Goal: Task Accomplishment & Management: Use online tool/utility

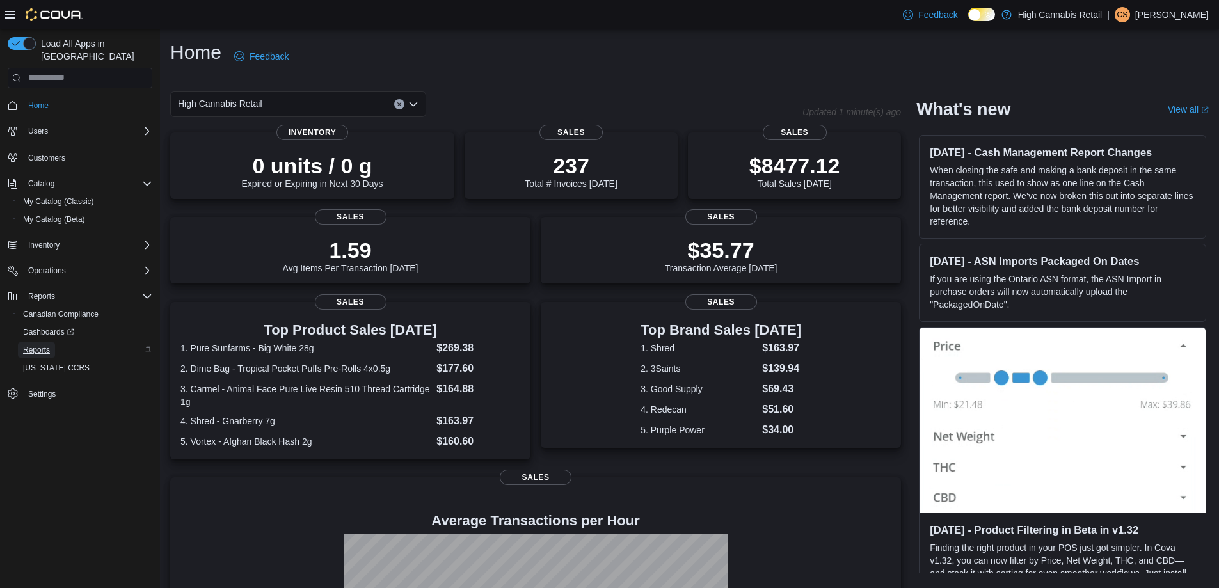
click at [40, 345] on span "Reports" at bounding box center [36, 350] width 27 height 10
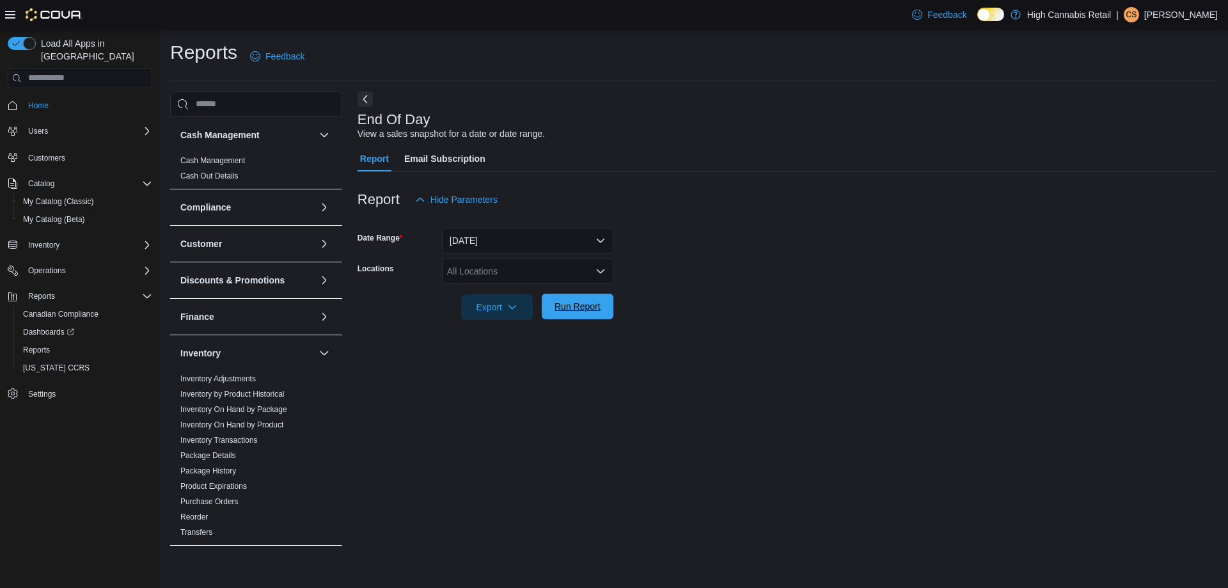
click at [595, 314] on span "Run Report" at bounding box center [578, 307] width 56 height 26
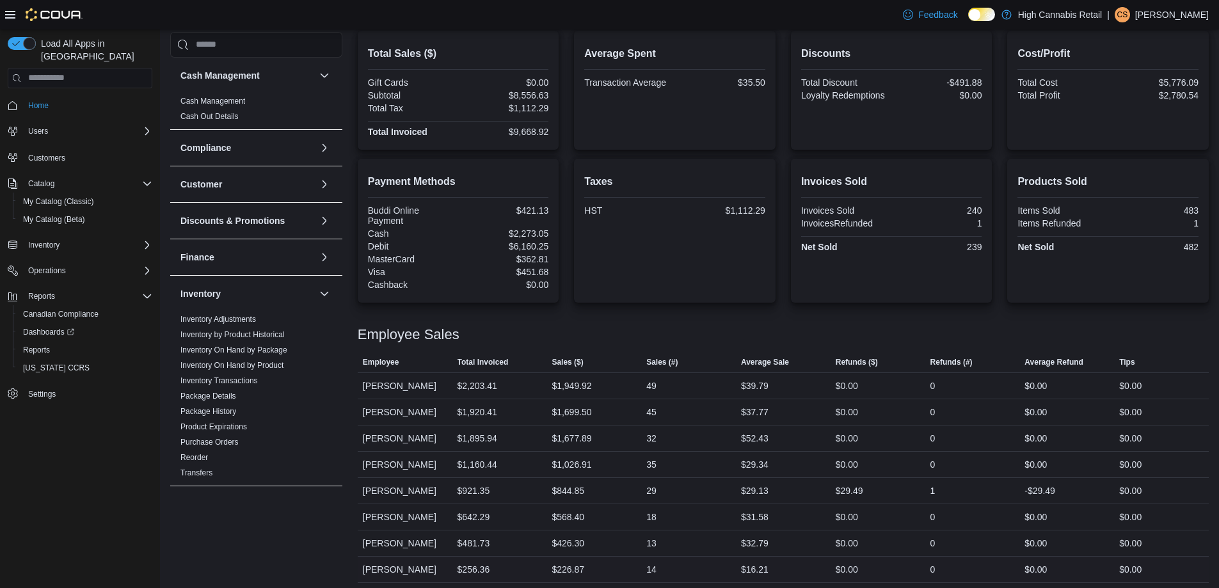
scroll to position [336, 0]
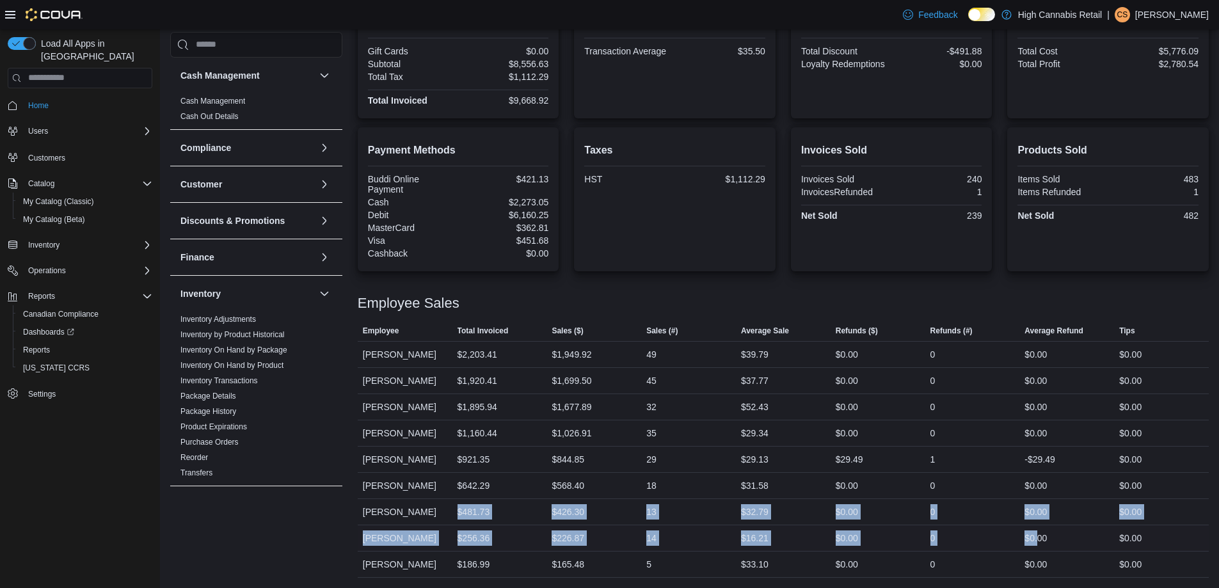
drag, startPoint x: 459, startPoint y: 514, endPoint x: 1046, endPoint y: 535, distance: 587.6
click at [1045, 535] on tbody "Employee Jack Cayer Total Invoiced $2,203.41 Sales ($) $1,949.92 Sales (#) 49 A…" at bounding box center [783, 459] width 851 height 236
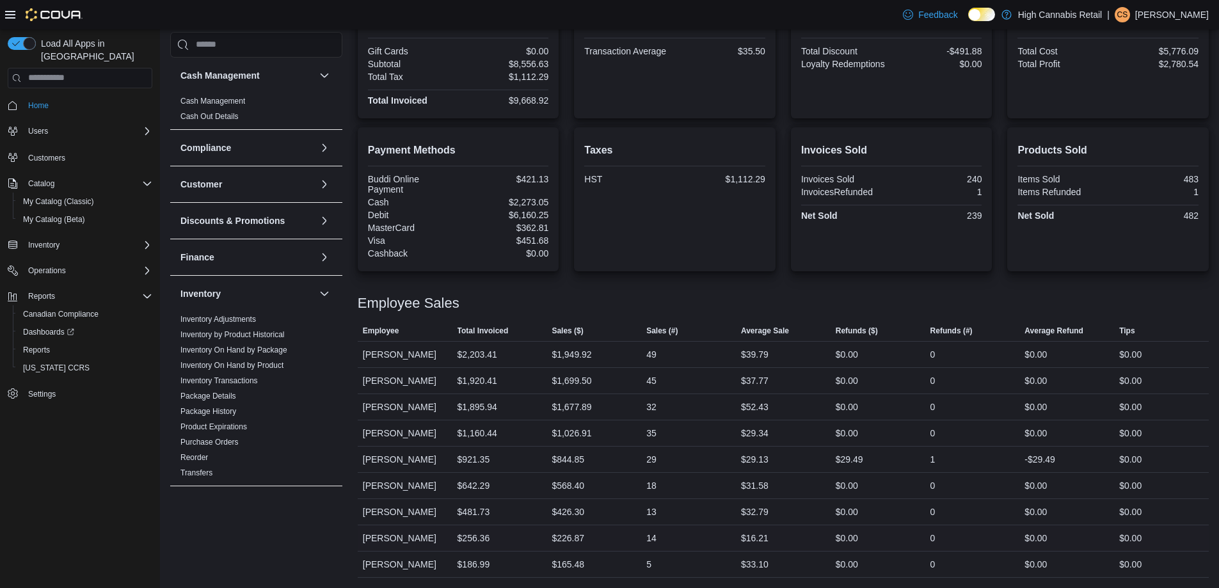
click at [1055, 530] on div "$0.00" at bounding box center [1066, 538] width 95 height 26
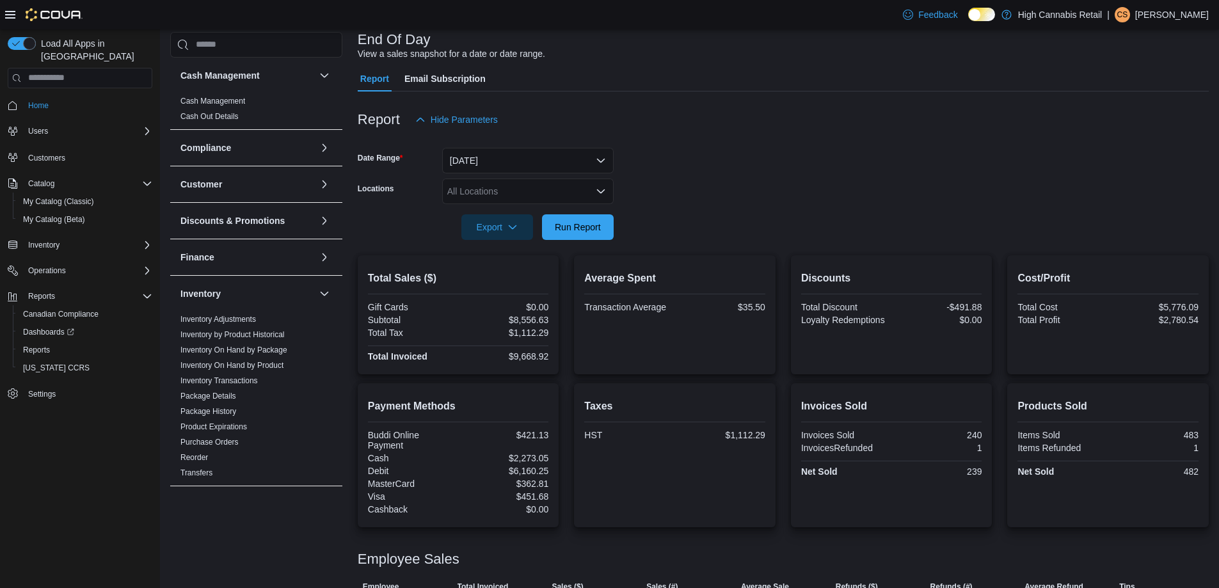
scroll to position [0, 0]
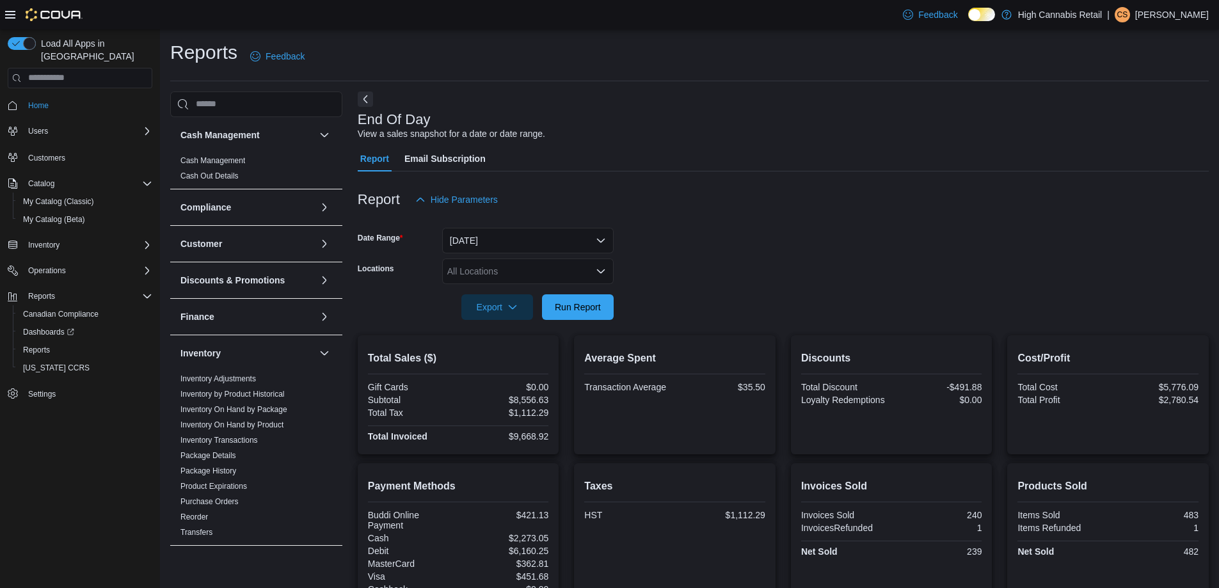
click at [474, 281] on div "All Locations" at bounding box center [527, 271] width 171 height 26
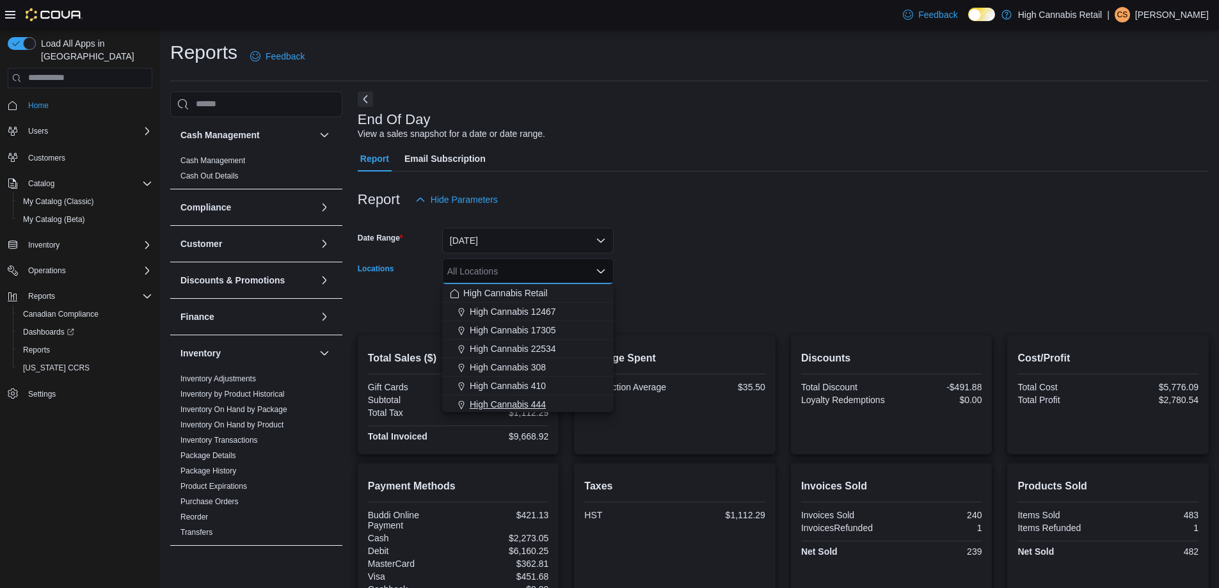
click at [509, 405] on span "High Cannabis 444" at bounding box center [508, 404] width 76 height 13
click at [812, 200] on div "Report Hide Parameters" at bounding box center [783, 200] width 851 height 26
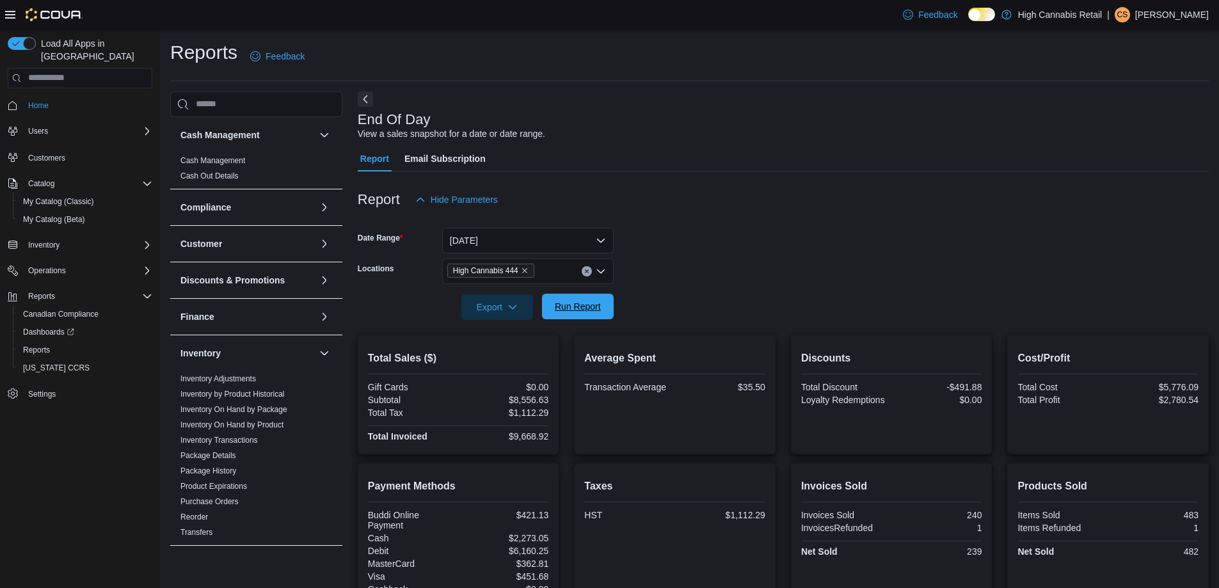
click at [590, 303] on span "Run Report" at bounding box center [578, 306] width 46 height 13
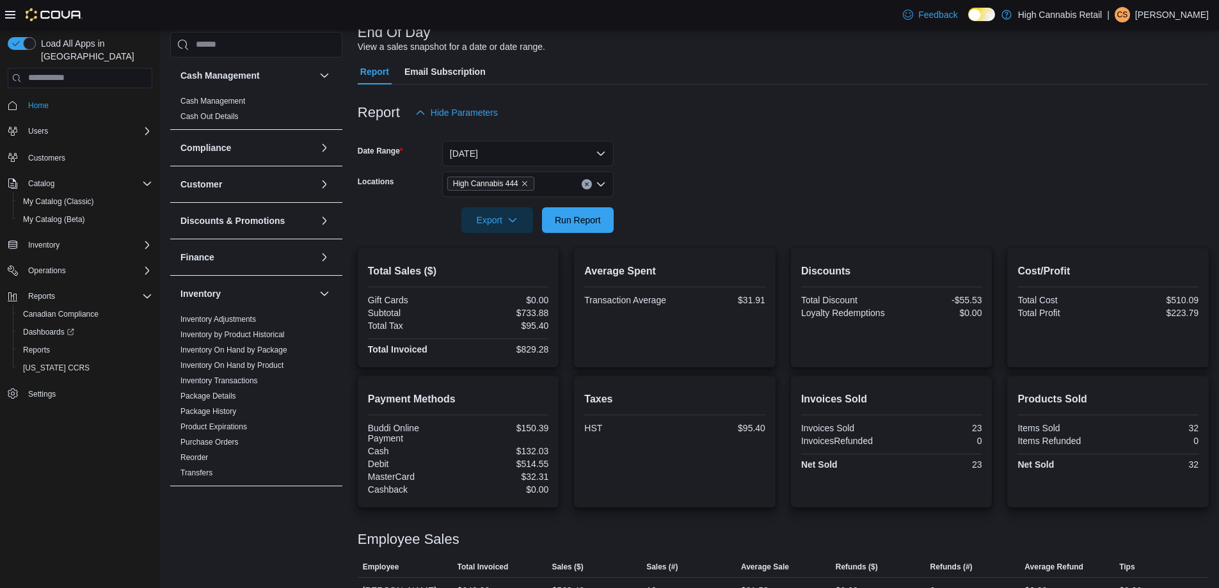
scroll to position [139, 0]
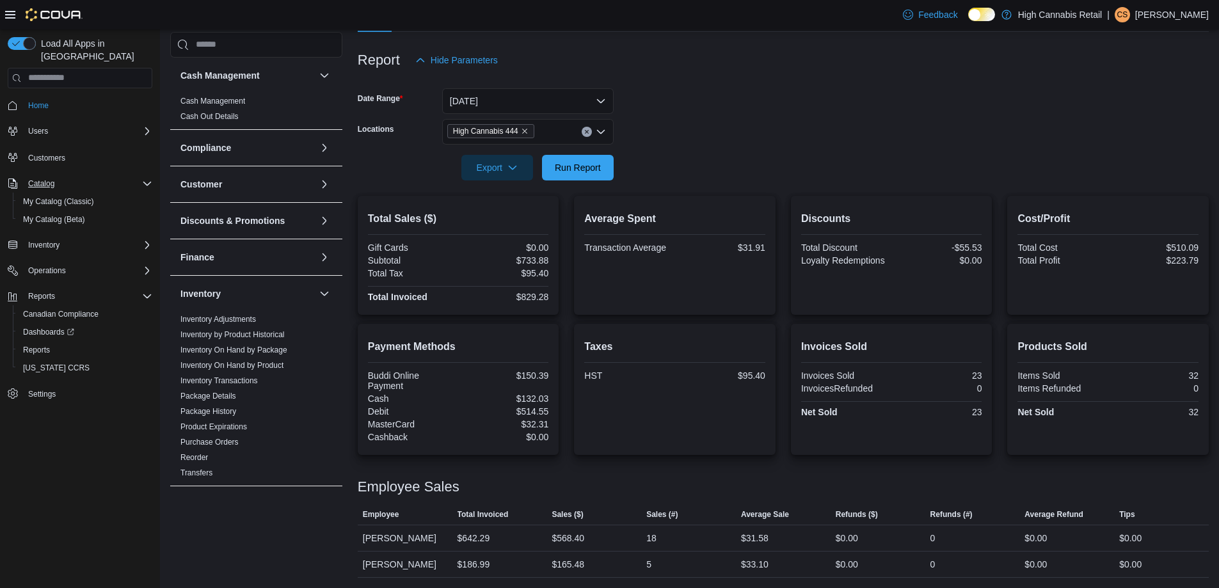
click at [70, 178] on div "Catalog" at bounding box center [87, 183] width 129 height 15
click at [74, 196] on span "My Catalog (Classic)" at bounding box center [58, 201] width 71 height 10
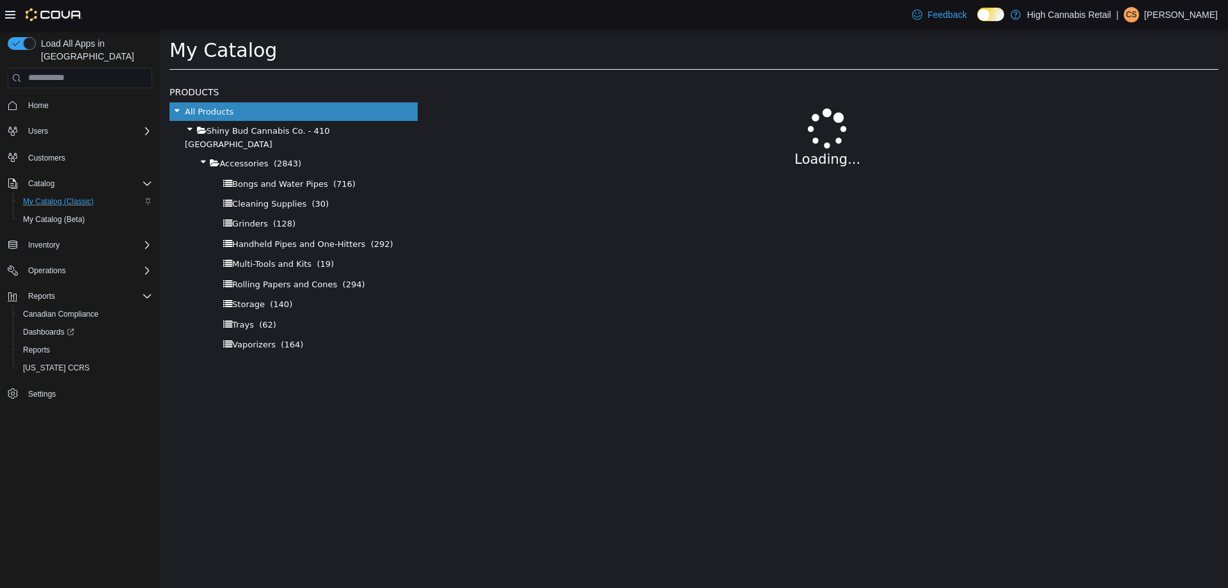
select select "**********"
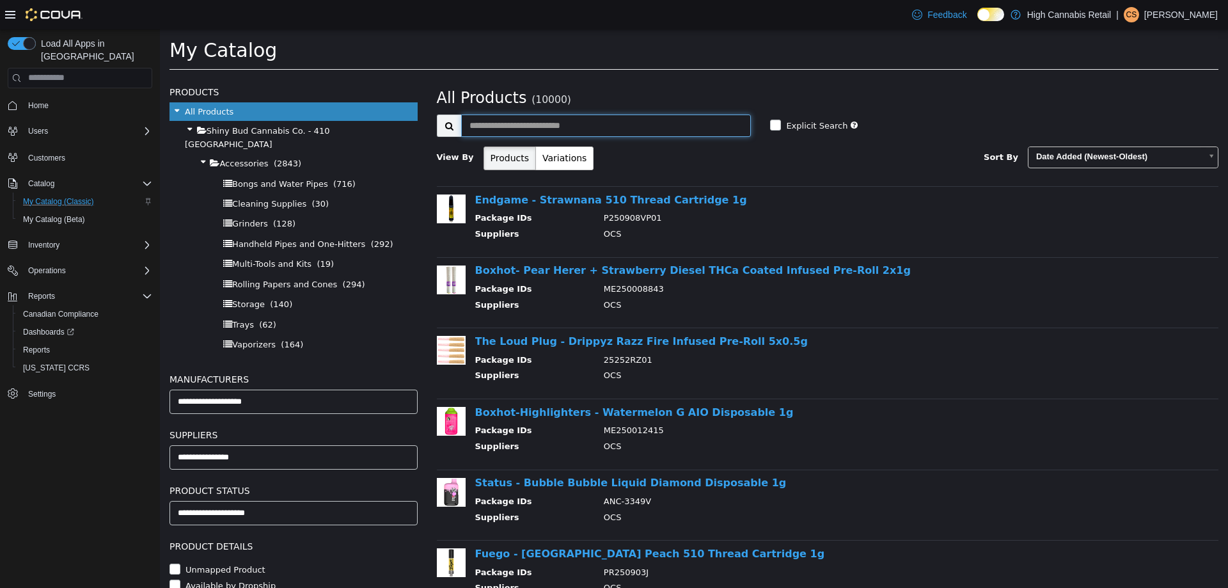
click at [699, 122] on input "text" at bounding box center [606, 125] width 290 height 22
type input "**********"
select select "**********"
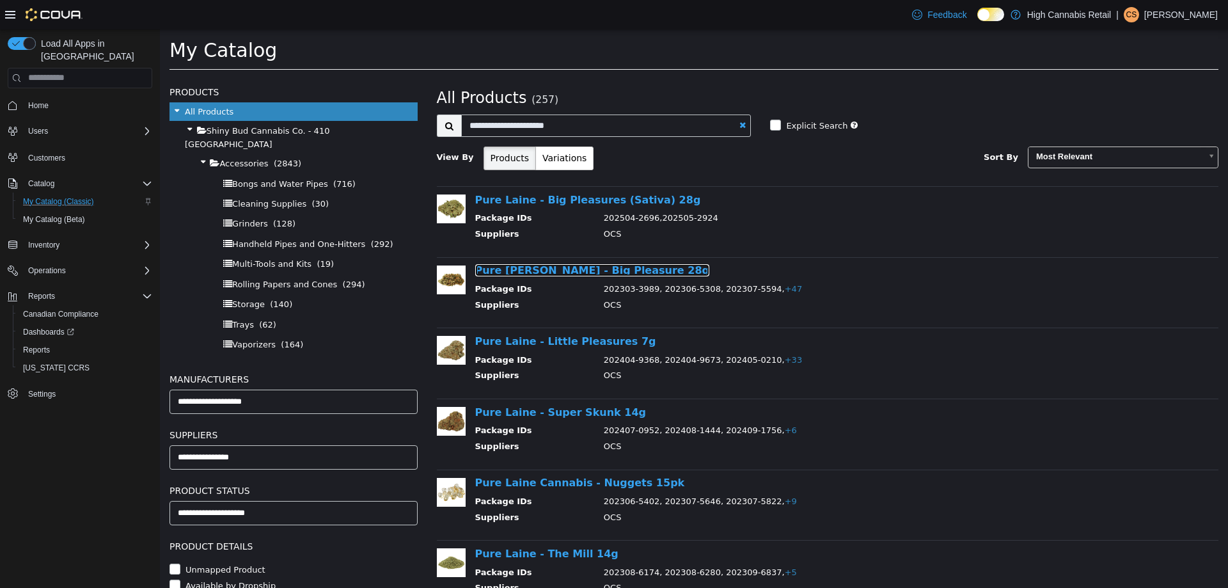
click at [625, 265] on link "Pure Laine Cannabis - Big Pleasure 28g" at bounding box center [592, 270] width 234 height 12
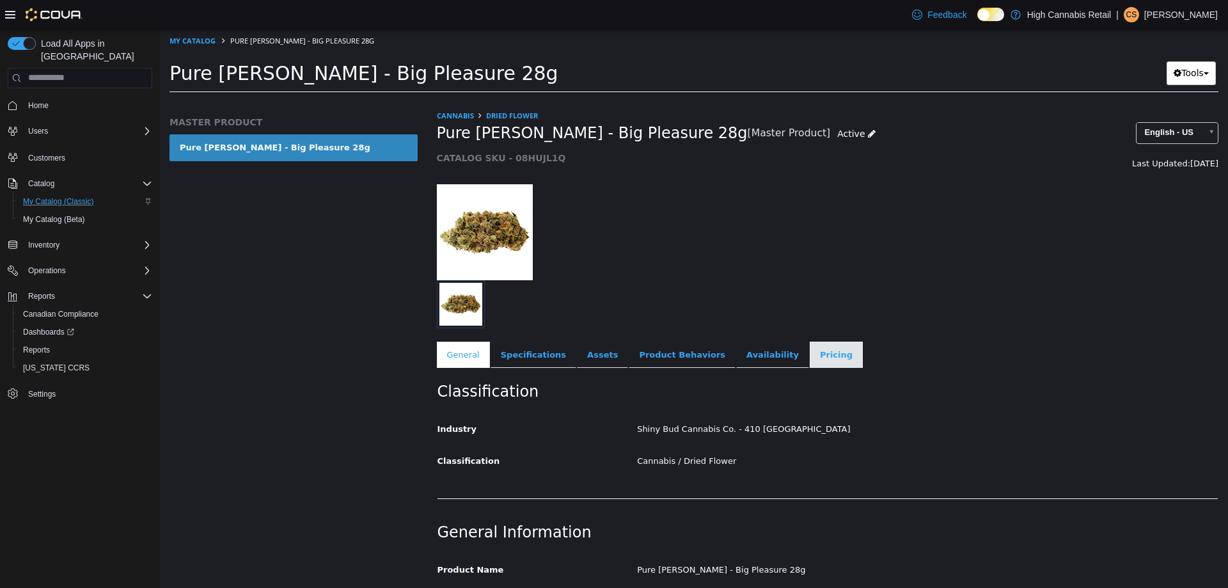
click at [810, 363] on link "Pricing" at bounding box center [836, 354] width 53 height 27
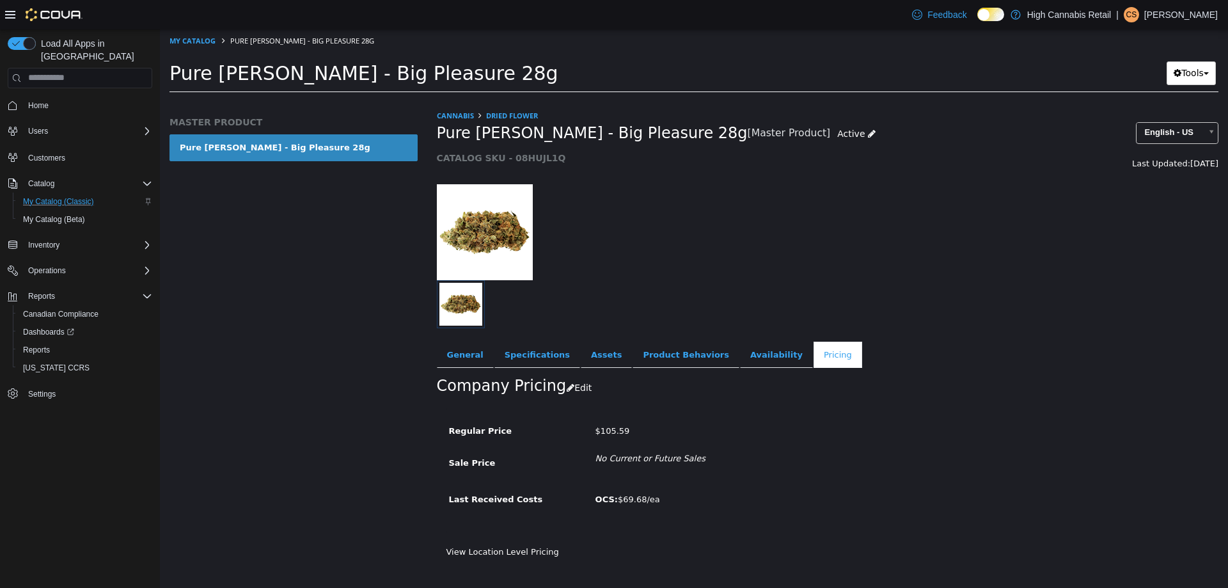
click at [464, 123] on span "Pure Laine Cannabis - Big Pleasure 28g" at bounding box center [592, 133] width 311 height 20
click at [471, 118] on link "Cannabis" at bounding box center [455, 115] width 37 height 10
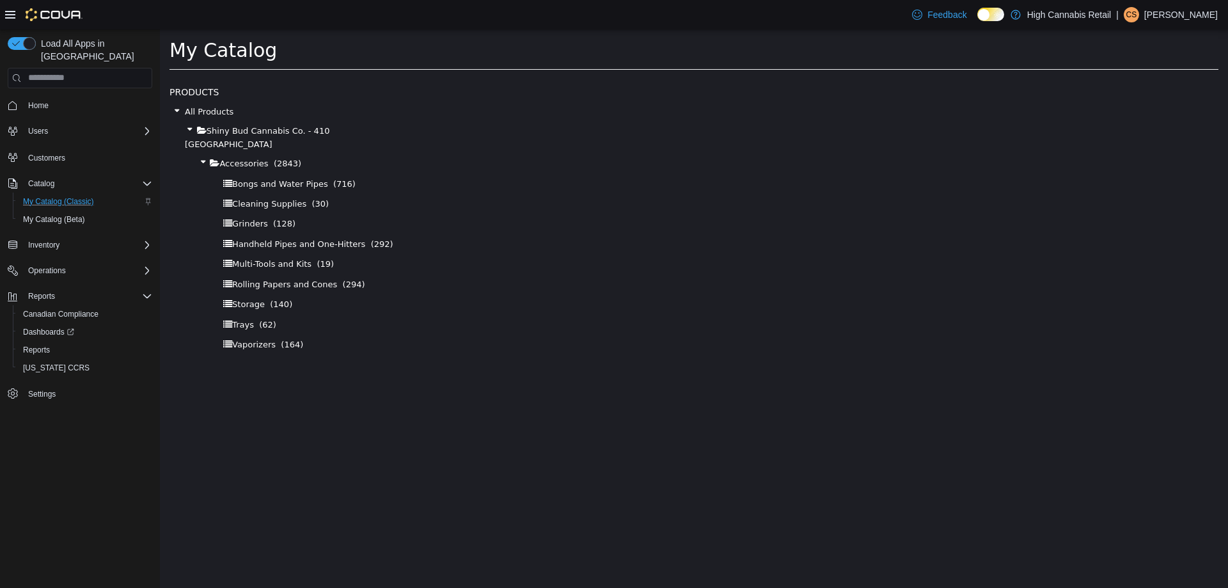
select select "**********"
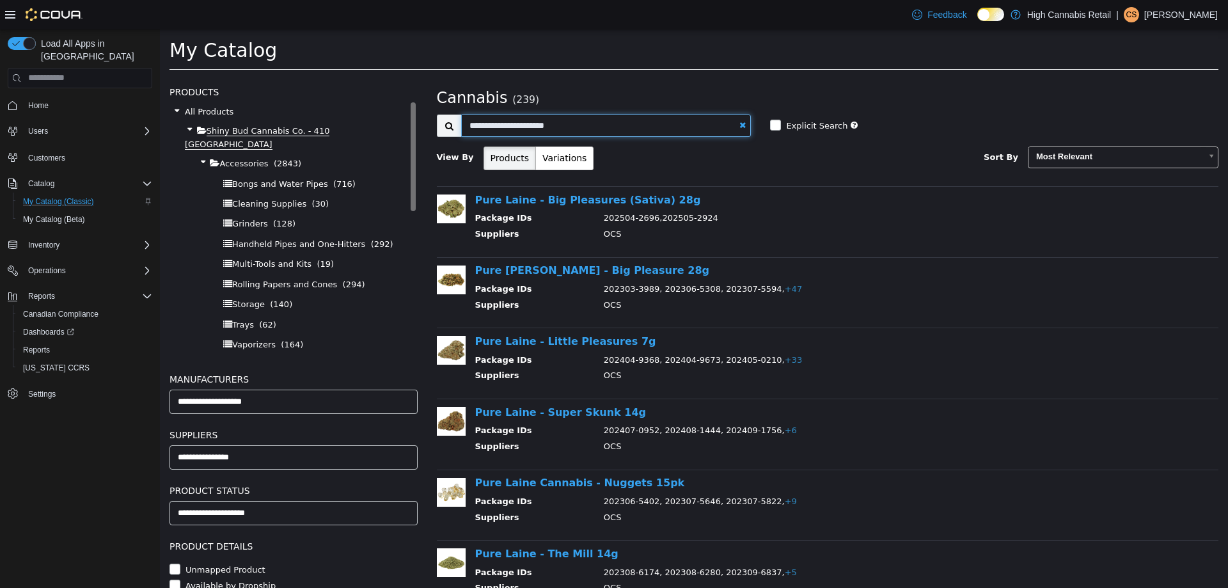
drag, startPoint x: 602, startPoint y: 123, endPoint x: 209, endPoint y: 128, distance: 392.8
click at [209, 77] on div "**********" at bounding box center [694, 77] width 1068 height 0
type input "**********"
select select "**********"
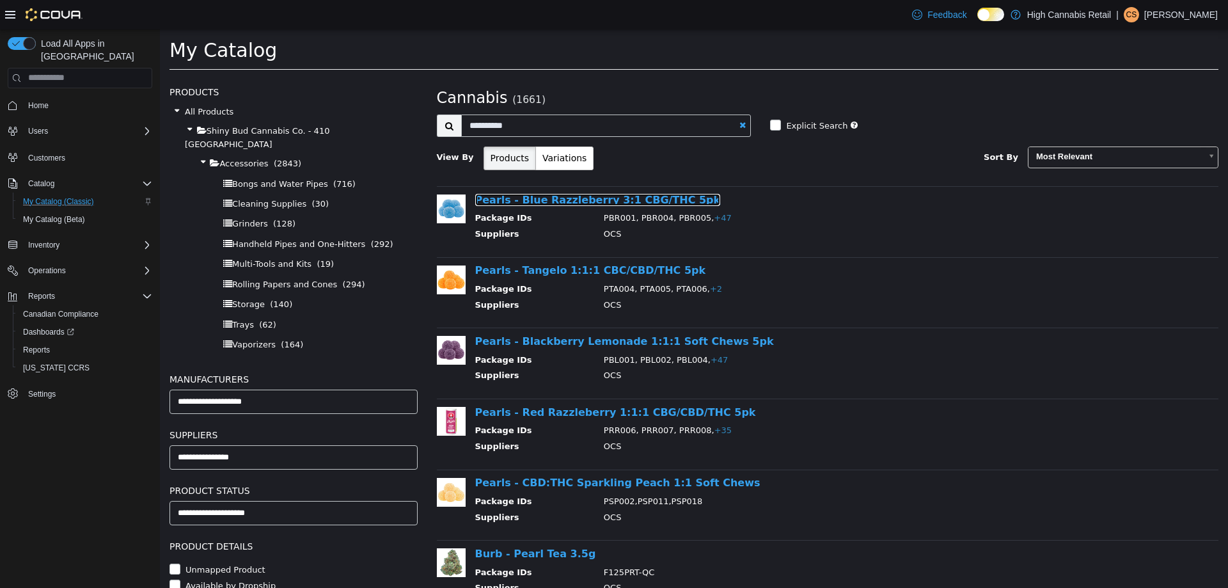
click at [588, 199] on link "Pearls - Blue Razzleberry 3:1 CBG/THC 5pk" at bounding box center [598, 199] width 246 height 12
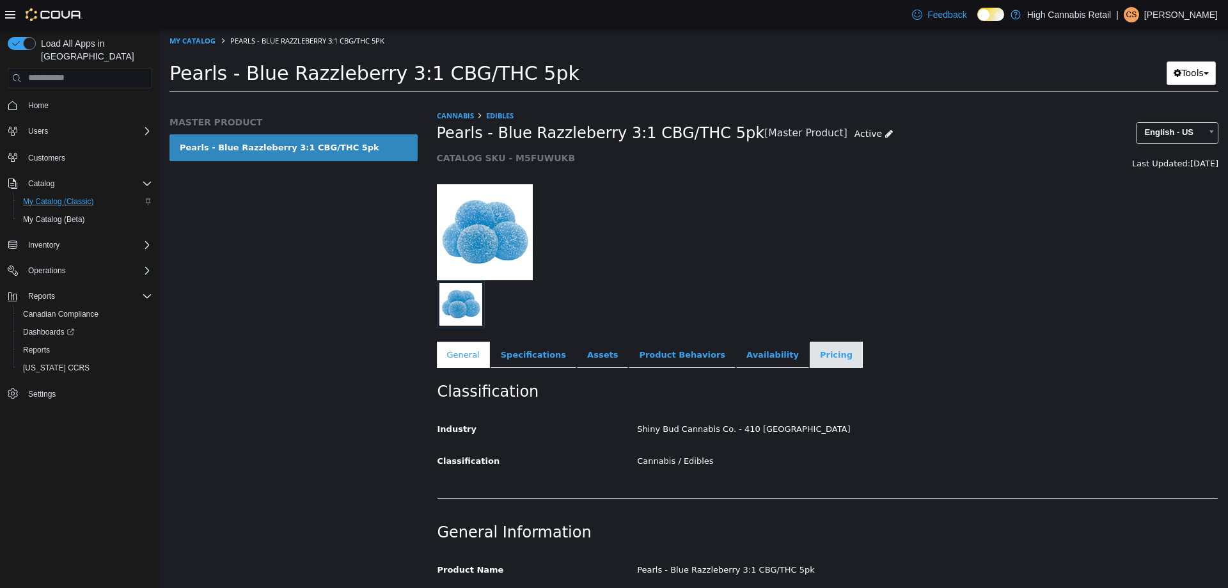
click at [810, 355] on link "Pricing" at bounding box center [836, 354] width 53 height 27
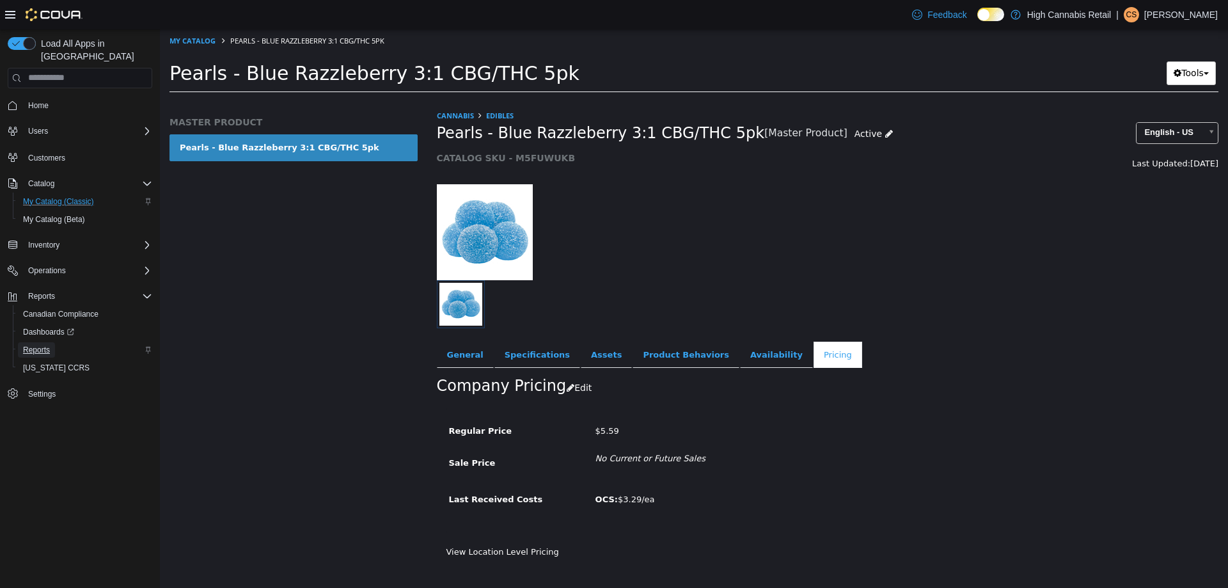
click at [47, 345] on span "Reports" at bounding box center [36, 350] width 27 height 10
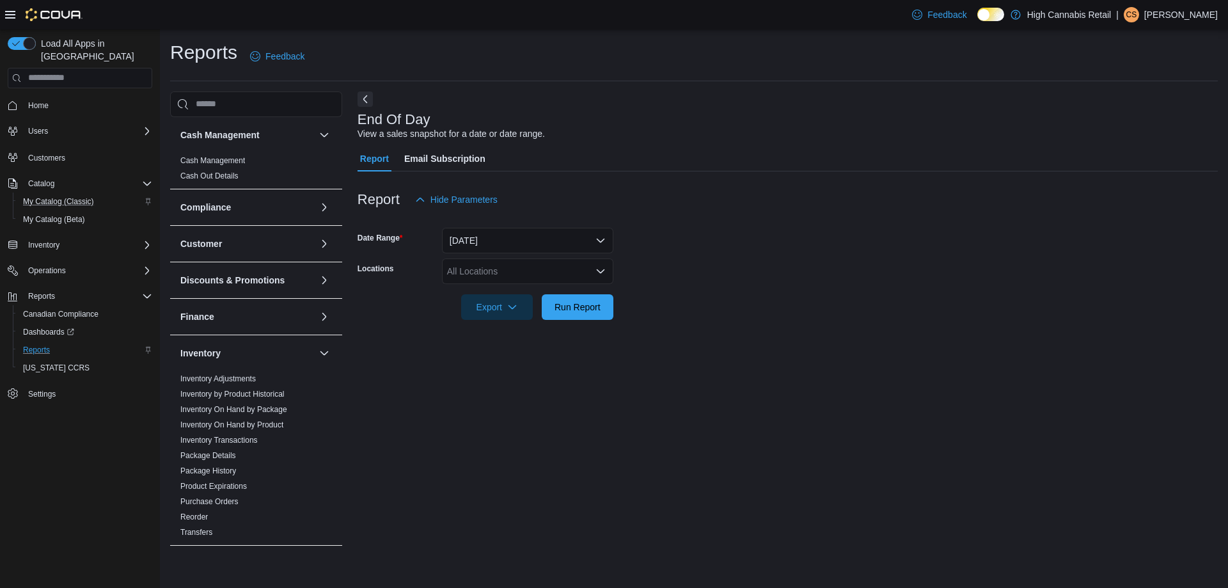
click at [523, 280] on div "All Locations" at bounding box center [527, 271] width 171 height 26
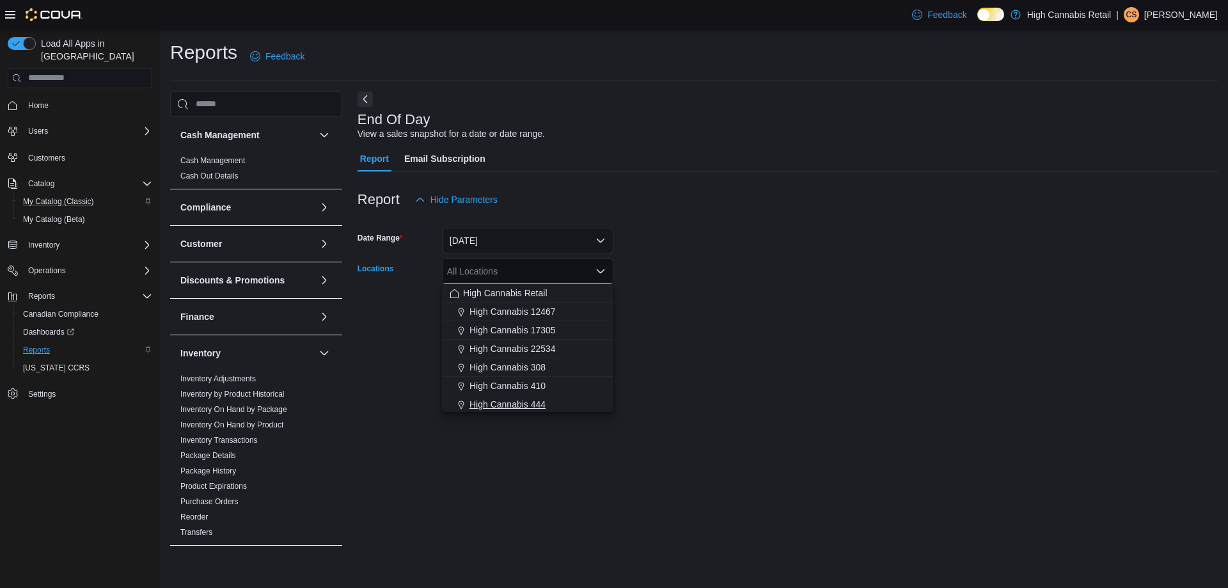
drag, startPoint x: 537, startPoint y: 400, endPoint x: 690, endPoint y: 317, distance: 174.1
click at [538, 400] on span "High Cannabis 444" at bounding box center [508, 404] width 76 height 13
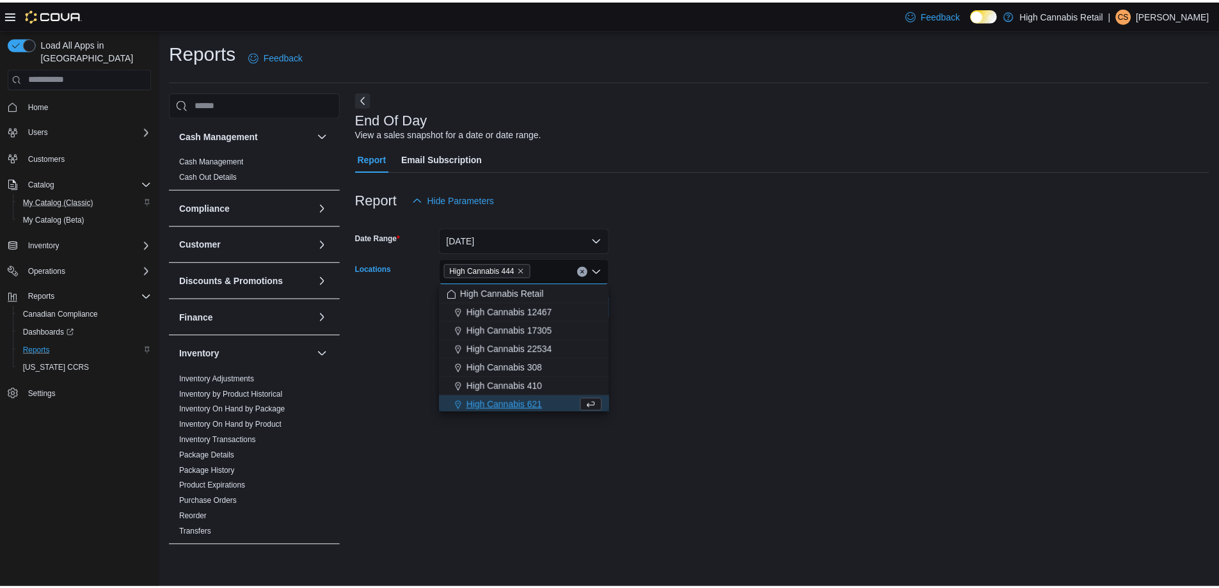
scroll to position [2, 0]
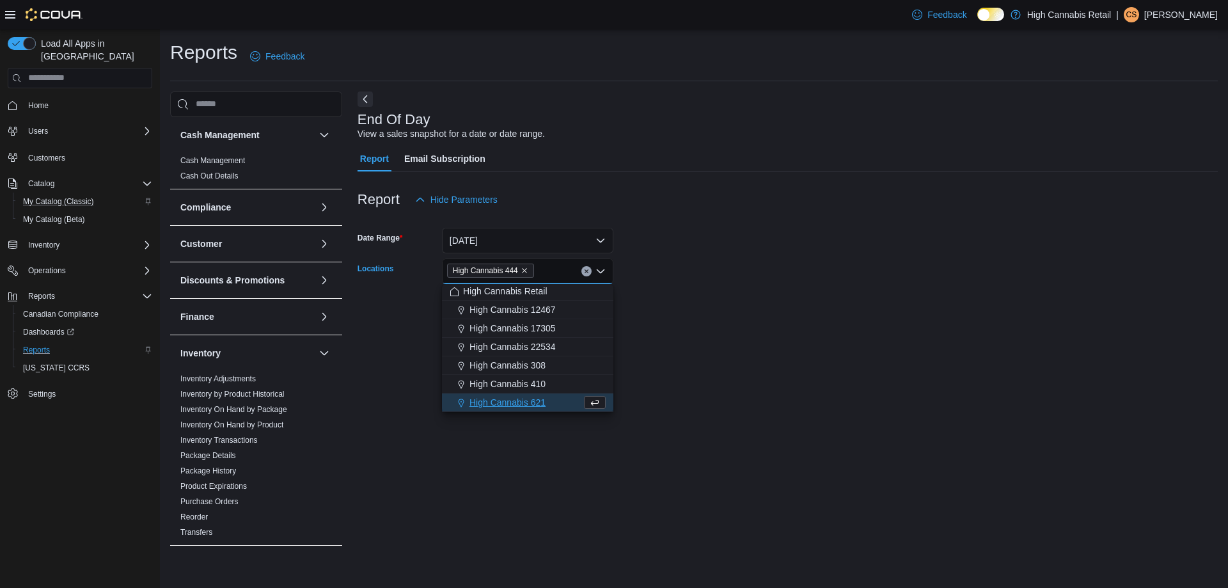
click at [821, 244] on form "Date Range [DATE] Locations High Cannabis 444 Combo box. Selected. High Cannabi…" at bounding box center [788, 265] width 860 height 107
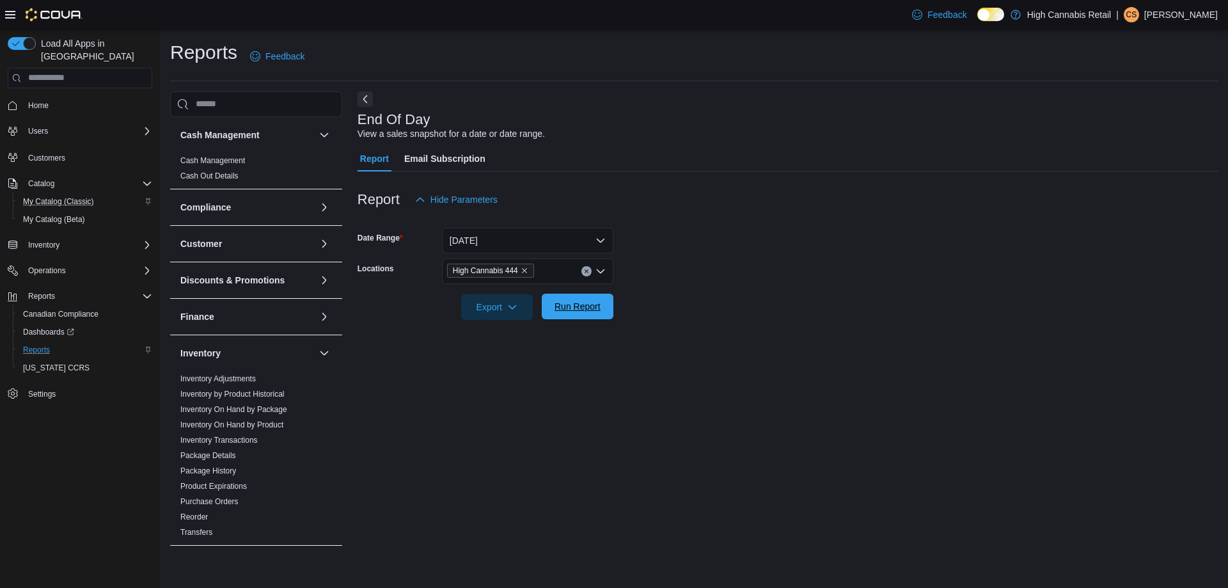
click at [551, 300] on span "Run Report" at bounding box center [578, 307] width 56 height 26
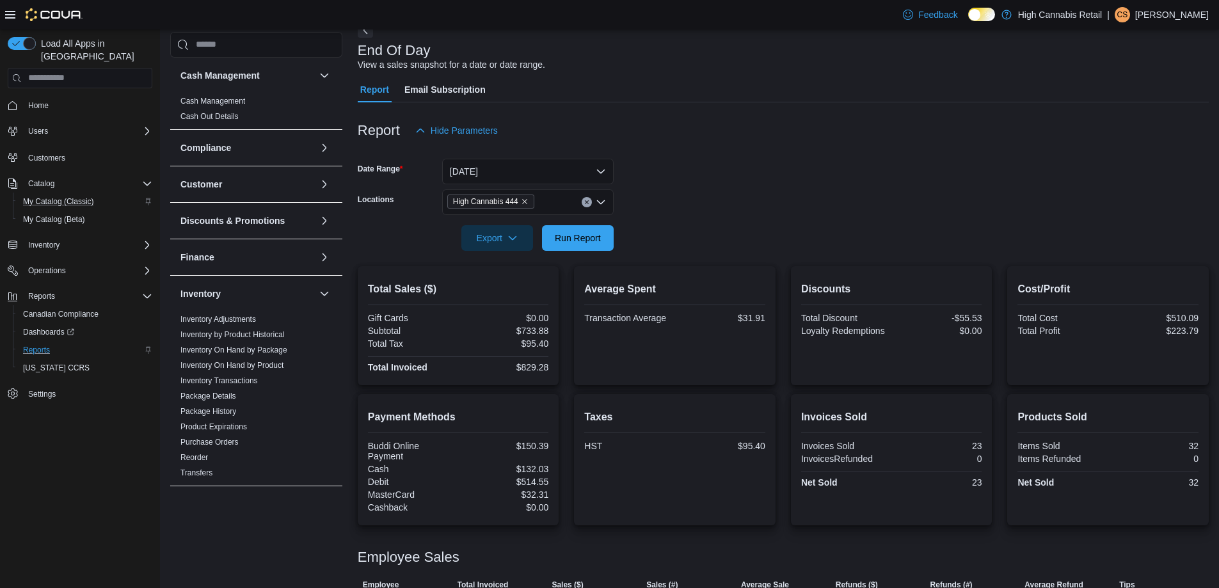
scroll to position [139, 0]
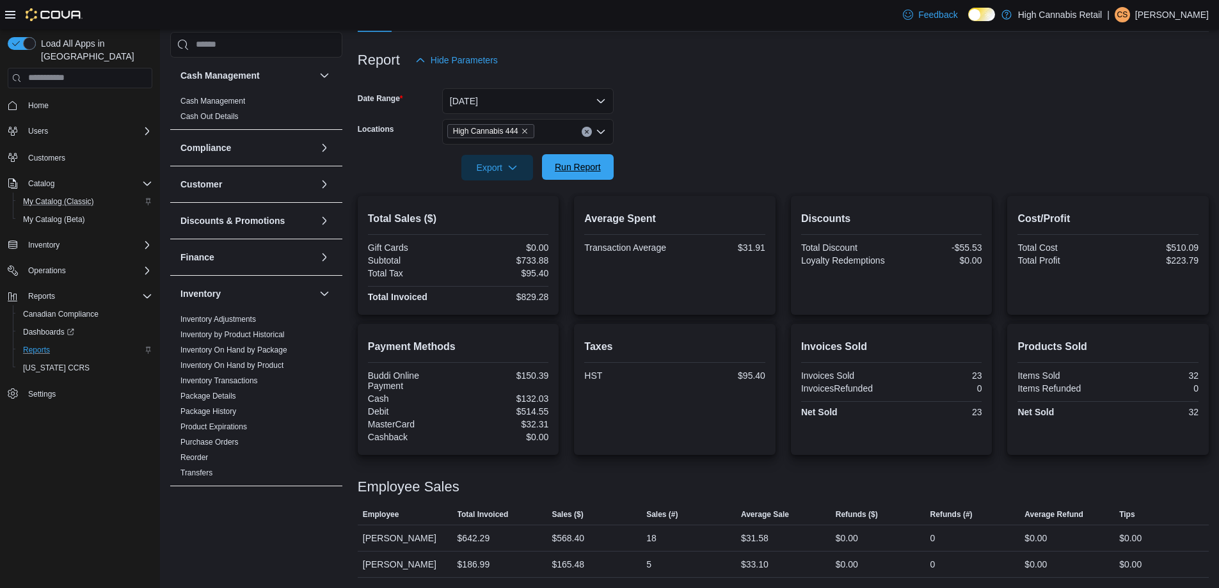
click at [601, 166] on span "Run Report" at bounding box center [578, 167] width 56 height 26
drag, startPoint x: 451, startPoint y: 562, endPoint x: 505, endPoint y: 558, distance: 53.9
click at [505, 558] on tr "Employee Carolyn Sherriffs Total Invoiced $247.31 Sales ($) $218.86 Sales (#) 9…" at bounding box center [783, 564] width 851 height 26
click at [505, 558] on div "$247.31" at bounding box center [499, 564] width 95 height 26
drag, startPoint x: 499, startPoint y: 564, endPoint x: 359, endPoint y: 567, distance: 140.1
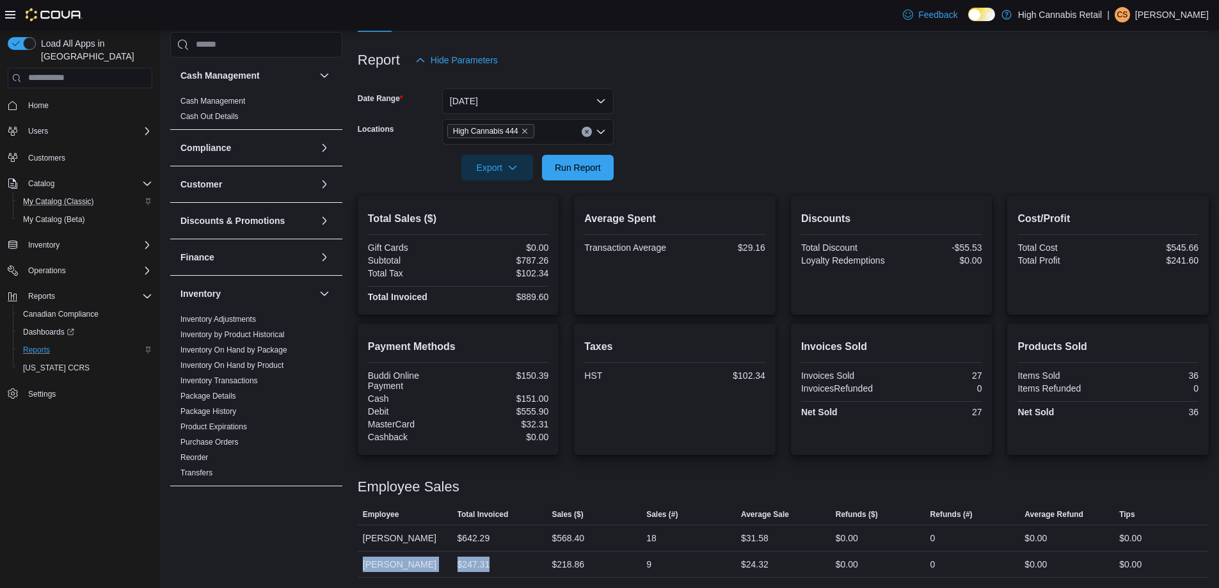
click at [359, 567] on tr "Employee Carolyn Sherriffs Total Invoiced $247.31 Sales ($) $218.86 Sales (#) 9…" at bounding box center [783, 564] width 851 height 26
click at [359, 567] on div "[PERSON_NAME]" at bounding box center [405, 564] width 95 height 26
drag, startPoint x: 359, startPoint y: 567, endPoint x: 807, endPoint y: 559, distance: 448.6
click at [805, 559] on tr "Employee Carolyn Sherriffs Total Invoiced $247.31 Sales ($) $218.86 Sales (#) 9…" at bounding box center [783, 564] width 851 height 26
click at [816, 555] on div "$24.32" at bounding box center [783, 564] width 95 height 26
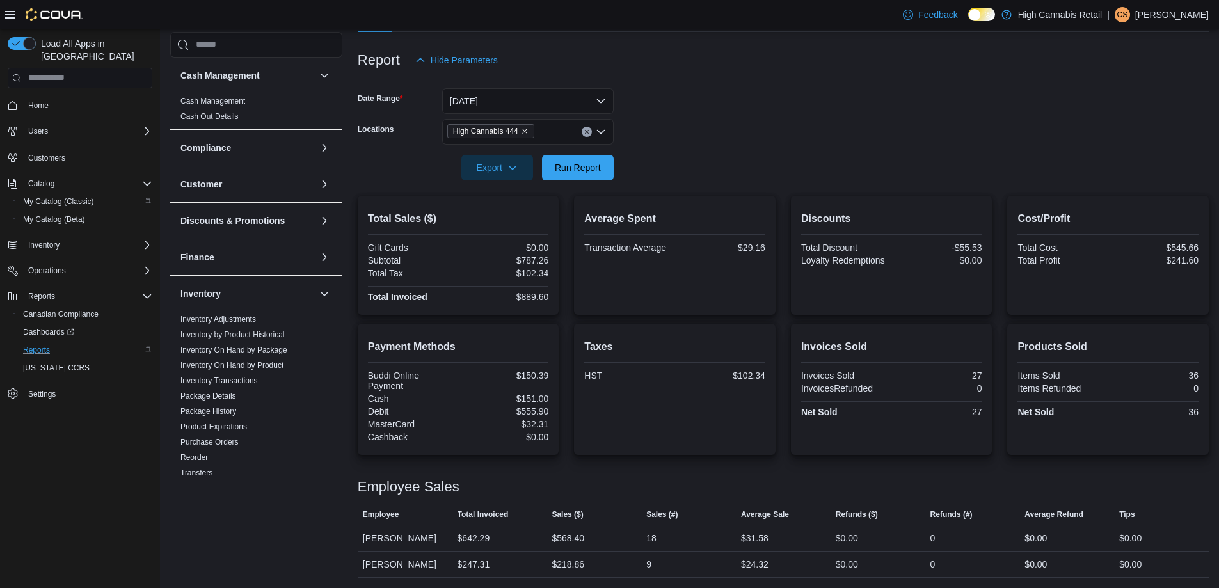
click at [641, 125] on form "Date Range [DATE] Locations High Cannabis 444 Export Run Report" at bounding box center [783, 126] width 851 height 107
click at [587, 169] on span "Run Report" at bounding box center [578, 167] width 46 height 13
click at [258, 284] on div "Inventory" at bounding box center [256, 294] width 172 height 36
click at [573, 173] on span "Run Report" at bounding box center [578, 167] width 46 height 13
click at [515, 178] on span "Export" at bounding box center [497, 167] width 56 height 26
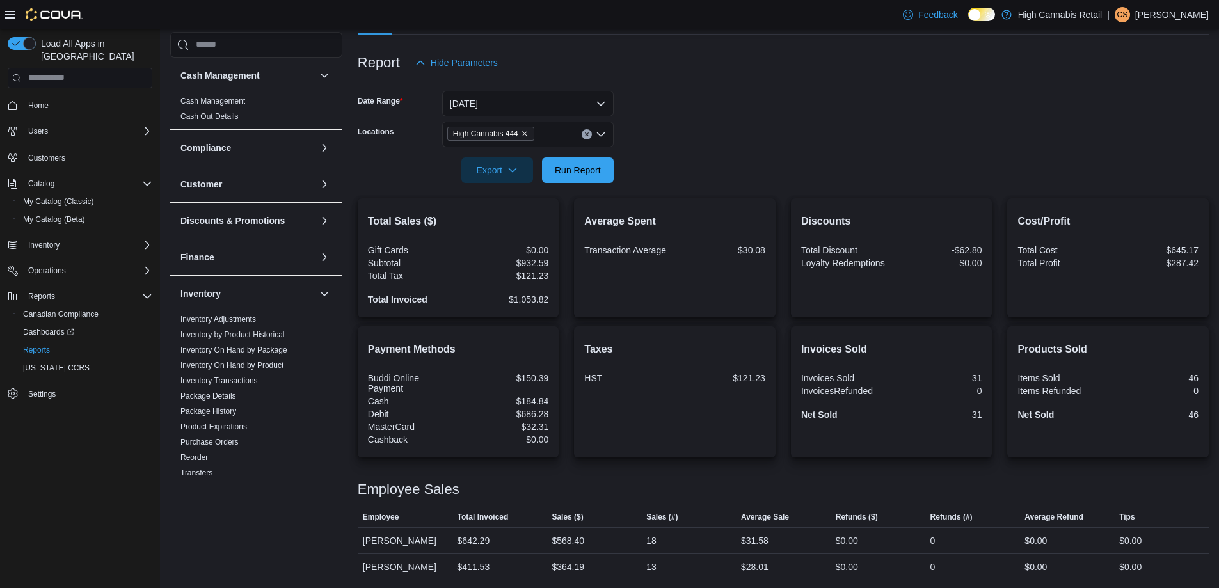
scroll to position [139, 0]
click at [578, 167] on span "Run Report" at bounding box center [578, 167] width 46 height 13
click at [582, 163] on span "Run Report" at bounding box center [578, 167] width 46 height 13
click at [573, 173] on span "Run Report" at bounding box center [578, 167] width 46 height 13
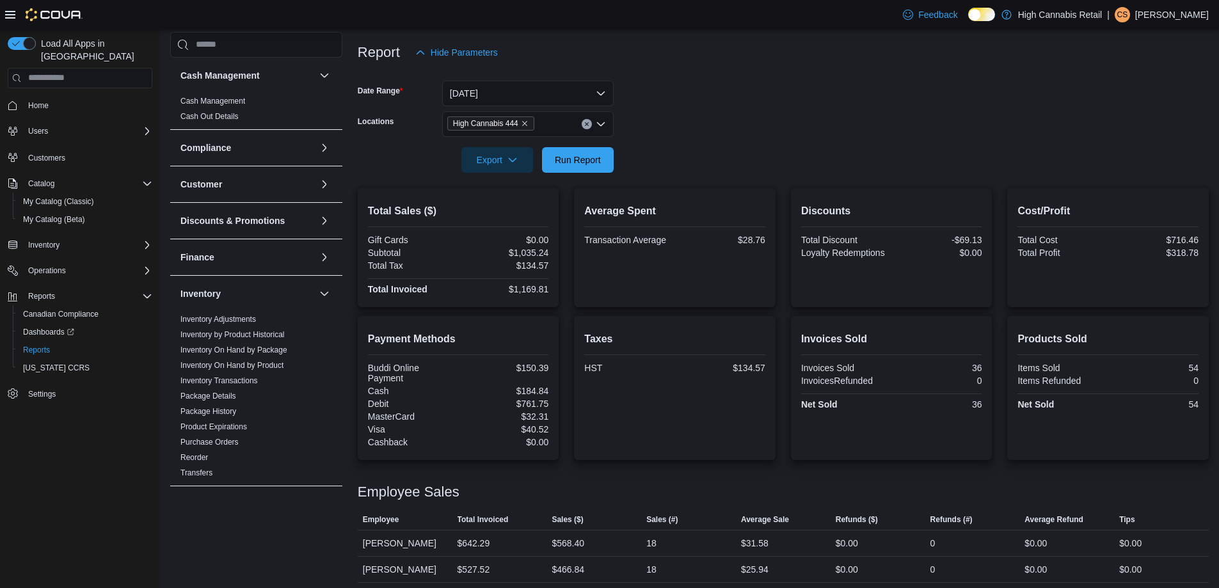
scroll to position [152, 0]
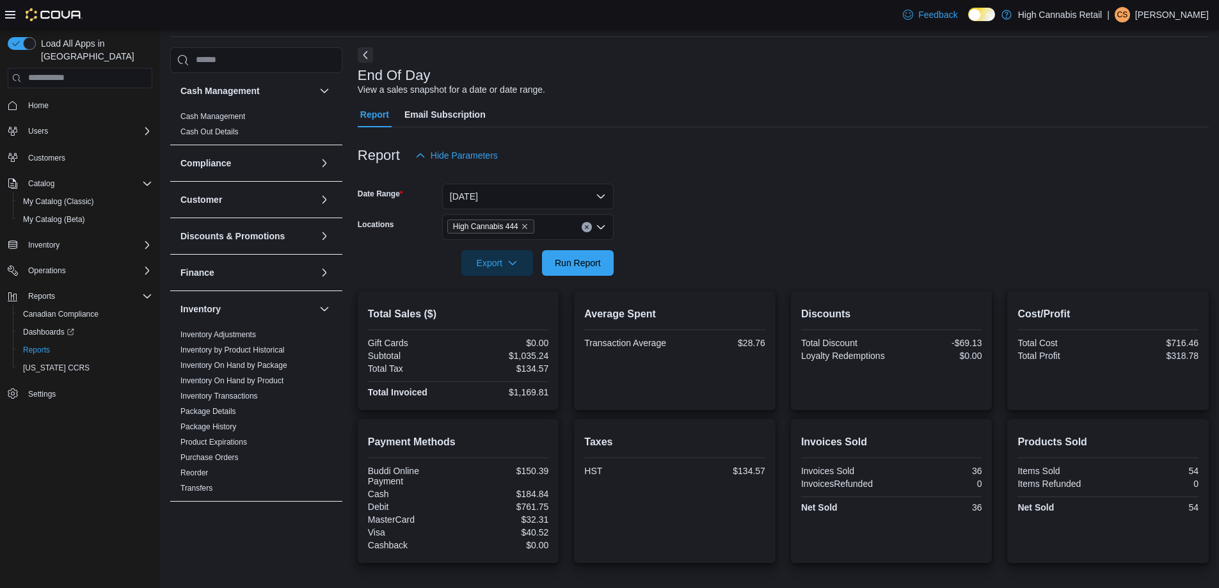
scroll to position [152, 0]
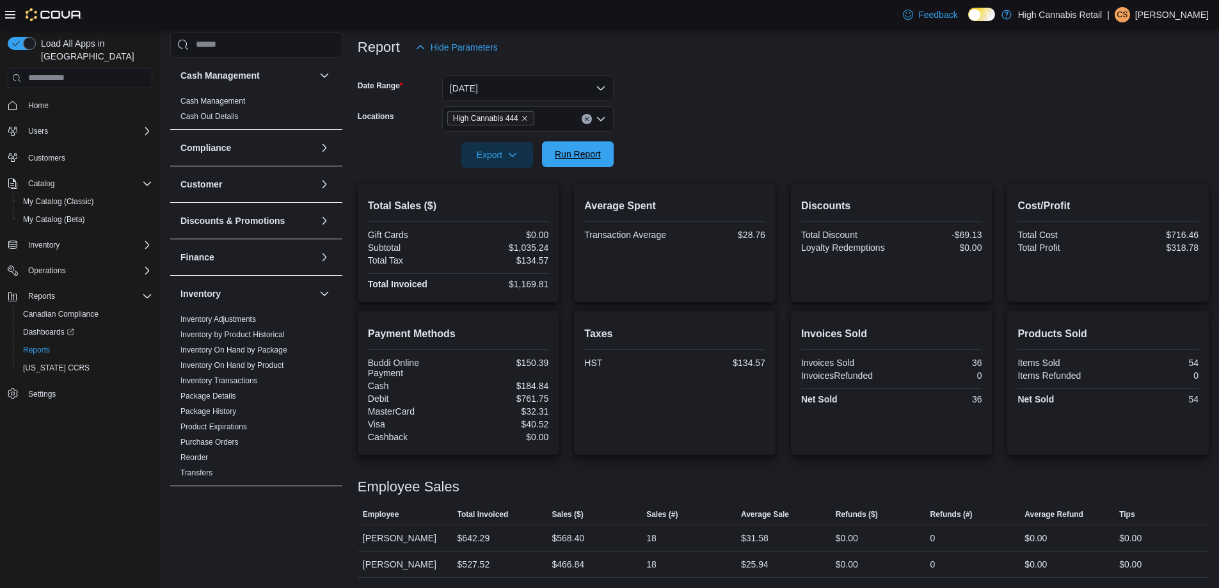
click at [584, 161] on span "Run Report" at bounding box center [578, 154] width 56 height 26
drag, startPoint x: 616, startPoint y: 154, endPoint x: 594, endPoint y: 166, distance: 25.5
click at [594, 166] on form "Date Range Today Locations High Cannabis 444 Export Run Report" at bounding box center [783, 113] width 851 height 107
click at [581, 173] on div at bounding box center [783, 175] width 851 height 15
click at [572, 152] on span "Run Report" at bounding box center [578, 154] width 46 height 13
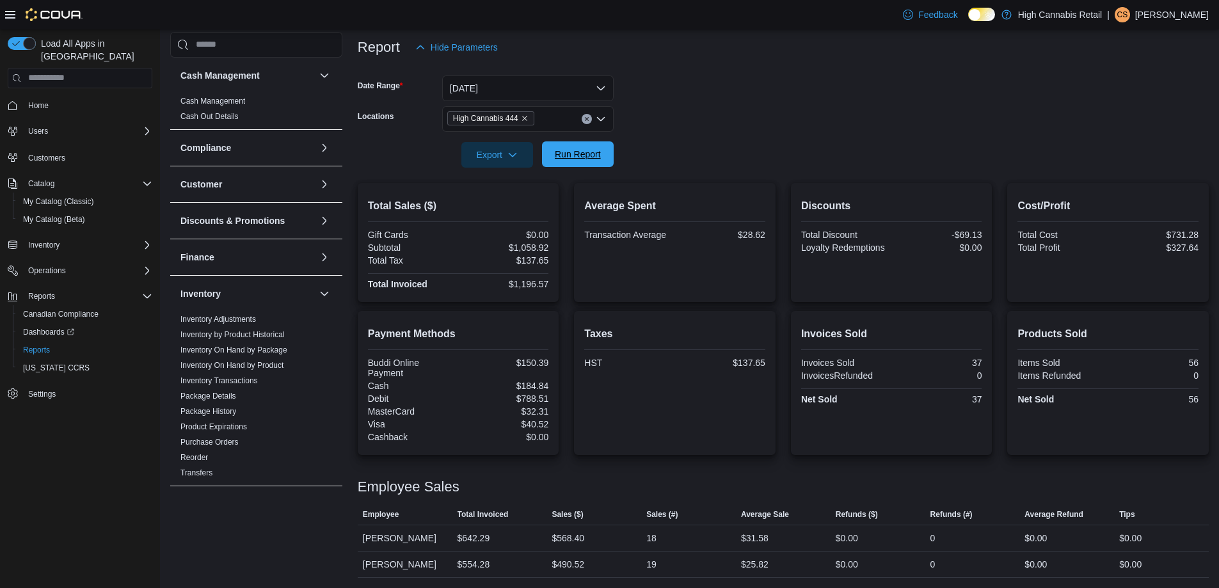
click at [582, 166] on span "Run Report" at bounding box center [578, 154] width 56 height 26
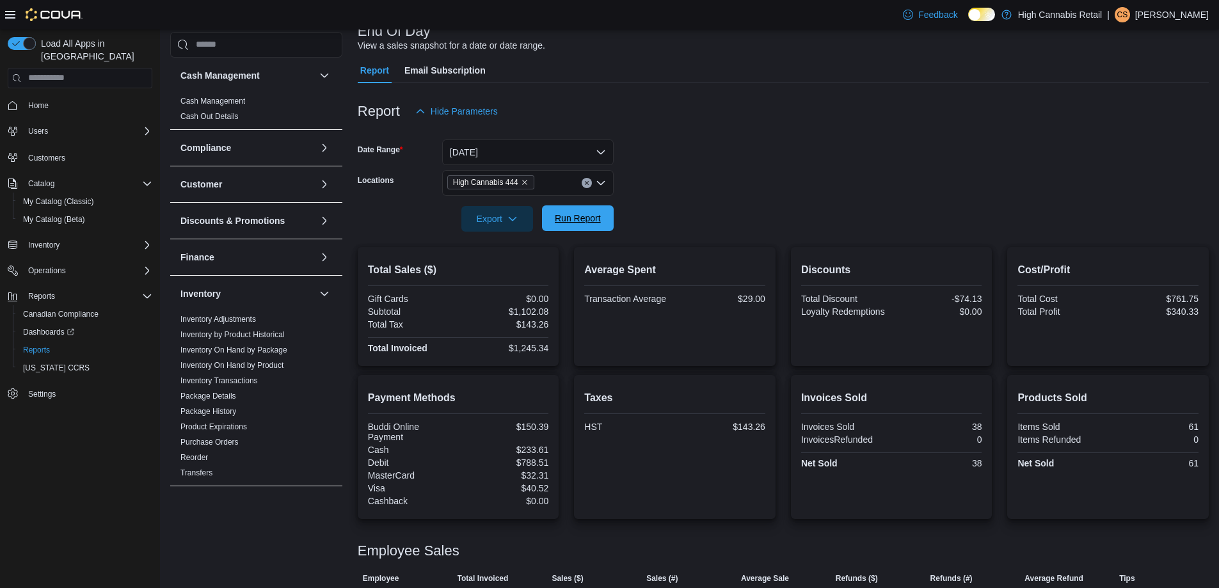
click at [592, 226] on span "Run Report" at bounding box center [578, 218] width 56 height 26
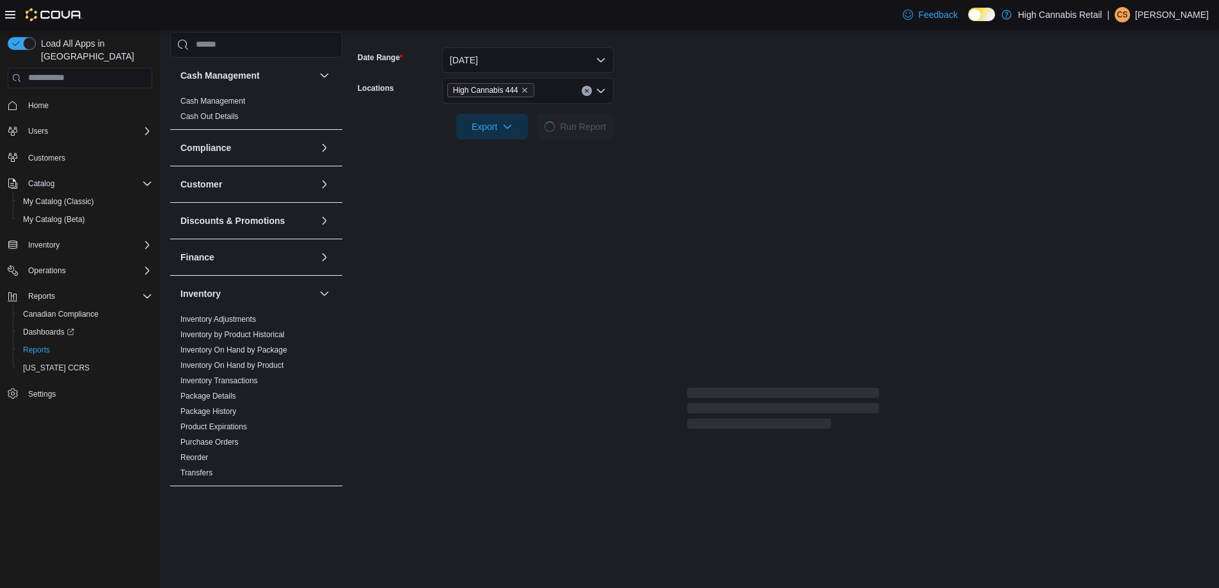
scroll to position [152, 0]
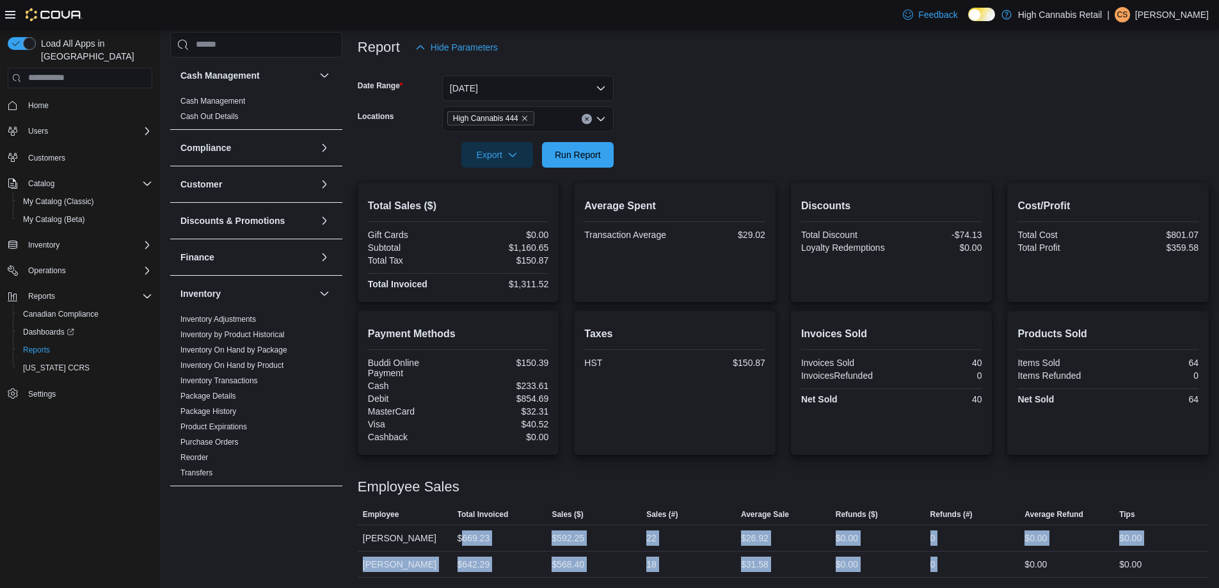
drag, startPoint x: 461, startPoint y: 534, endPoint x: 1027, endPoint y: 553, distance: 566.5
click at [1027, 553] on tbody "Employee [PERSON_NAME] Total Invoiced $669.23 Sales ($) $592.25 Sales (#) 22 Av…" at bounding box center [783, 551] width 851 height 52
click at [1027, 553] on div "$0.00" at bounding box center [1066, 564] width 95 height 26
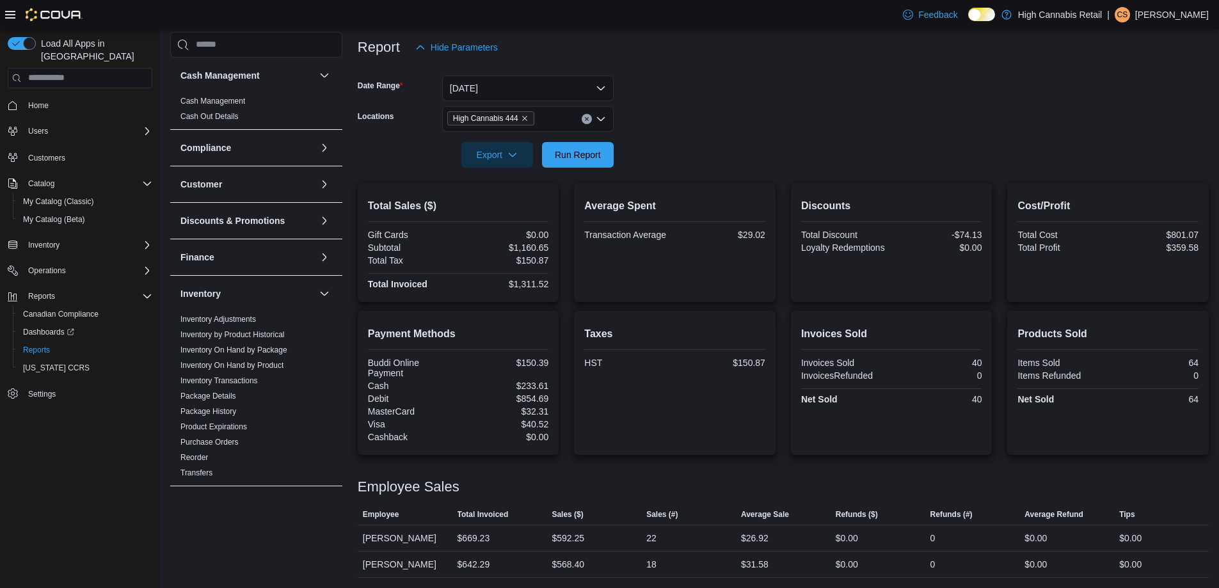
scroll to position [0, 0]
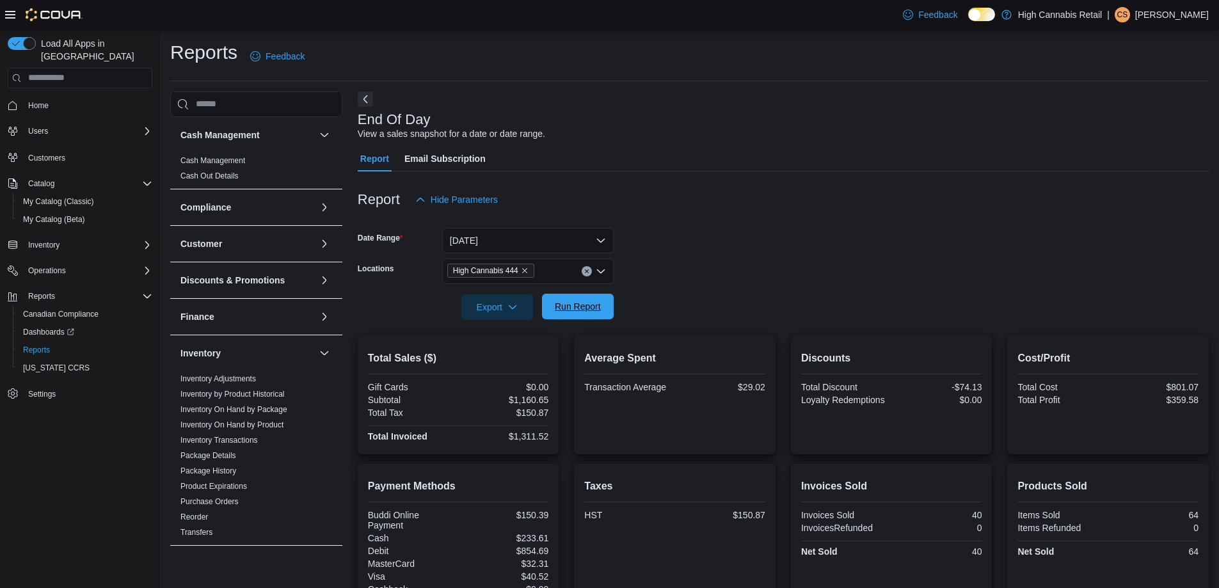
click at [579, 310] on span "Run Report" at bounding box center [578, 306] width 46 height 13
click at [599, 299] on span "Run Report" at bounding box center [578, 307] width 56 height 26
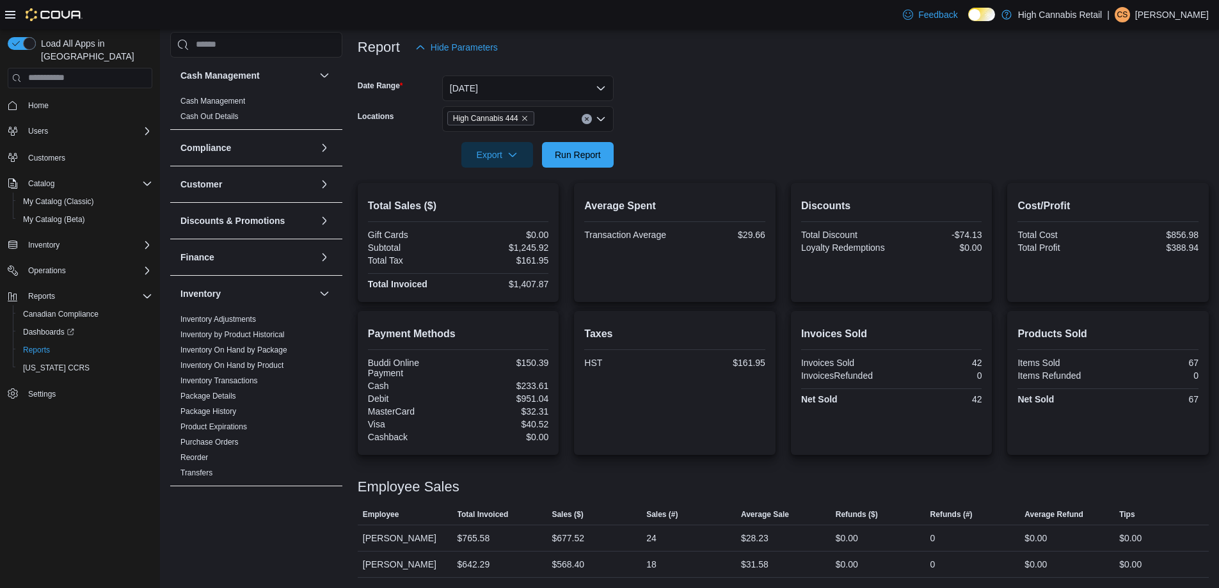
scroll to position [152, 0]
click at [526, 117] on icon "Remove High Cannabis 444 from selection in this group" at bounding box center [525, 119] width 8 height 8
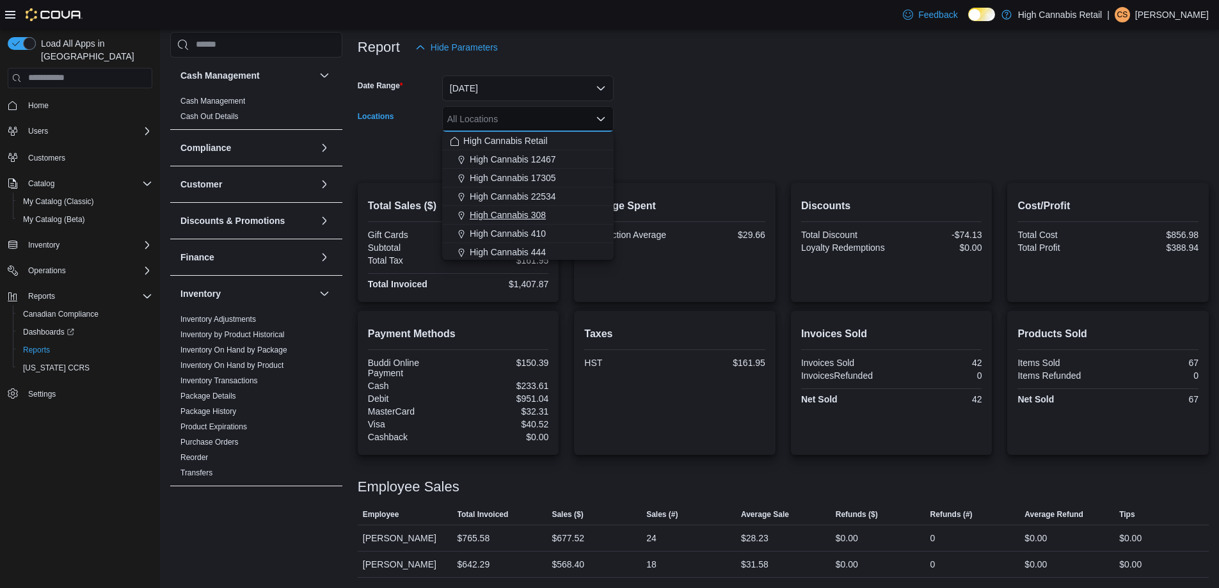
click at [522, 220] on span "High Cannabis 308" at bounding box center [508, 215] width 76 height 13
click at [714, 101] on form "Date Range Today Locations High Cannabis 308 Combo box. Selected. High Cannabis…" at bounding box center [783, 113] width 851 height 107
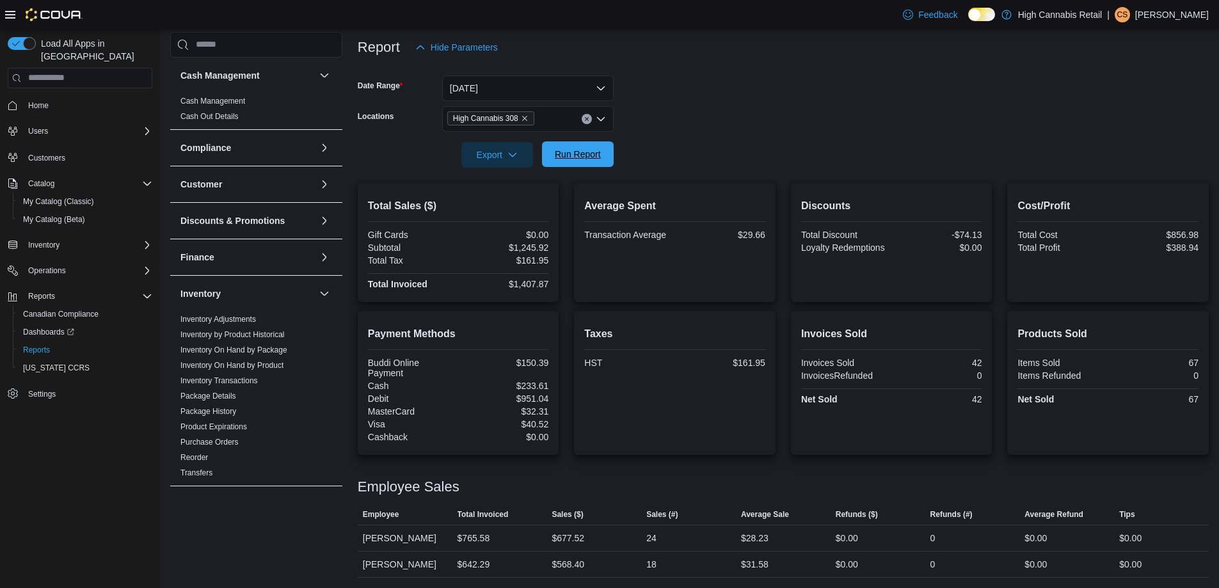
click at [592, 157] on span "Run Report" at bounding box center [578, 154] width 46 height 13
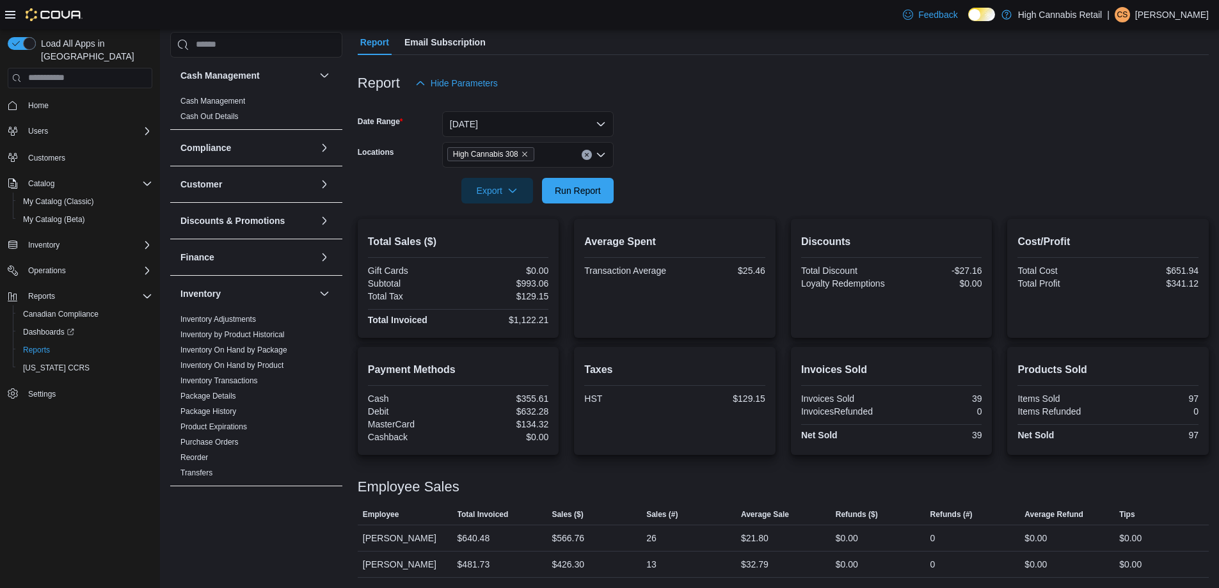
scroll to position [116, 0]
click at [527, 154] on icon "Remove High Cannabis 308 from selection in this group" at bounding box center [525, 154] width 8 height 8
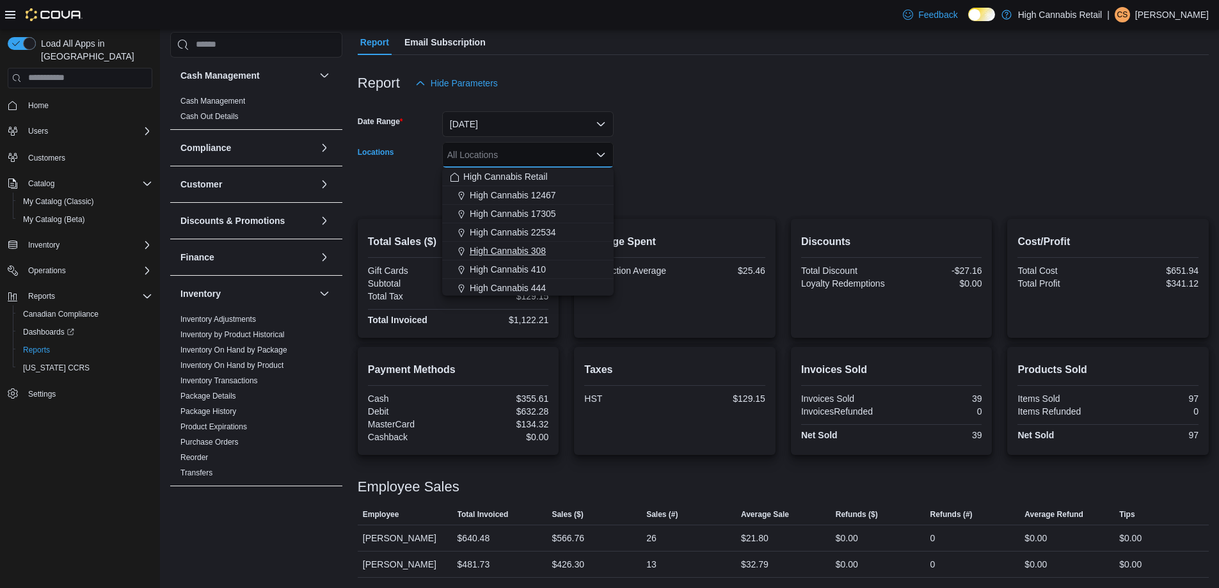
click at [523, 249] on span "High Cannabis 308" at bounding box center [508, 250] width 76 height 13
click at [527, 156] on icon "Remove High Cannabis 308 from selection in this group" at bounding box center [525, 154] width 8 height 8
click at [483, 283] on span "High Cannabis 444" at bounding box center [508, 287] width 76 height 13
click at [775, 93] on div "Report Hide Parameters" at bounding box center [783, 83] width 851 height 26
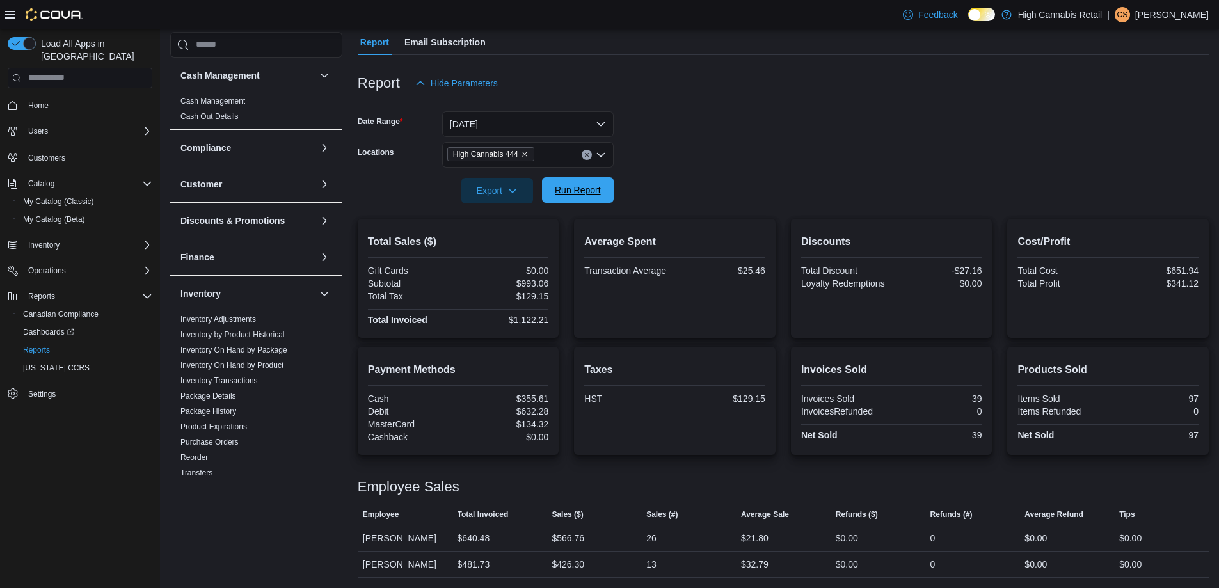
click at [577, 187] on span "Run Report" at bounding box center [578, 190] width 46 height 13
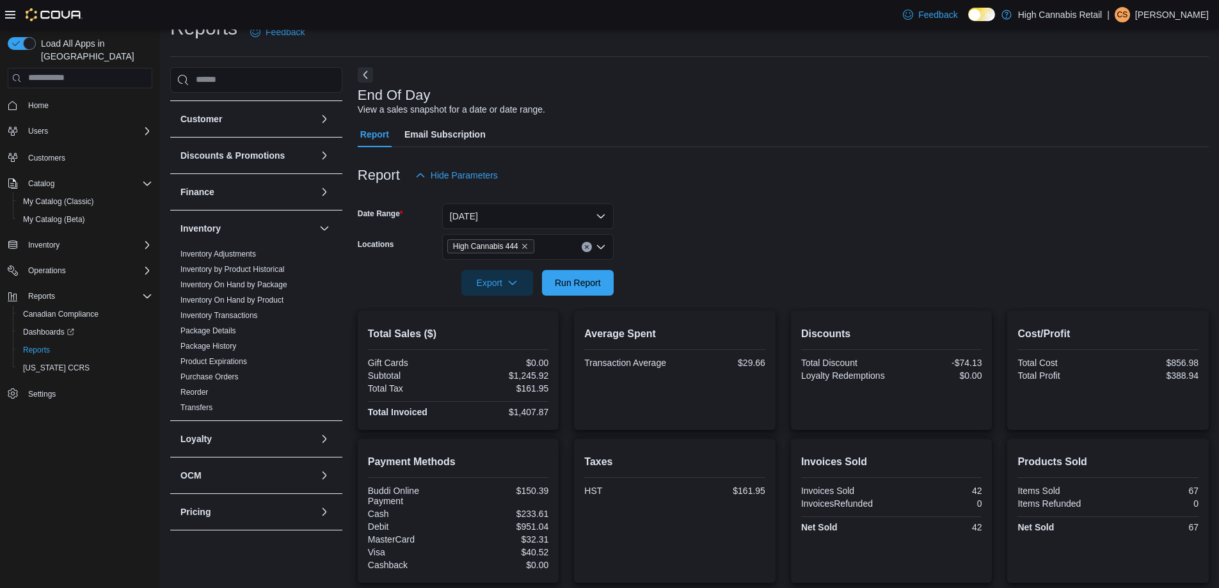
scroll to position [192, 0]
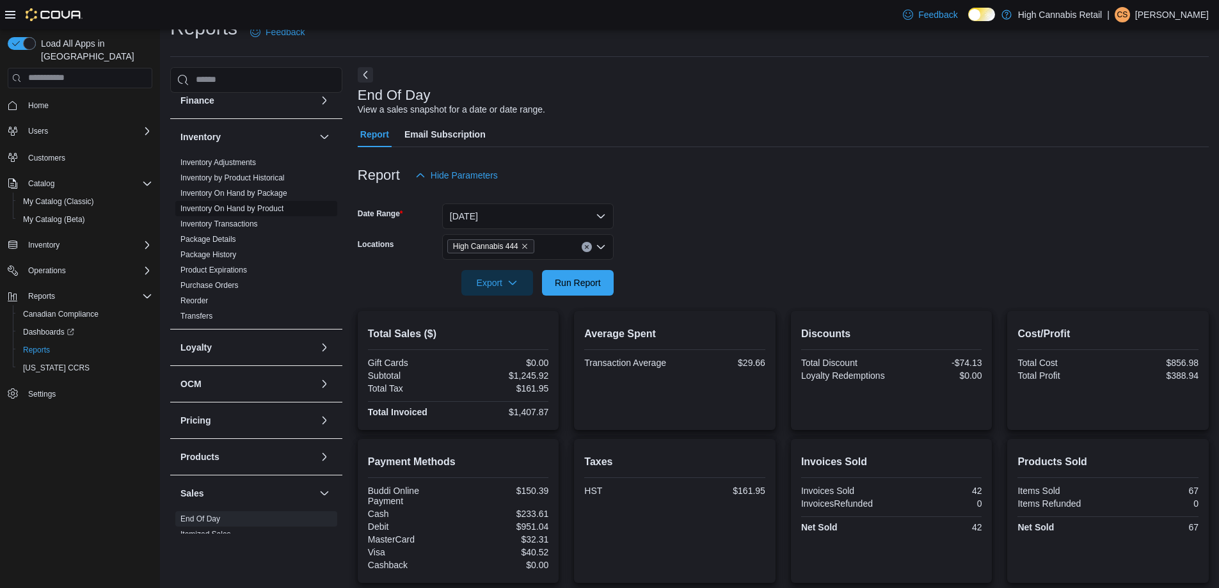
click at [268, 210] on link "Inventory On Hand by Product" at bounding box center [231, 208] width 103 height 9
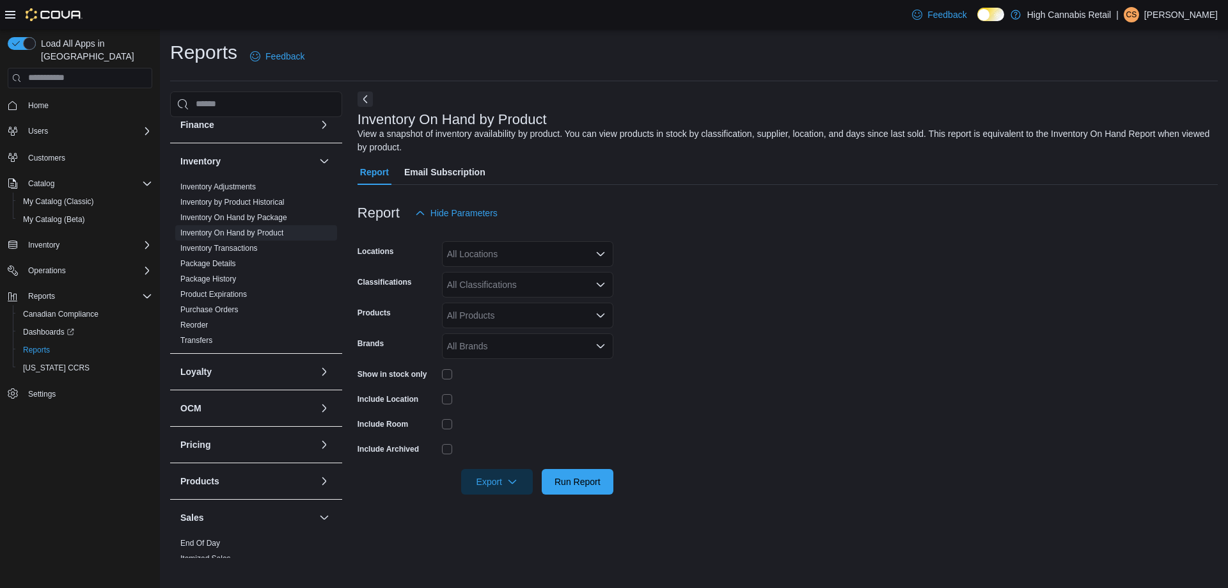
click at [484, 248] on div "All Locations" at bounding box center [527, 254] width 171 height 26
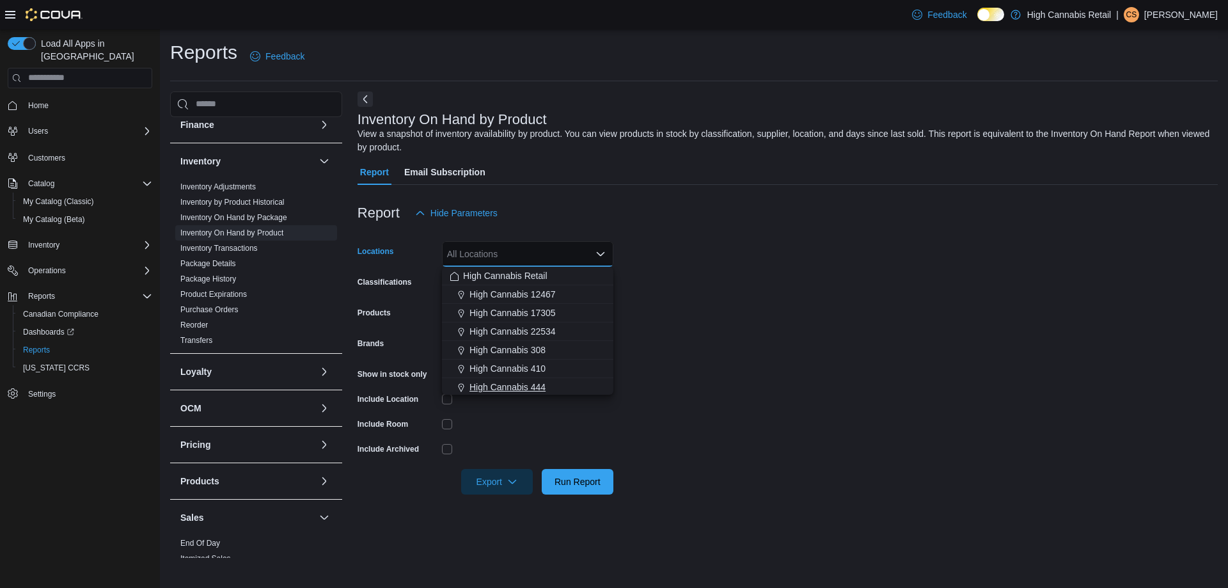
click at [543, 386] on span "High Cannabis 444" at bounding box center [508, 387] width 76 height 13
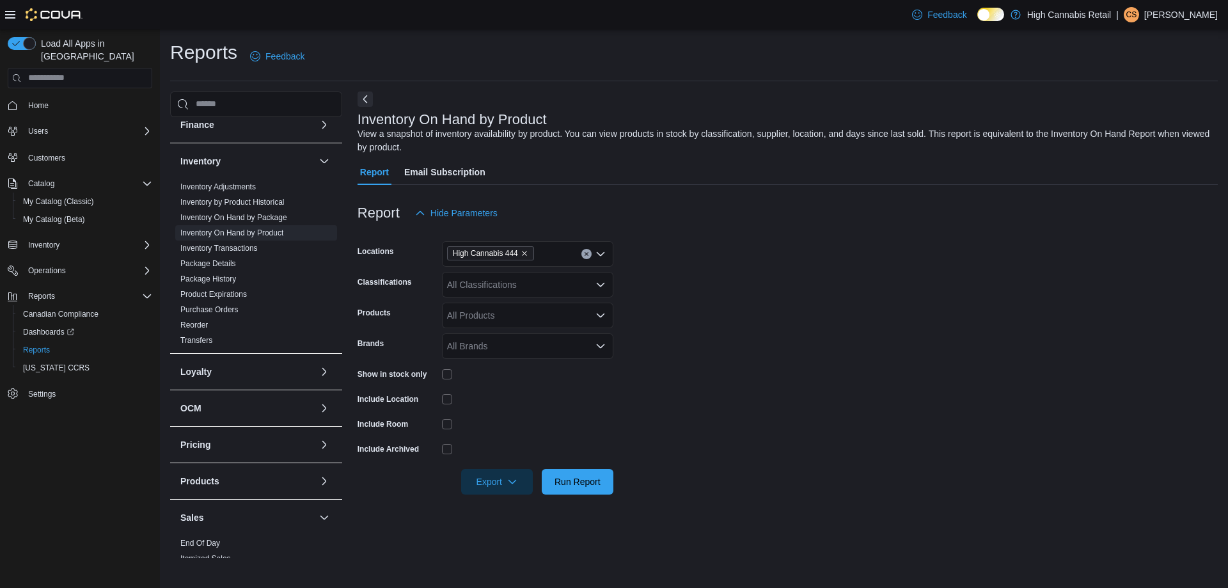
click at [452, 406] on div at bounding box center [527, 399] width 171 height 20
click at [516, 288] on div "All Classifications" at bounding box center [527, 285] width 171 height 26
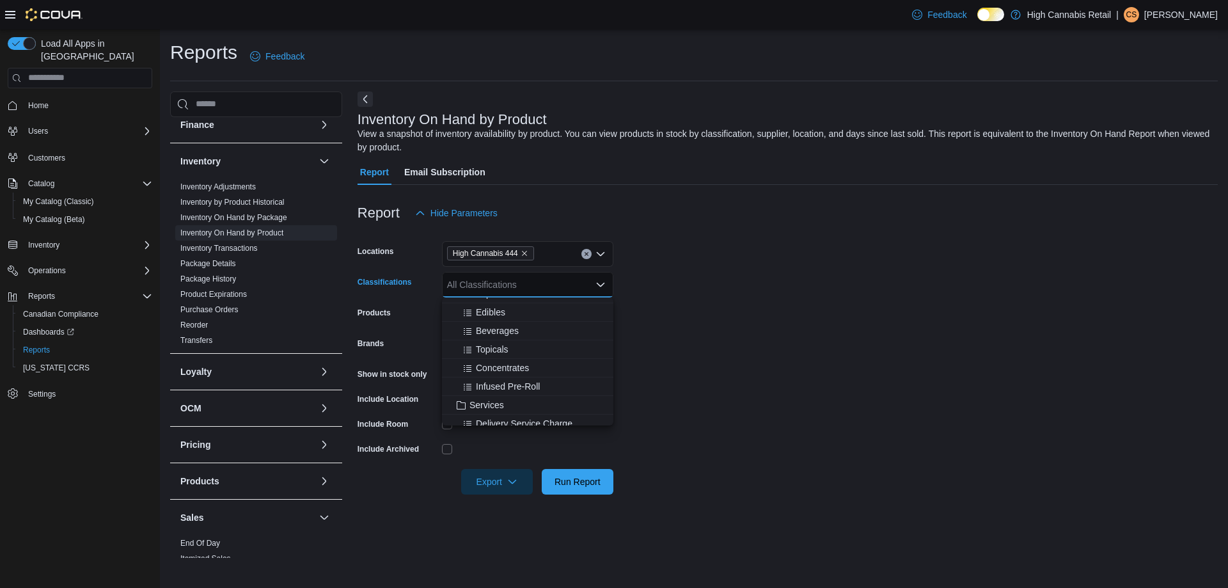
scroll to position [320, 0]
click at [493, 367] on button "Vapes" at bounding box center [527, 358] width 171 height 19
click at [701, 291] on form "Locations High Cannabis 444 Classifications Vapes Combo box. Selected. Vapes. P…" at bounding box center [788, 360] width 860 height 269
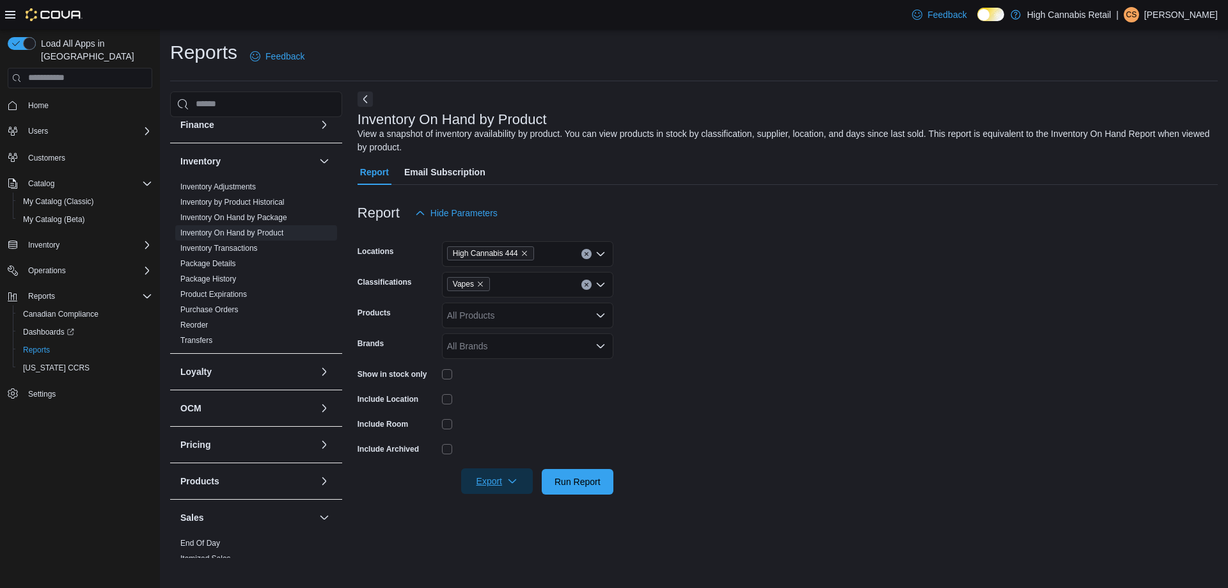
click at [491, 490] on span "Export" at bounding box center [497, 481] width 56 height 26
click at [511, 503] on span "Export to Excel" at bounding box center [499, 507] width 58 height 10
click at [480, 283] on icon "Remove Vapes from selection in this group" at bounding box center [480, 283] width 5 height 5
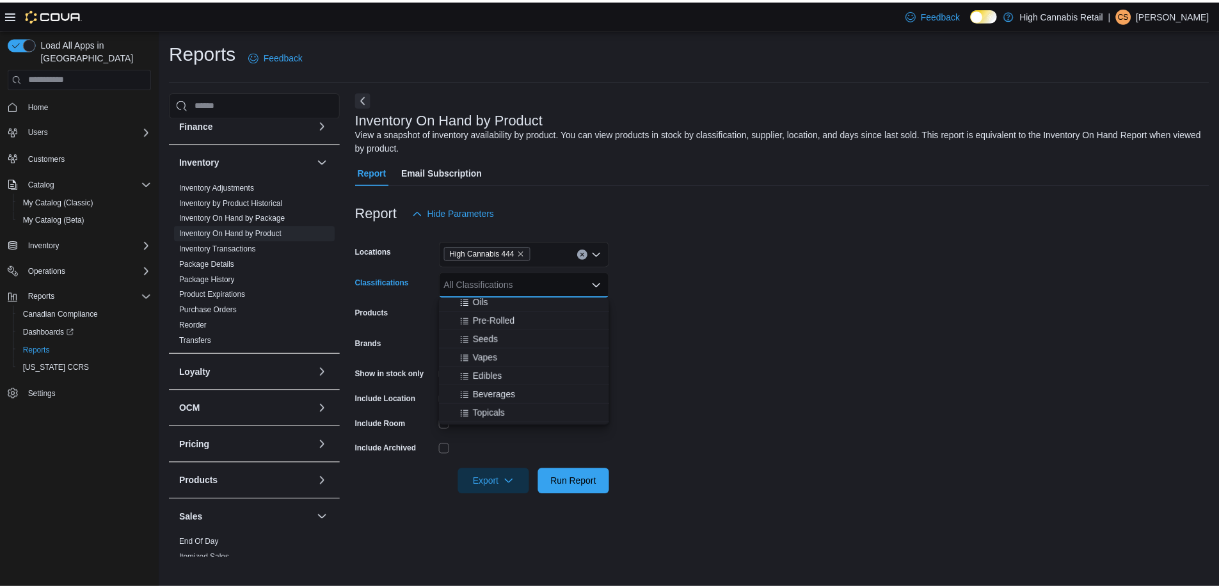
scroll to position [384, 0]
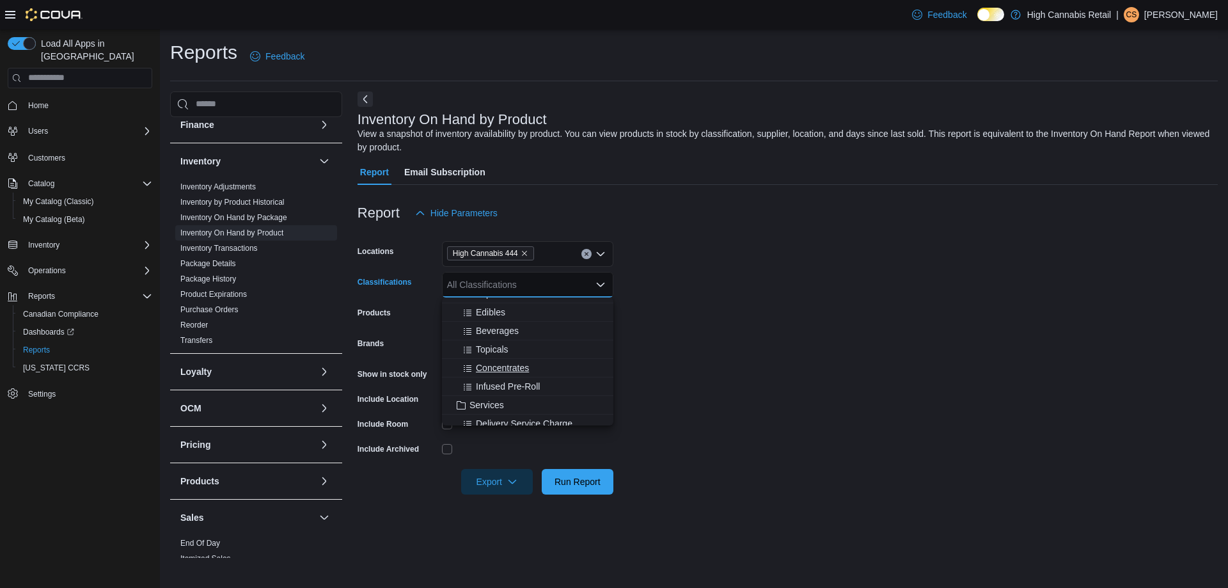
click at [500, 372] on span "Concentrates" at bounding box center [502, 367] width 53 height 13
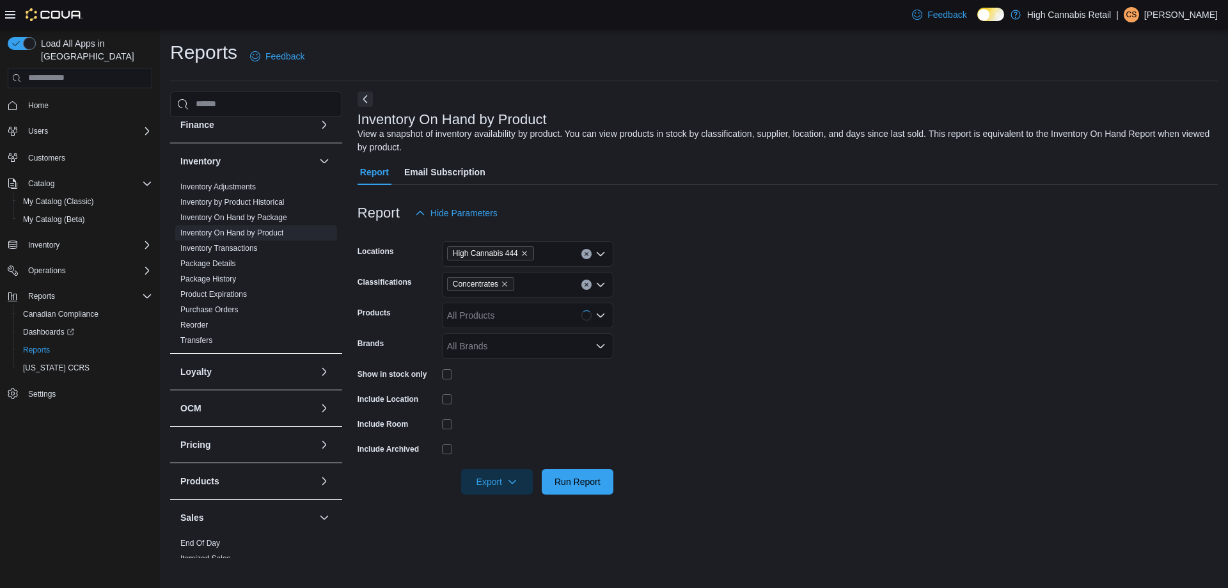
click at [821, 340] on form "Locations High Cannabis 444 Classifications Concentrates Products All Products …" at bounding box center [788, 360] width 860 height 269
click at [565, 476] on span "Run Report" at bounding box center [578, 481] width 46 height 13
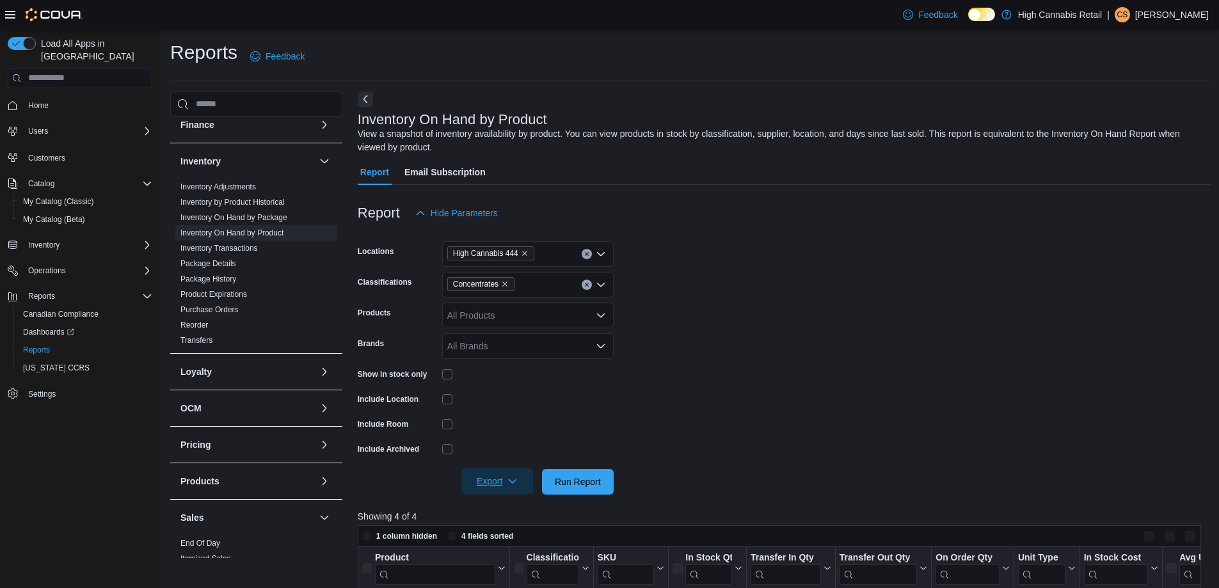
click at [505, 475] on span "Export" at bounding box center [497, 481] width 56 height 26
click at [527, 507] on span "Export to Excel" at bounding box center [499, 507] width 58 height 10
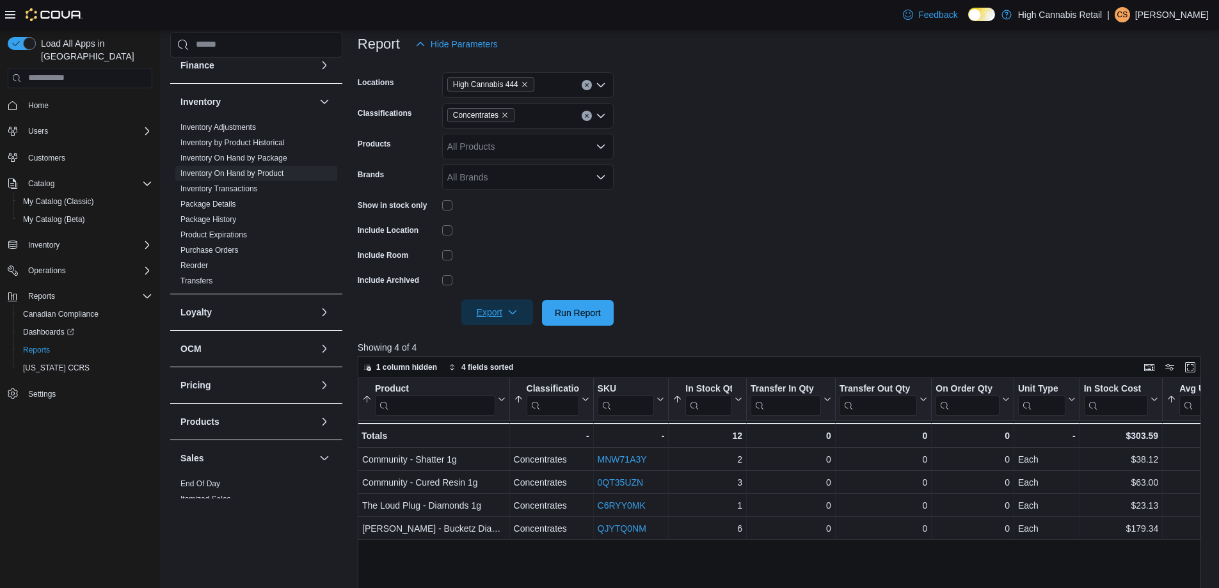
scroll to position [192, 0]
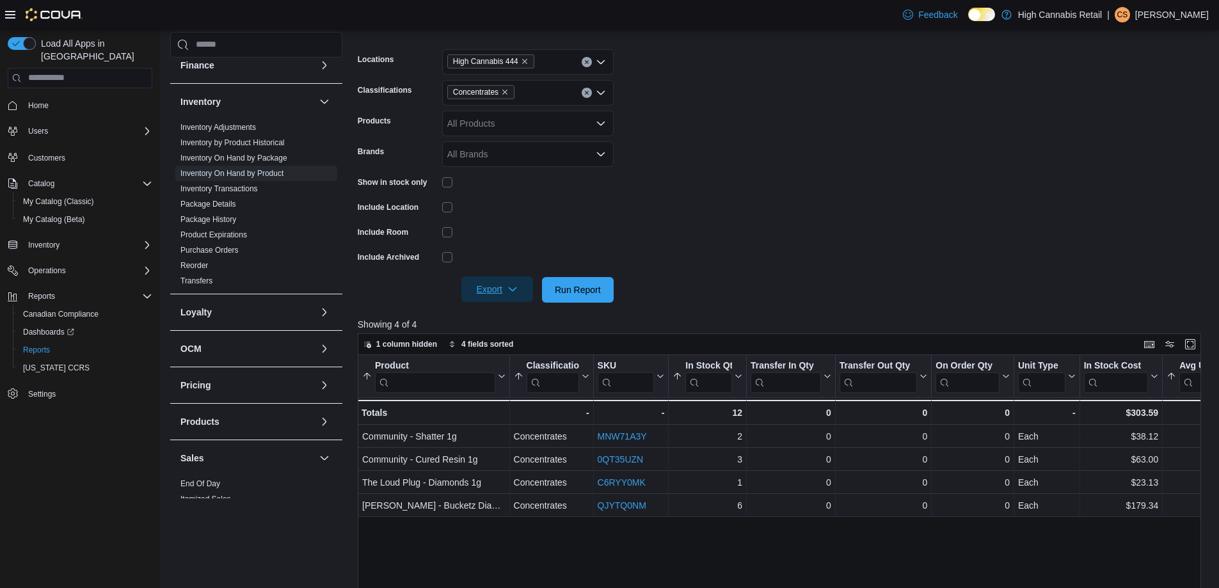
click at [498, 289] on span "Export" at bounding box center [497, 289] width 56 height 26
click at [498, 310] on span "Export to Excel" at bounding box center [499, 315] width 58 height 10
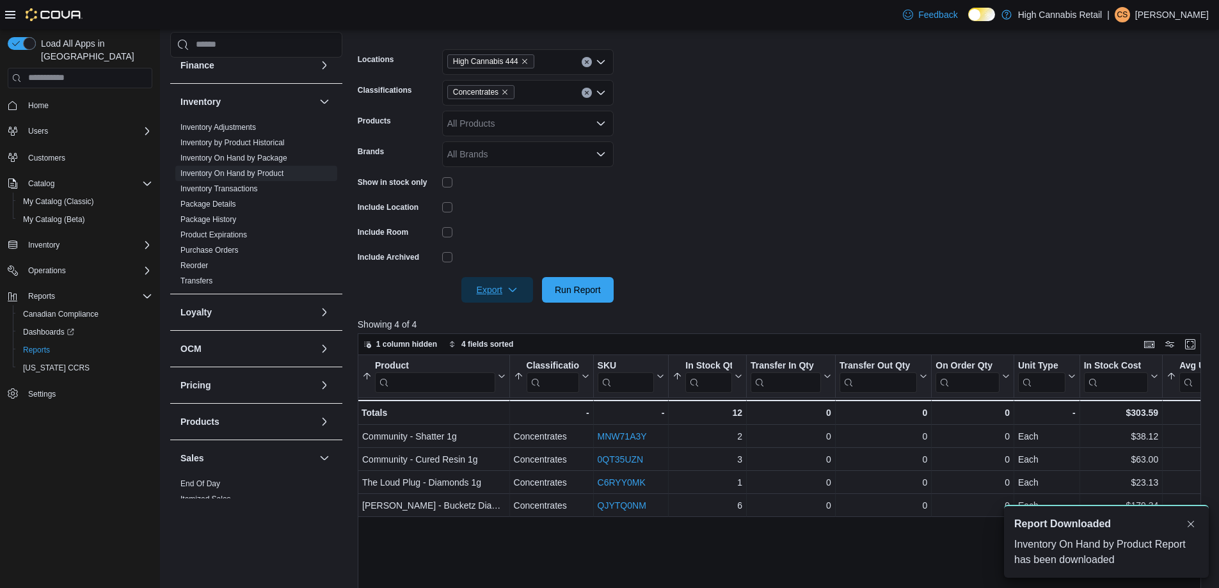
scroll to position [0, 0]
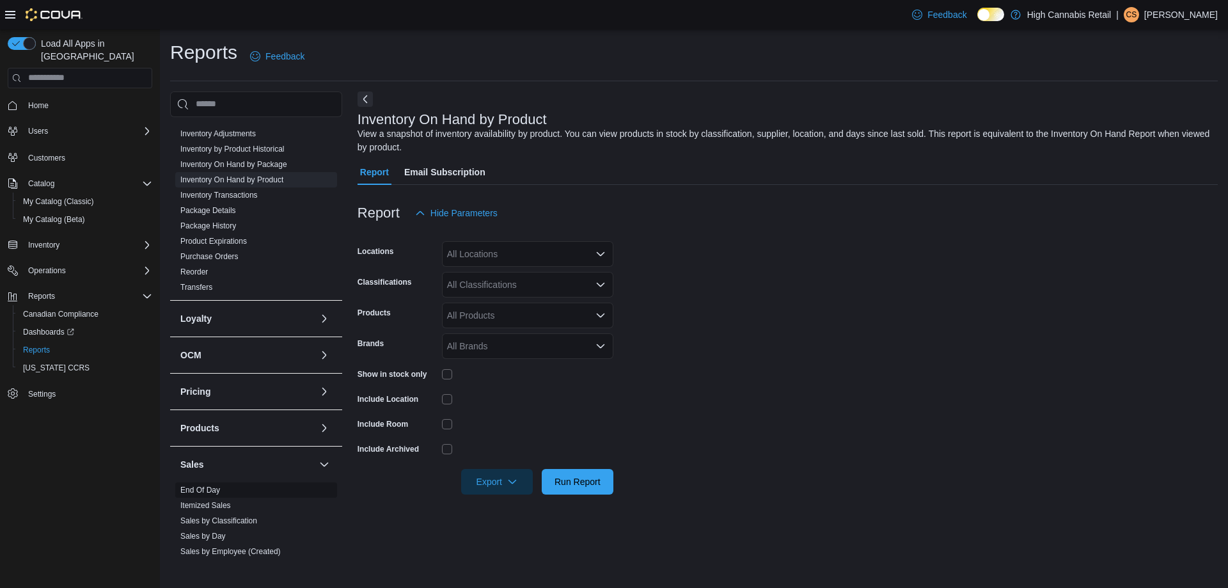
scroll to position [320, 0]
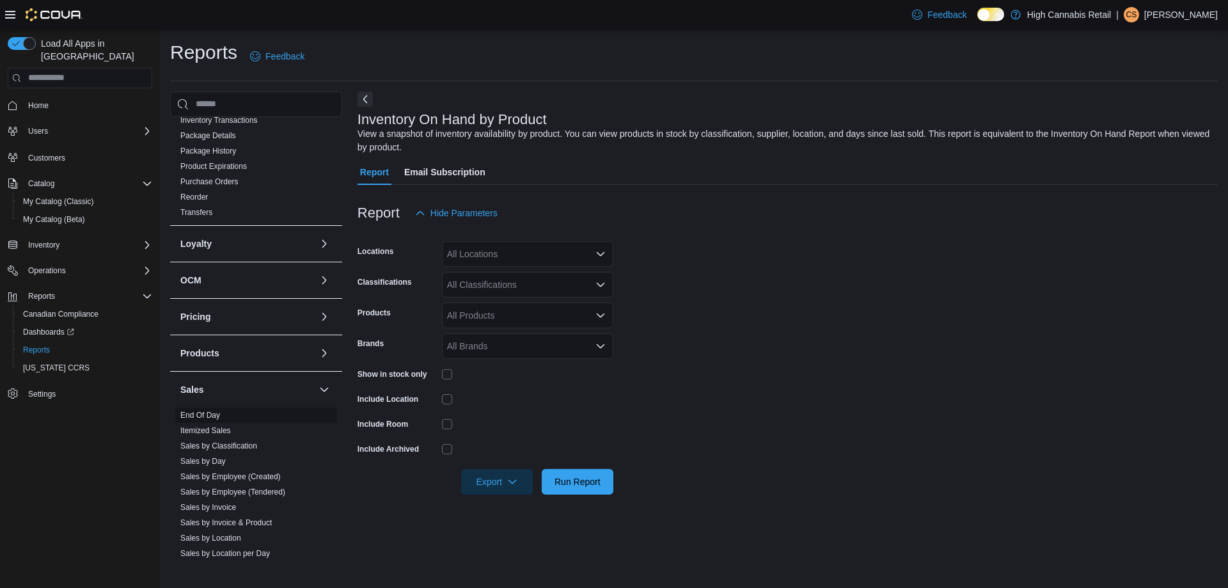
click at [211, 415] on link "End Of Day" at bounding box center [200, 415] width 40 height 9
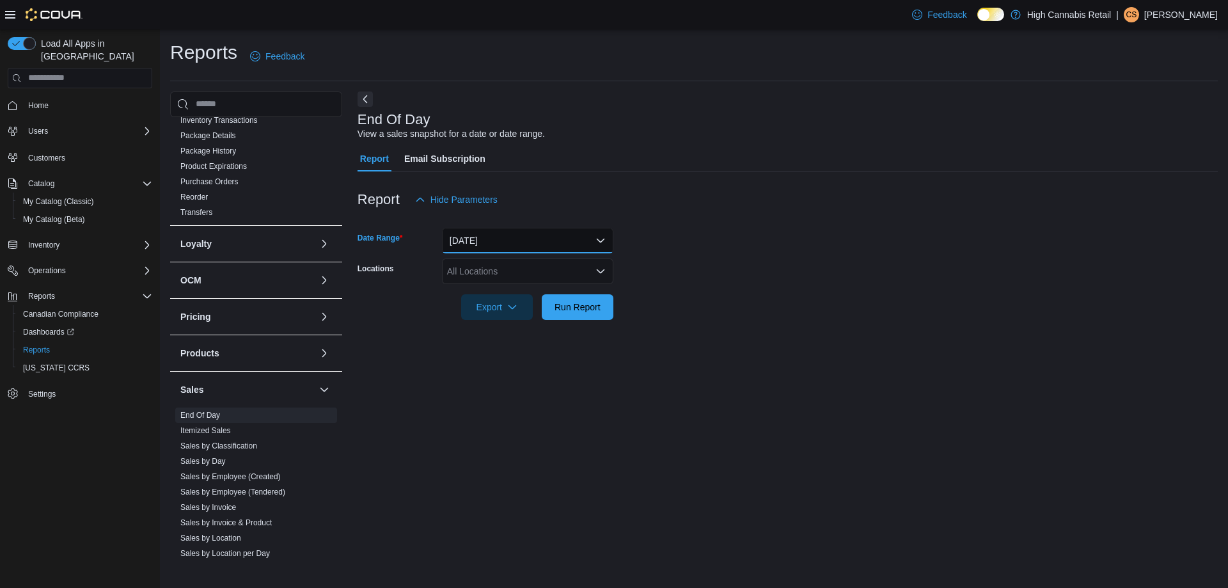
click at [515, 250] on button "[DATE]" at bounding box center [527, 241] width 171 height 26
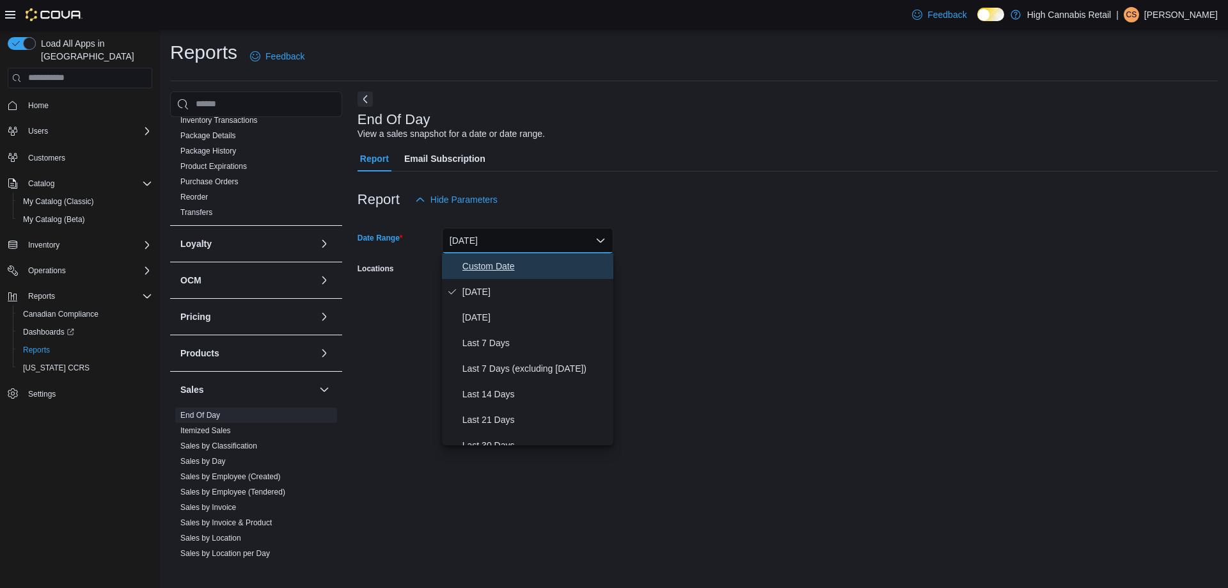
click at [513, 267] on span "Custom Date" at bounding box center [536, 265] width 146 height 15
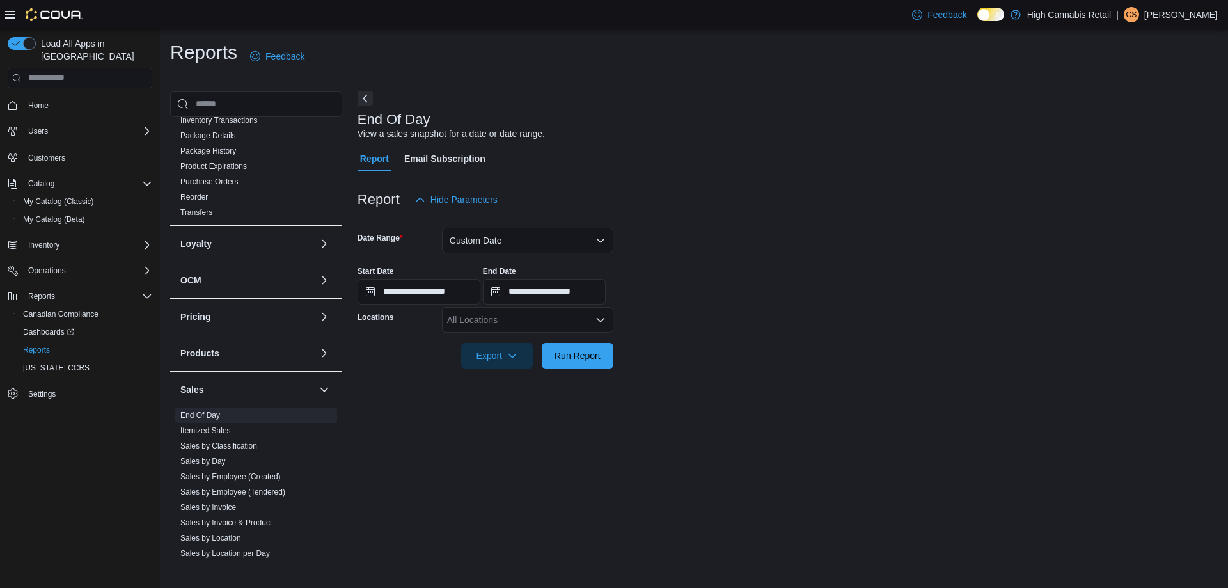
click at [368, 101] on button "Next" at bounding box center [365, 98] width 15 height 15
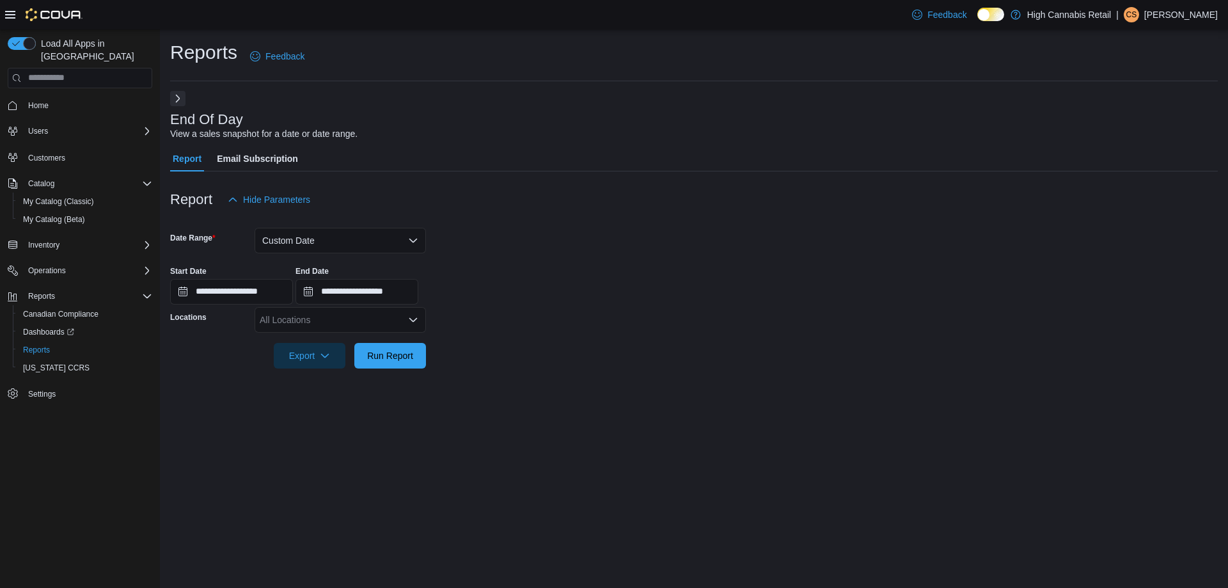
click at [180, 95] on button "Next" at bounding box center [177, 98] width 15 height 15
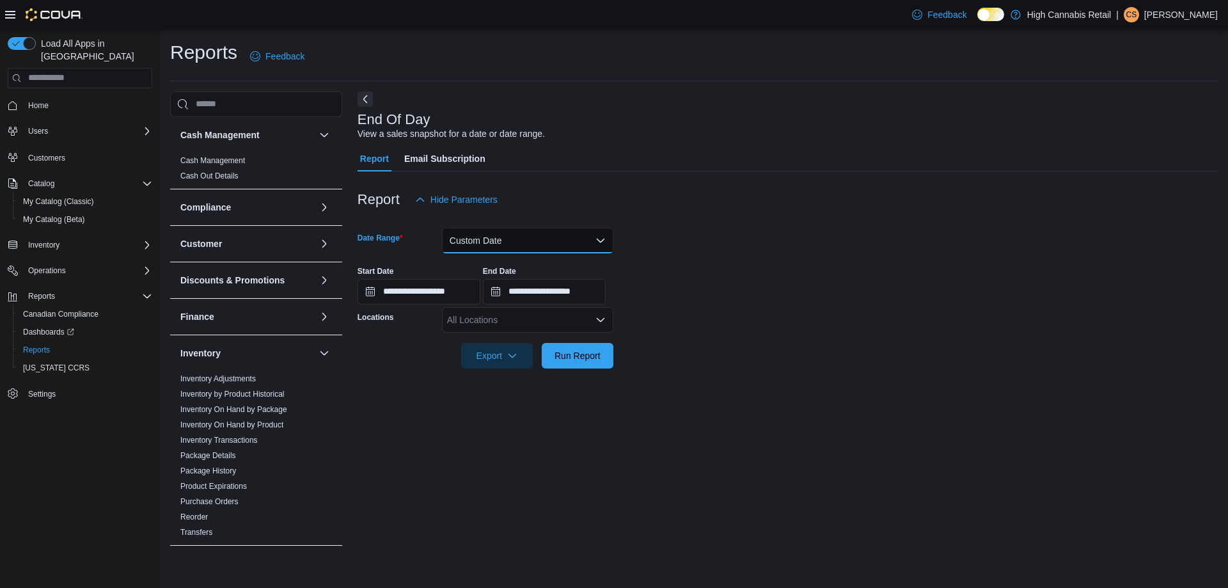
click at [480, 230] on button "Custom Date" at bounding box center [527, 241] width 171 height 26
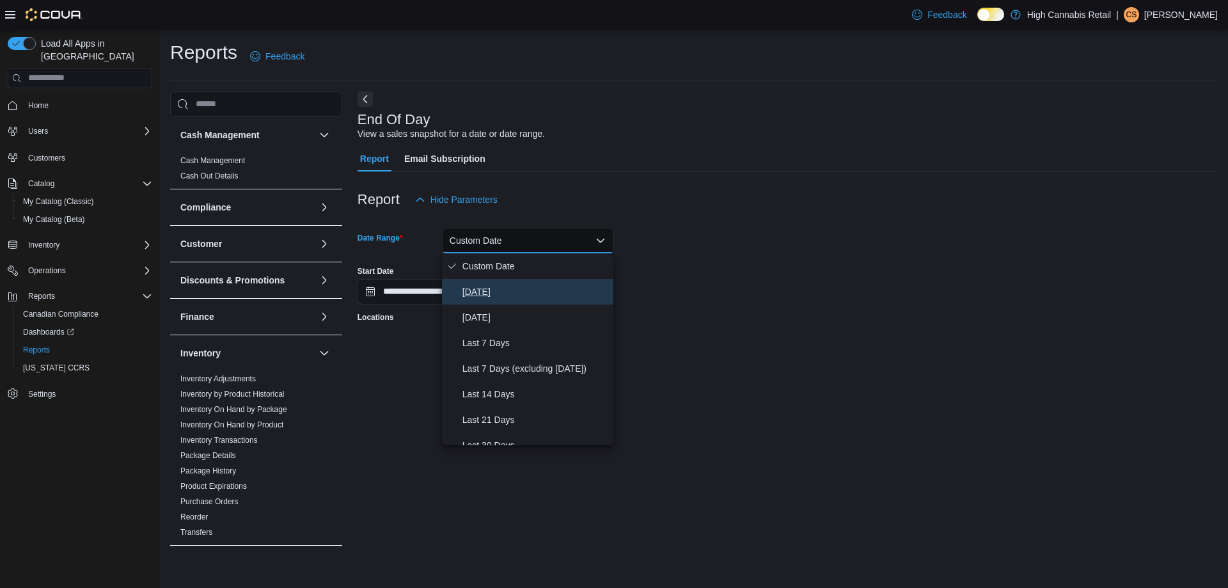
click at [472, 284] on span "[DATE]" at bounding box center [536, 291] width 146 height 15
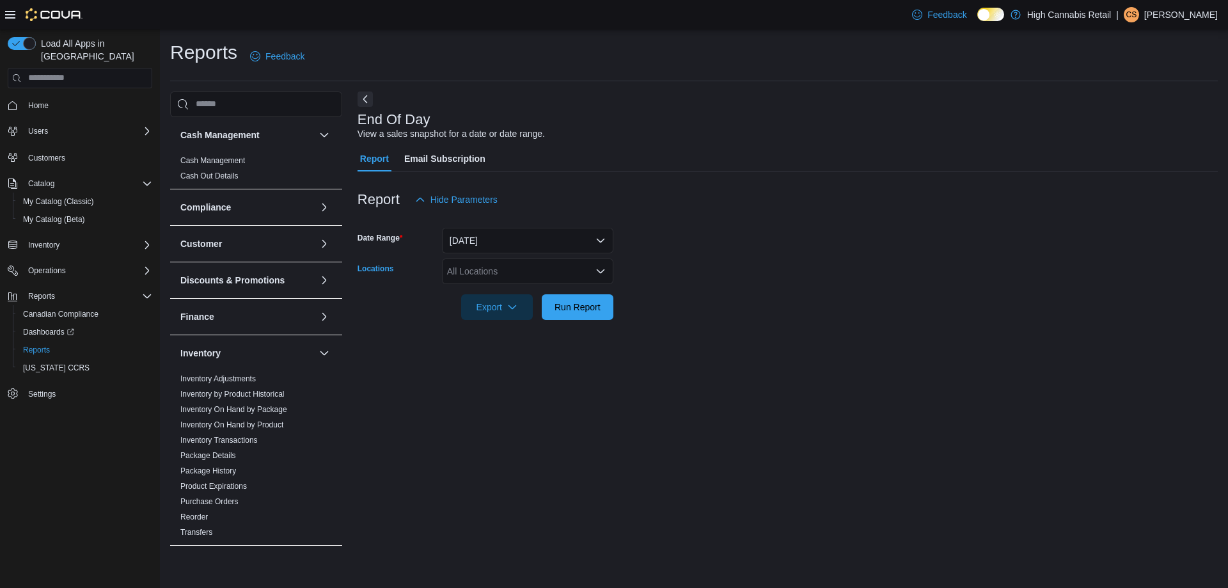
click at [514, 262] on div "All Locations" at bounding box center [527, 271] width 171 height 26
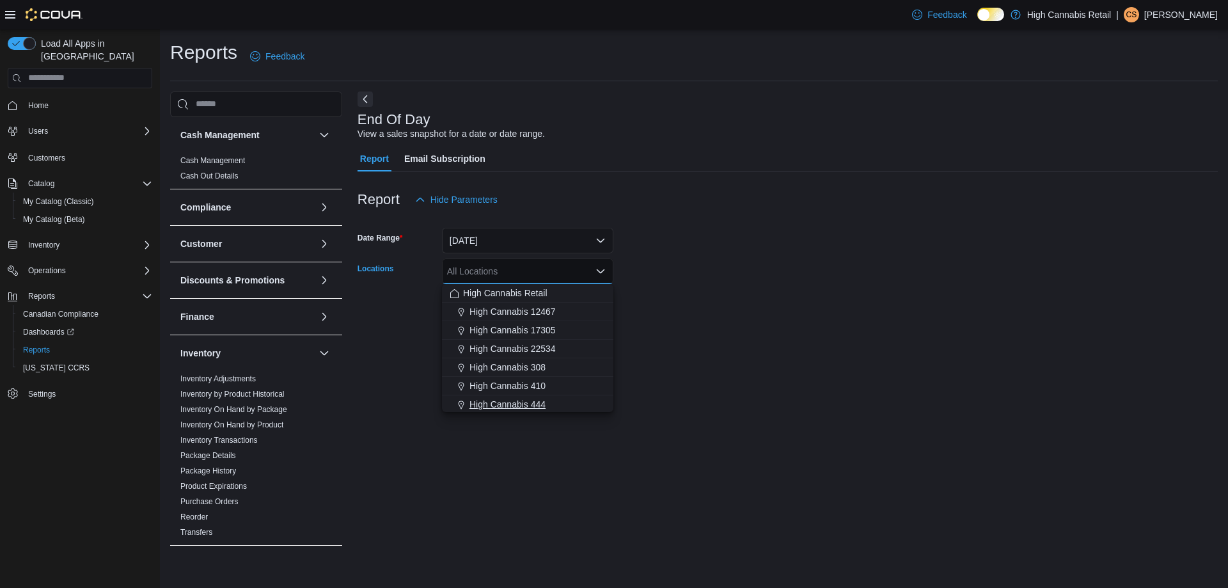
click at [516, 407] on span "High Cannabis 444" at bounding box center [508, 404] width 76 height 13
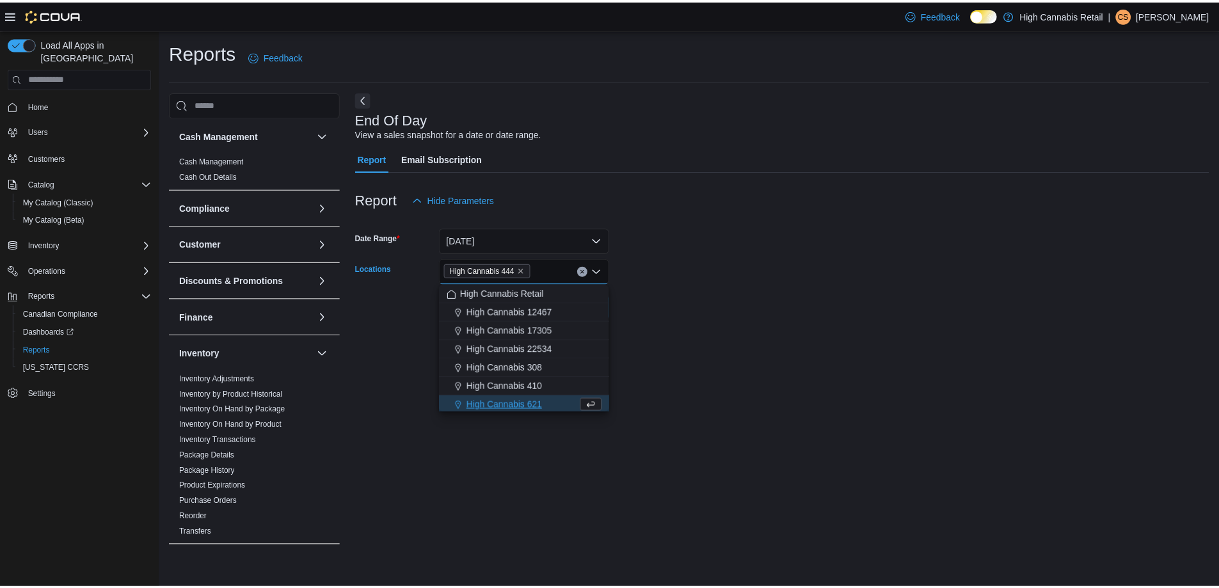
scroll to position [2, 0]
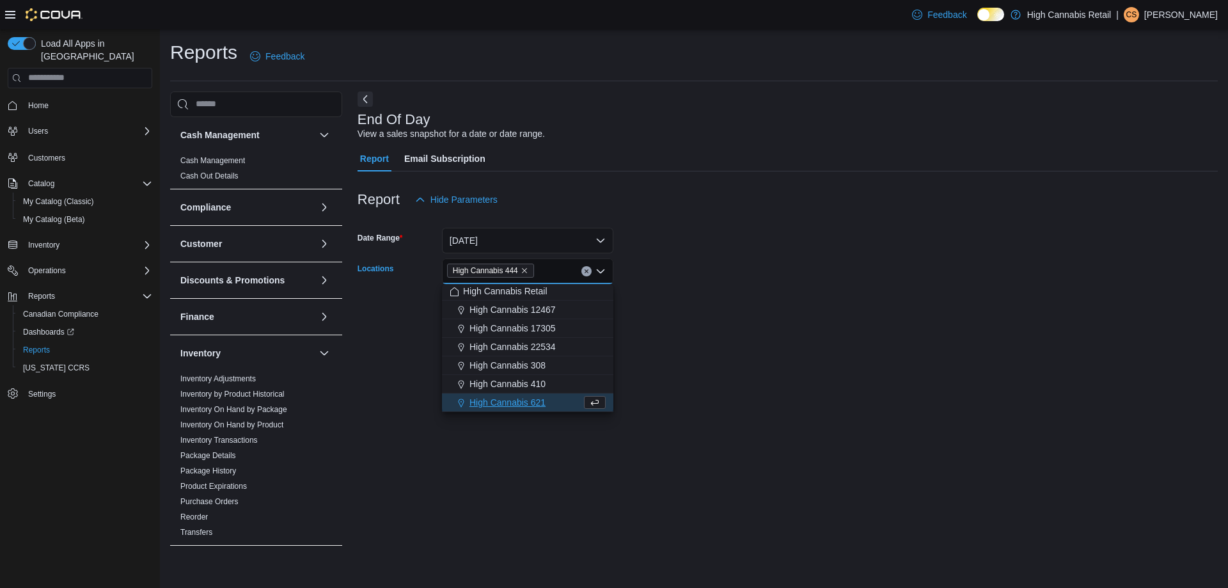
click at [888, 205] on div "Report Hide Parameters" at bounding box center [788, 200] width 860 height 26
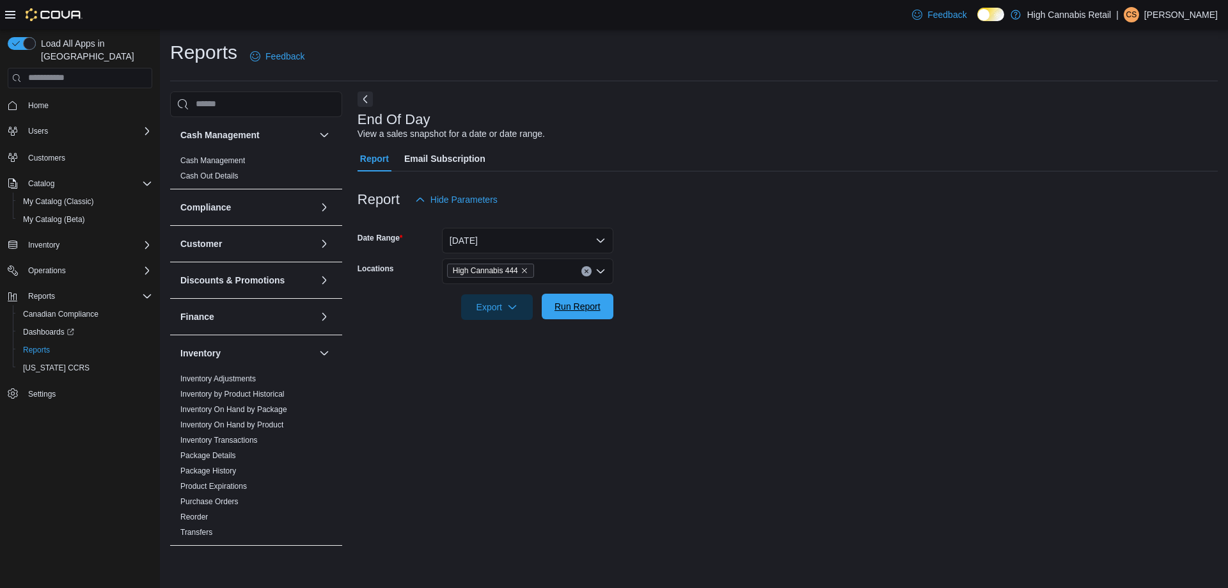
click at [592, 317] on span "Run Report" at bounding box center [578, 307] width 56 height 26
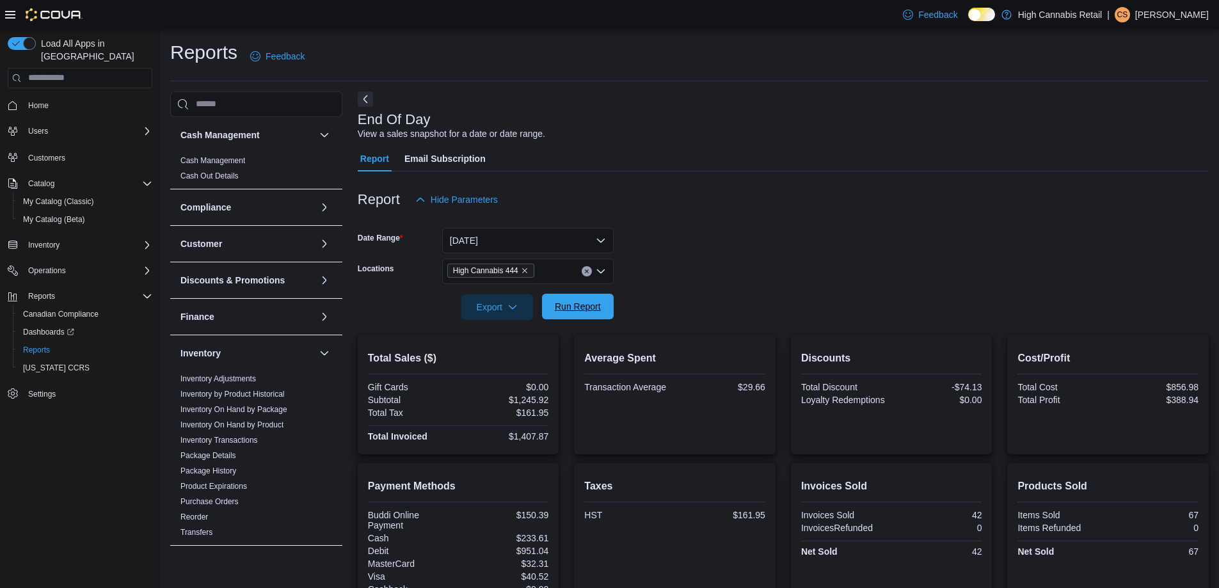
click at [590, 309] on span "Run Report" at bounding box center [578, 306] width 46 height 13
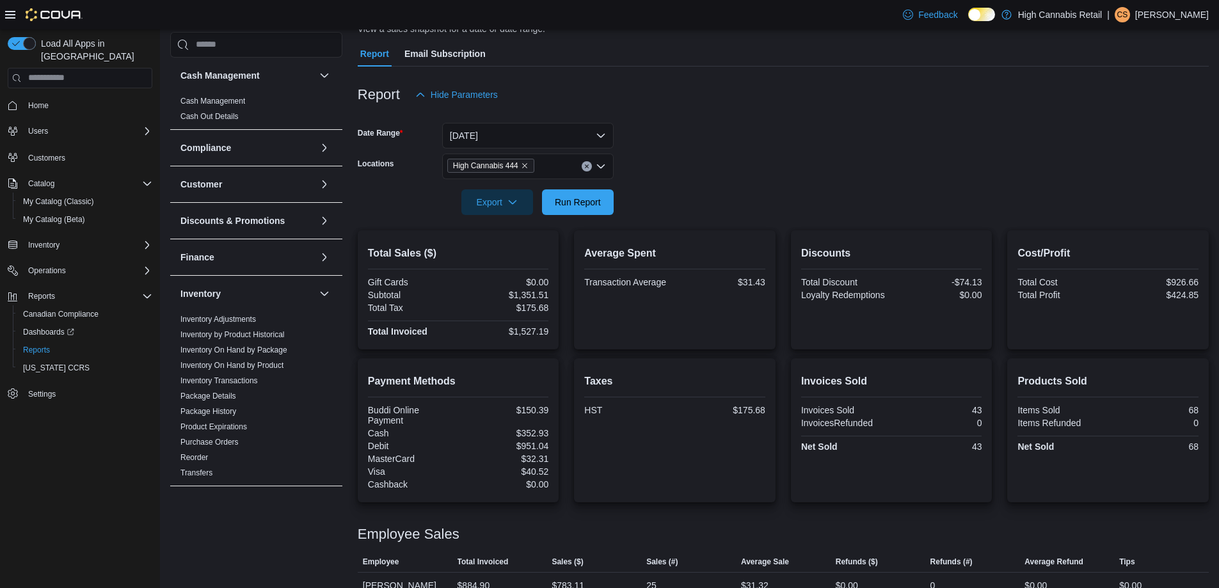
scroll to position [152, 0]
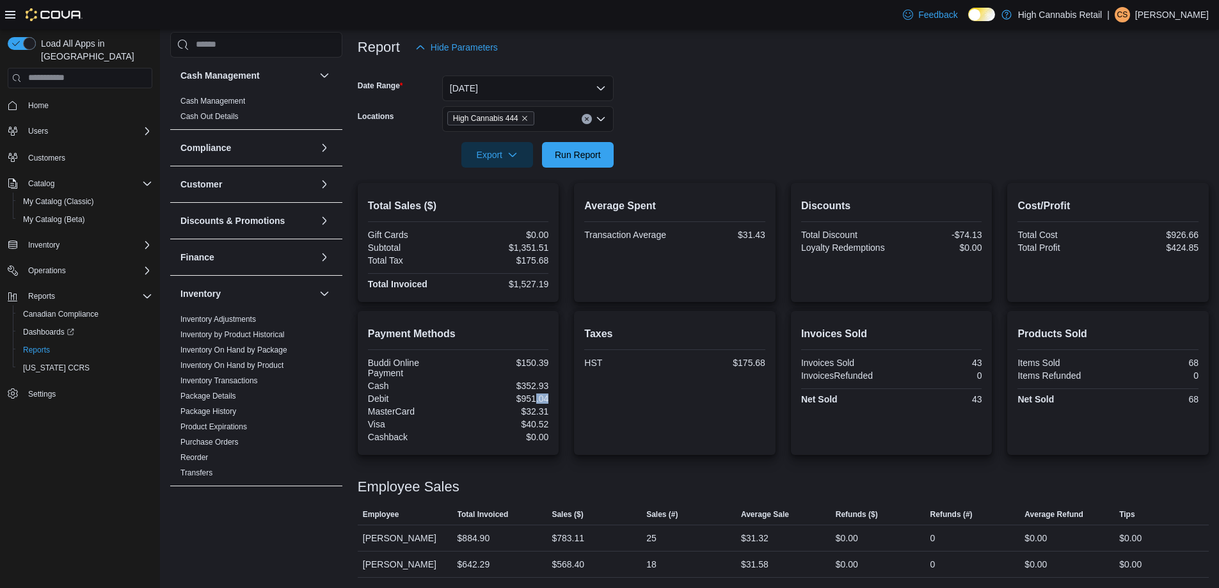
drag, startPoint x: 379, startPoint y: 404, endPoint x: 537, endPoint y: 393, distance: 159.0
click at [537, 393] on div "Buddi Online Payment $150.39 Cash $352.93 Debit $951.04 MasterCard $32.31 Visa …" at bounding box center [458, 401] width 181 height 87
click at [537, 393] on div "$951.04" at bounding box center [505, 398] width 88 height 10
click at [540, 390] on div "$352.93" at bounding box center [505, 386] width 88 height 10
click at [534, 418] on div at bounding box center [458, 417] width 181 height 3
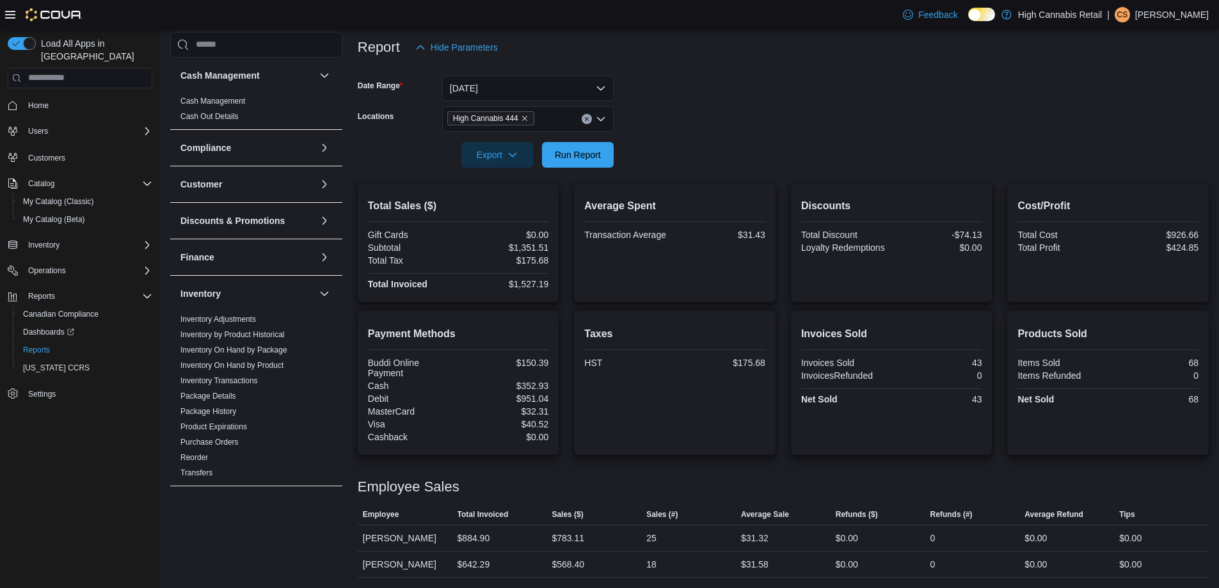
click at [537, 390] on div "$352.93" at bounding box center [505, 386] width 88 height 10
click at [534, 115] on span "High Cannabis 444" at bounding box center [490, 118] width 87 height 14
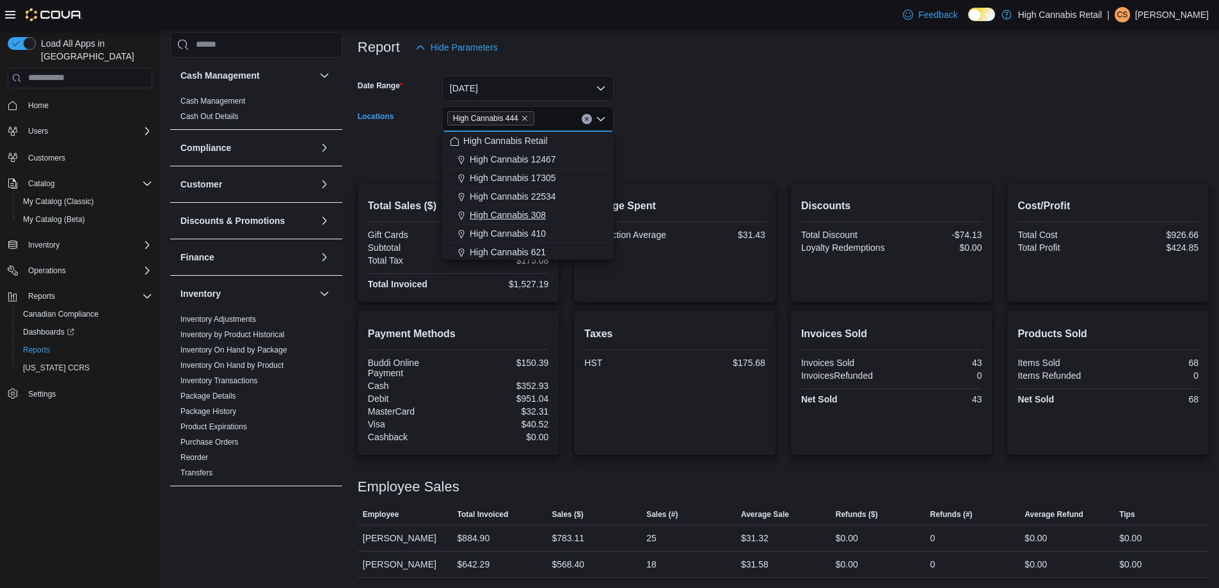
click at [557, 212] on div "High Cannabis 308" at bounding box center [528, 215] width 156 height 13
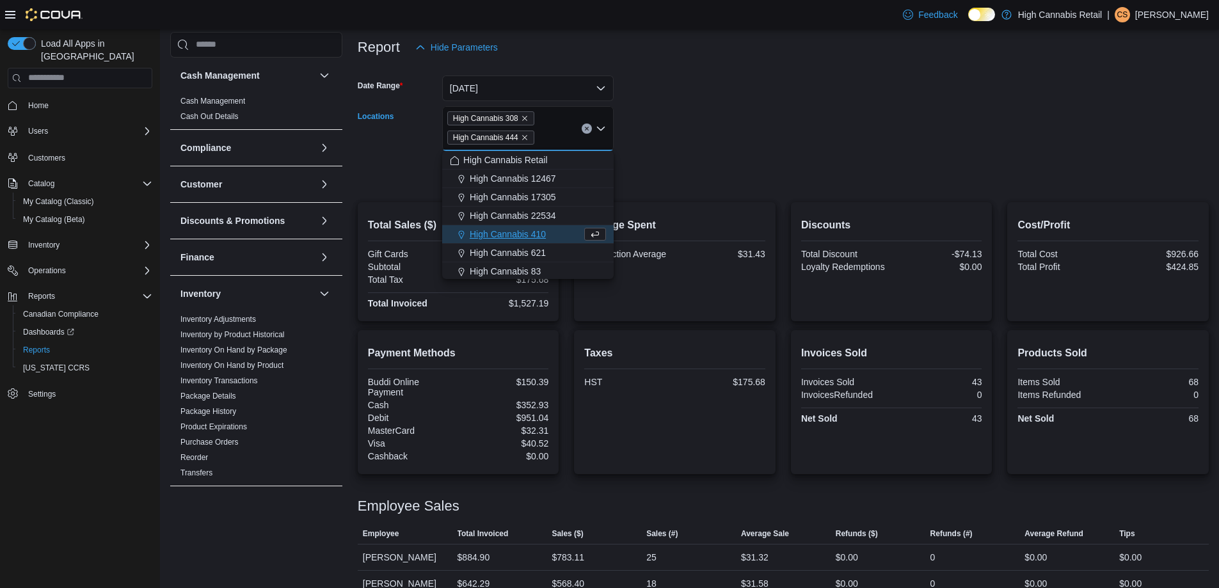
click at [685, 111] on form "Date Range [DATE] Locations High Cannabis 308 High Cannabis 444 Combo box. Sele…" at bounding box center [783, 123] width 851 height 127
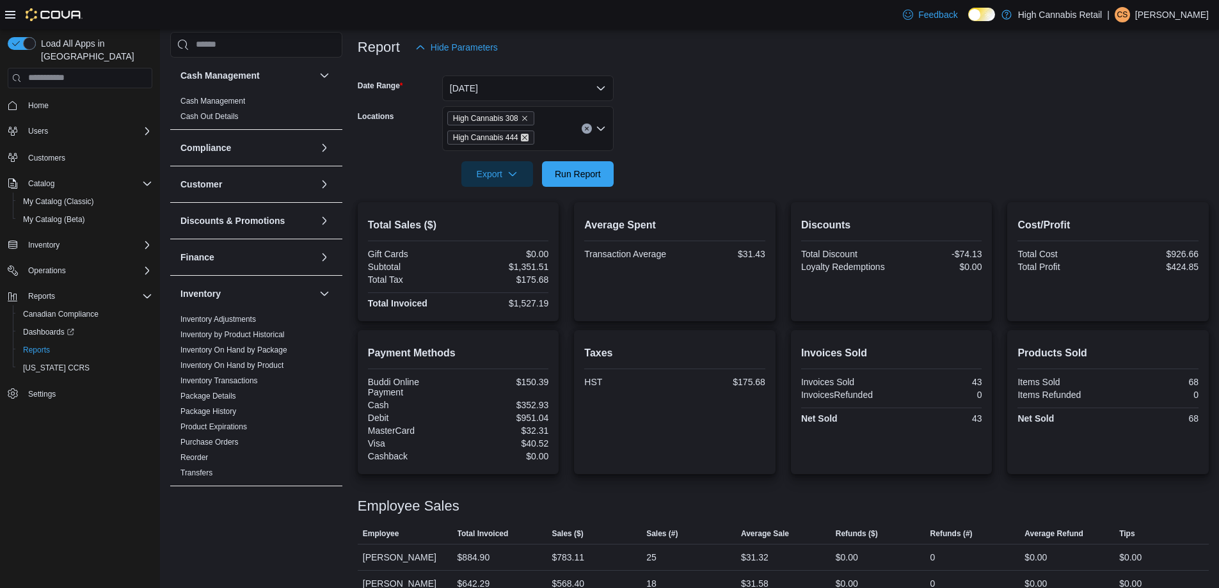
click at [521, 134] on icon "Remove High Cannabis 444 from selection in this group" at bounding box center [525, 138] width 8 height 8
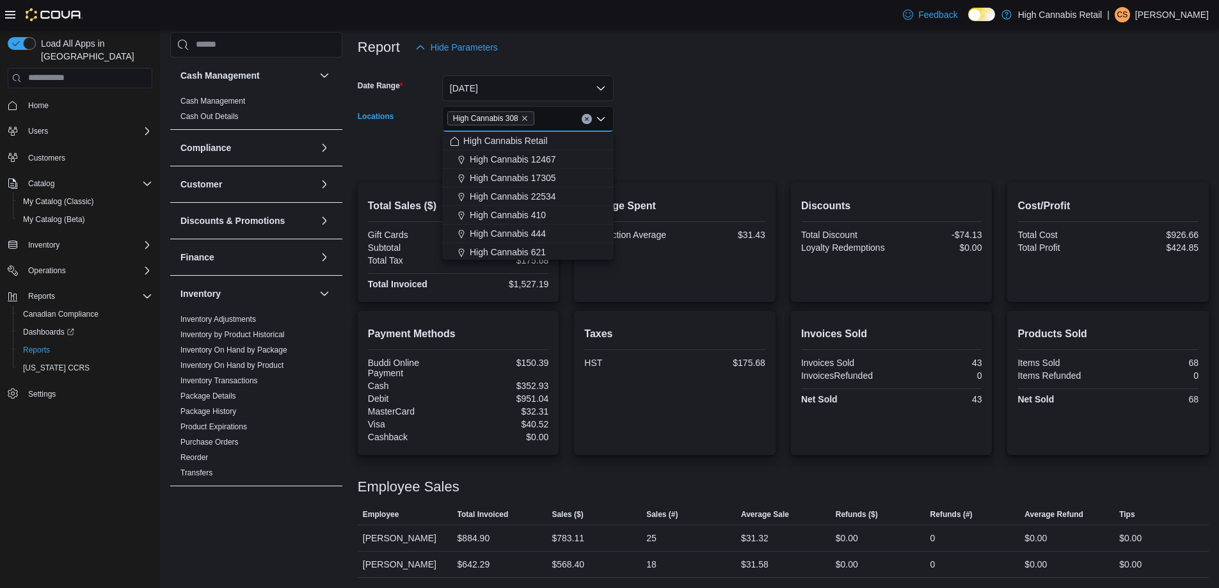
click at [796, 88] on form "Date Range [DATE] Locations High Cannabis 308 Combo box. Selected. High Cannabi…" at bounding box center [783, 113] width 851 height 107
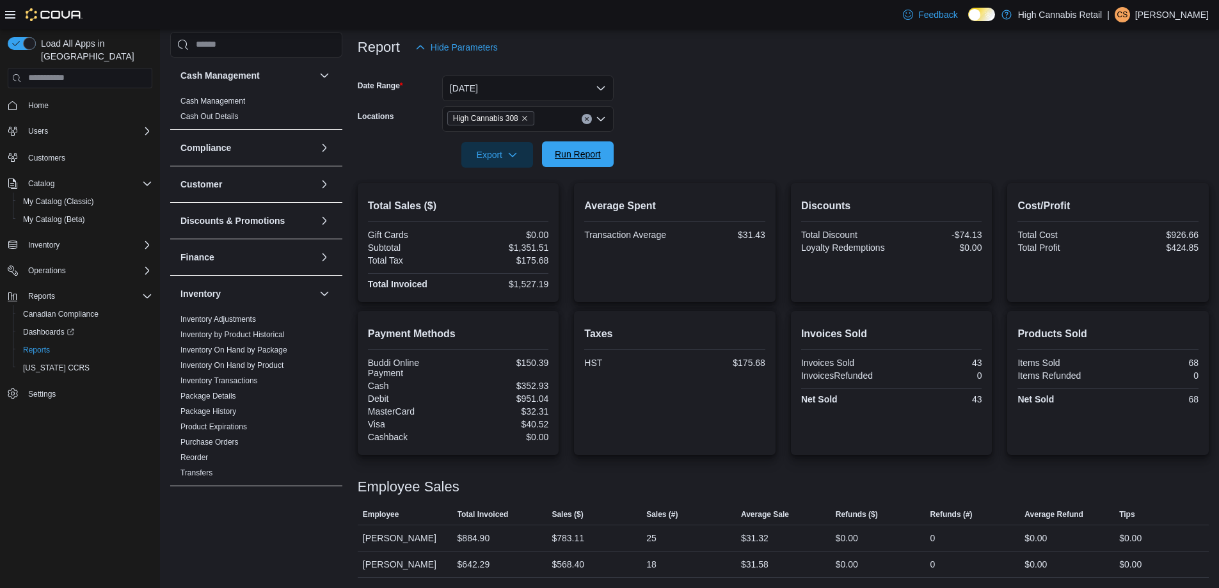
click at [589, 157] on span "Run Report" at bounding box center [578, 154] width 46 height 13
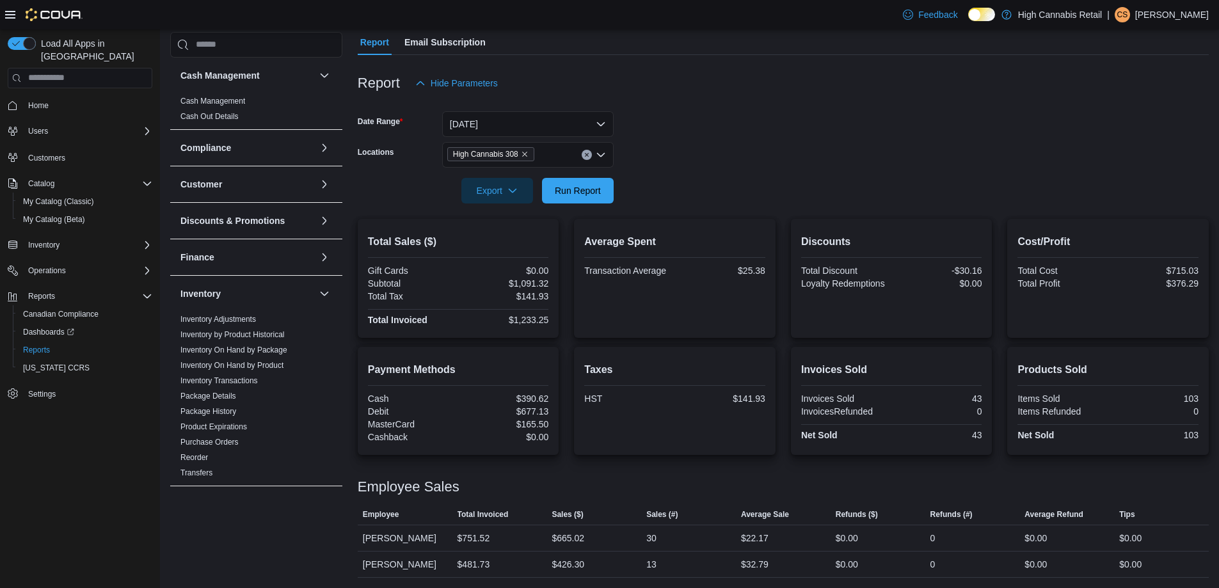
scroll to position [116, 0]
click at [523, 159] on span "High Cannabis 308" at bounding box center [490, 154] width 75 height 13
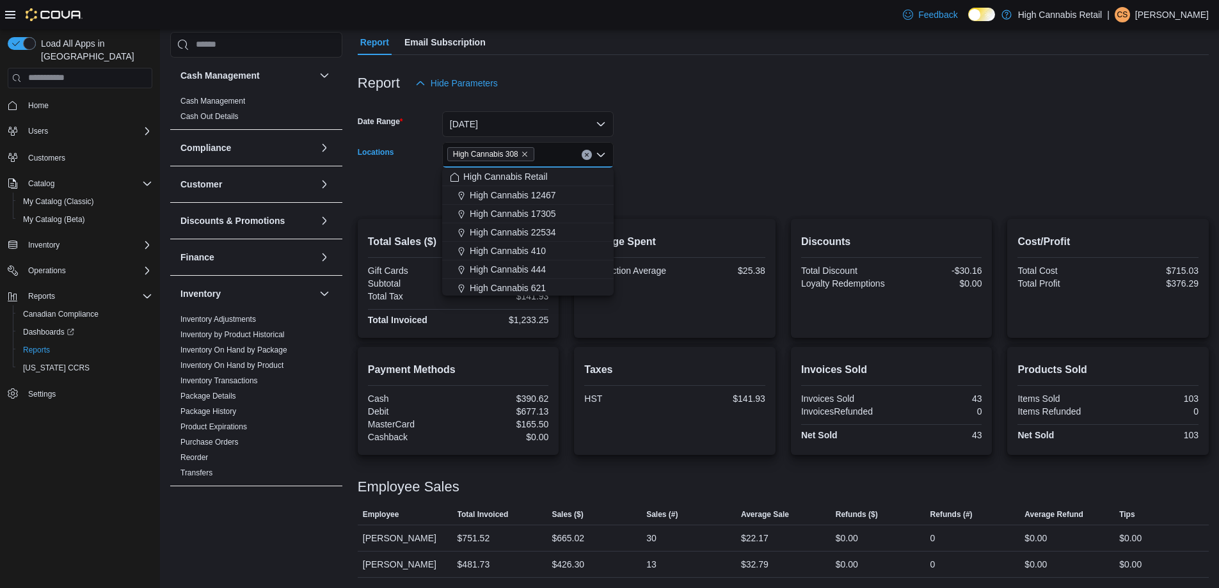
click at [525, 158] on span "High Cannabis 308" at bounding box center [490, 154] width 75 height 13
click at [526, 156] on icon "Remove High Cannabis 308 from selection in this group" at bounding box center [525, 154] width 8 height 8
click at [541, 285] on span "High Cannabis 444" at bounding box center [508, 287] width 76 height 13
click at [735, 131] on form "Date Range [DATE] Locations High Cannabis 444 Combo box. Selected. High Cannabi…" at bounding box center [783, 149] width 851 height 107
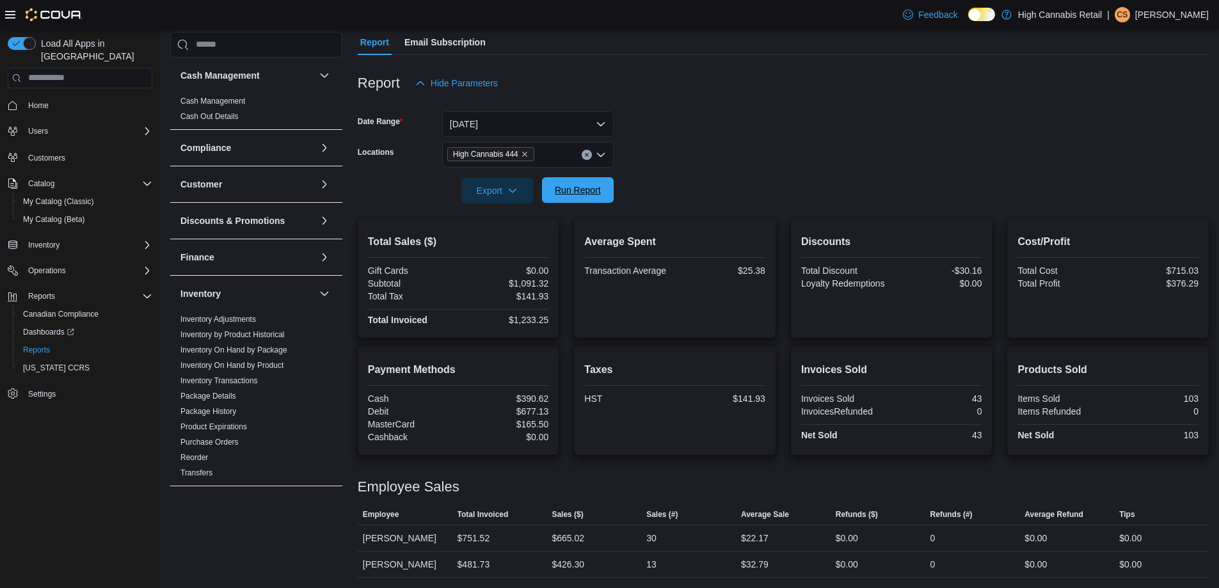
click at [577, 196] on span "Run Report" at bounding box center [578, 190] width 46 height 13
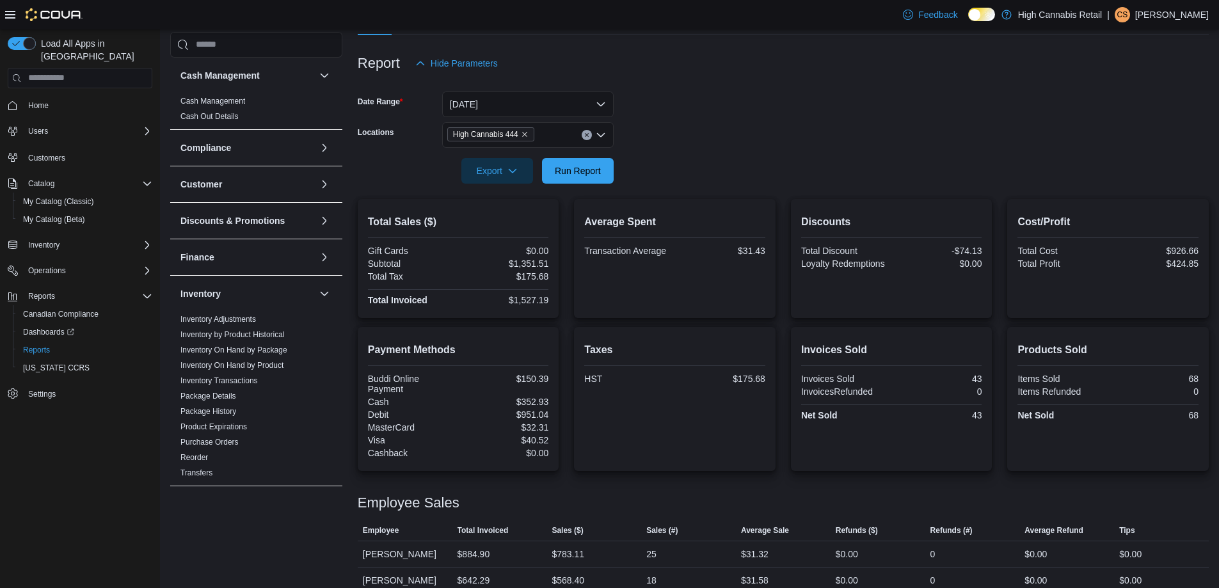
scroll to position [152, 0]
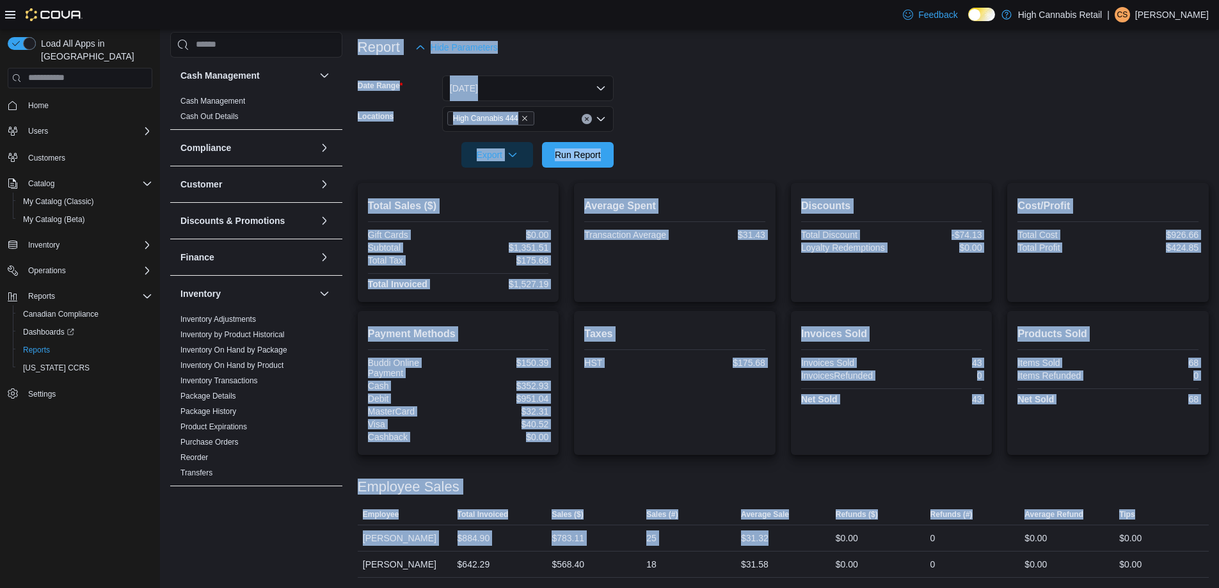
drag, startPoint x: 568, startPoint y: 537, endPoint x: 294, endPoint y: 546, distance: 274.0
click at [294, 546] on div "Cash Management Cash Management Cash Out Details Compliance OCS Transaction Sub…" at bounding box center [689, 258] width 1038 height 638
click at [601, 347] on div "Taxes HST $175.68" at bounding box center [674, 348] width 181 height 44
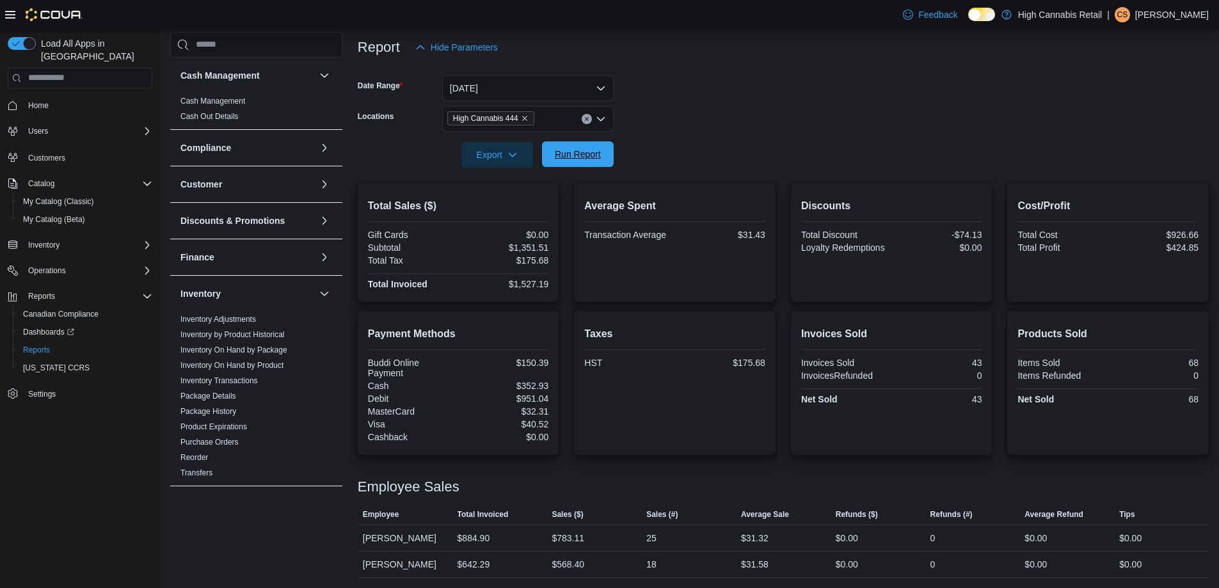
click at [589, 161] on span "Run Report" at bounding box center [578, 154] width 46 height 13
click at [320, 365] on span "Inventory On Hand by Product" at bounding box center [256, 365] width 162 height 15
drag, startPoint x: 577, startPoint y: 146, endPoint x: 569, endPoint y: 155, distance: 12.3
click at [573, 151] on form "Date Range Today Locations High Cannabis 444 Export Run Report" at bounding box center [783, 113] width 851 height 107
click at [569, 155] on span "Run Report" at bounding box center [578, 154] width 46 height 13
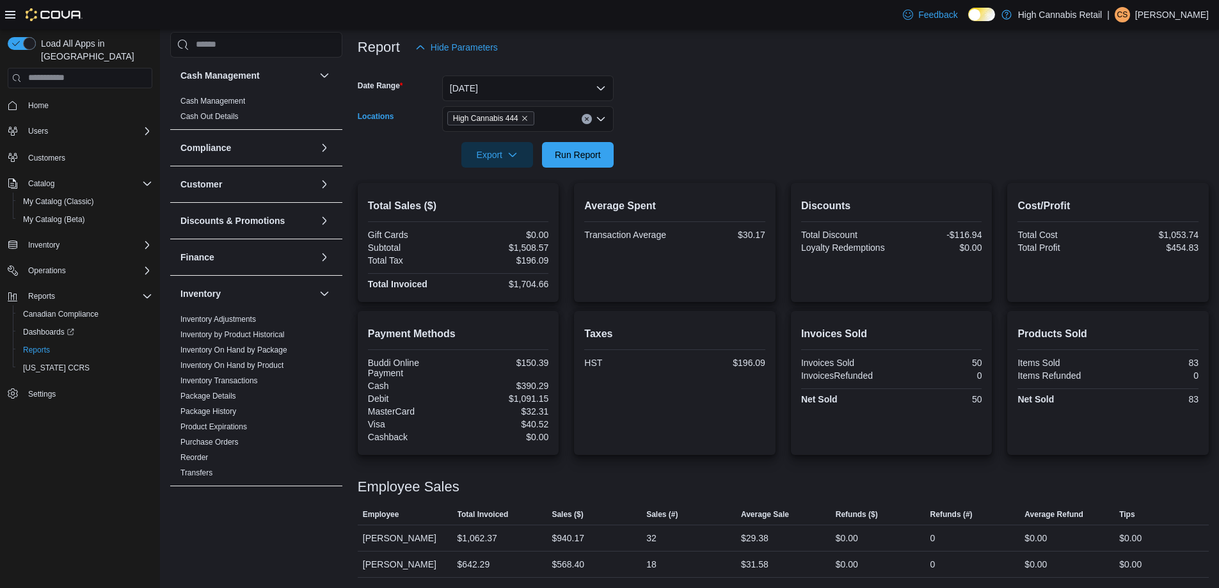
click at [527, 112] on span "High Cannabis 444" at bounding box center [490, 118] width 75 height 13
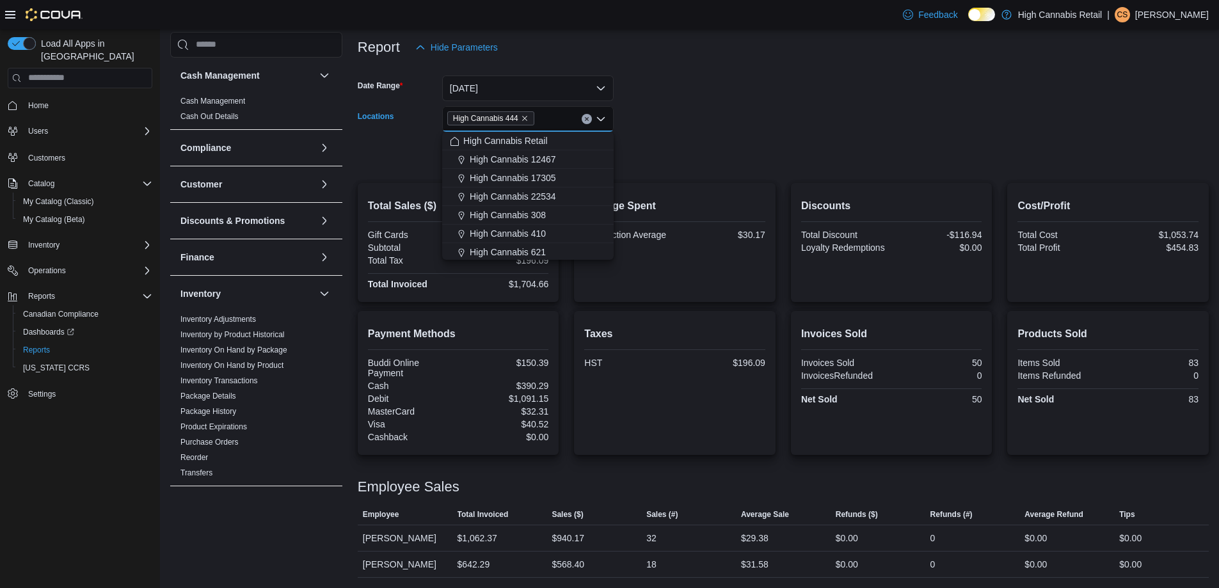
click at [535, 118] on div "High Cannabis 444 Combo box. Selected. High Cannabis 444. Press Backspace to de…" at bounding box center [527, 119] width 171 height 26
click at [523, 115] on icon "Remove High Cannabis 444 from selection in this group" at bounding box center [525, 119] width 8 height 8
click at [530, 220] on span "High Cannabis 308" at bounding box center [508, 215] width 76 height 13
click at [891, 72] on div at bounding box center [783, 67] width 851 height 15
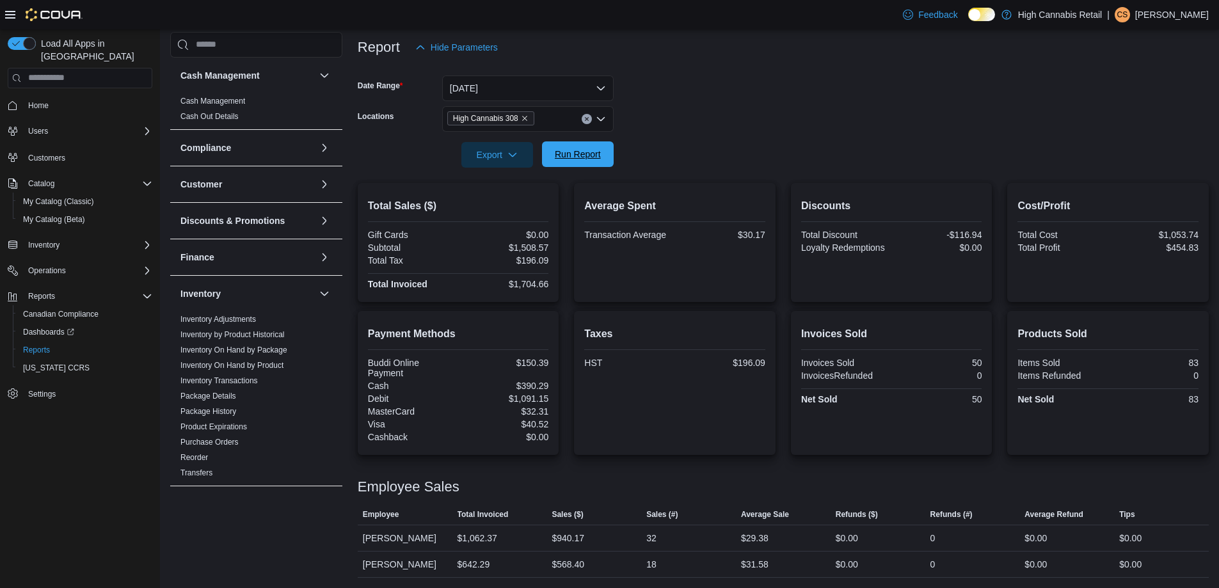
click at [578, 151] on span "Run Report" at bounding box center [578, 154] width 46 height 13
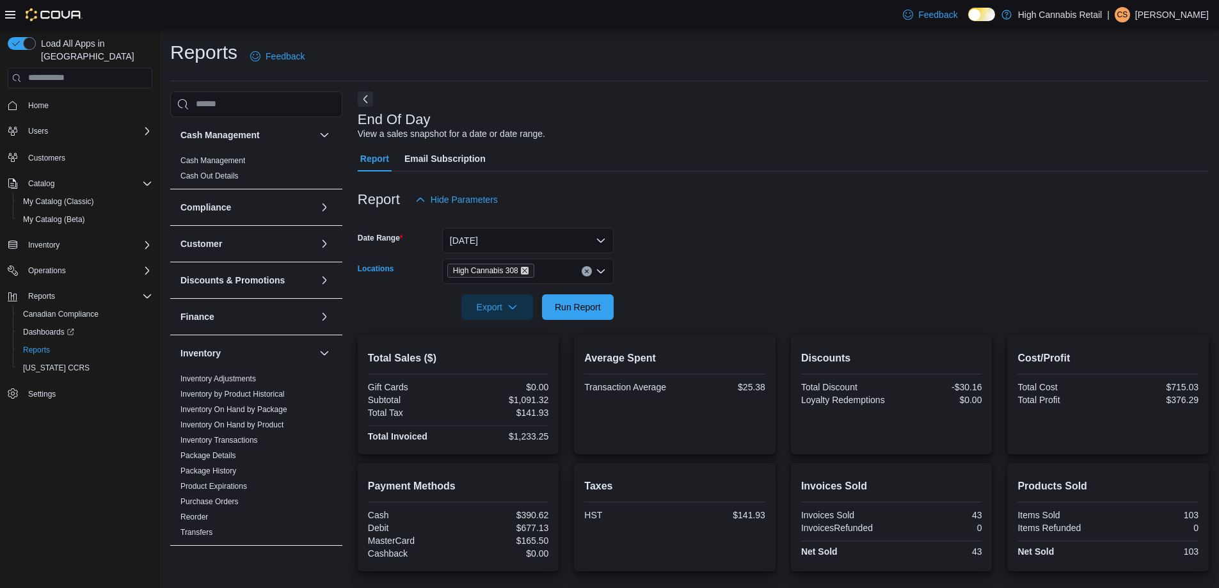
click at [526, 269] on icon "Remove High Cannabis 308 from selection in this group" at bounding box center [524, 270] width 5 height 5
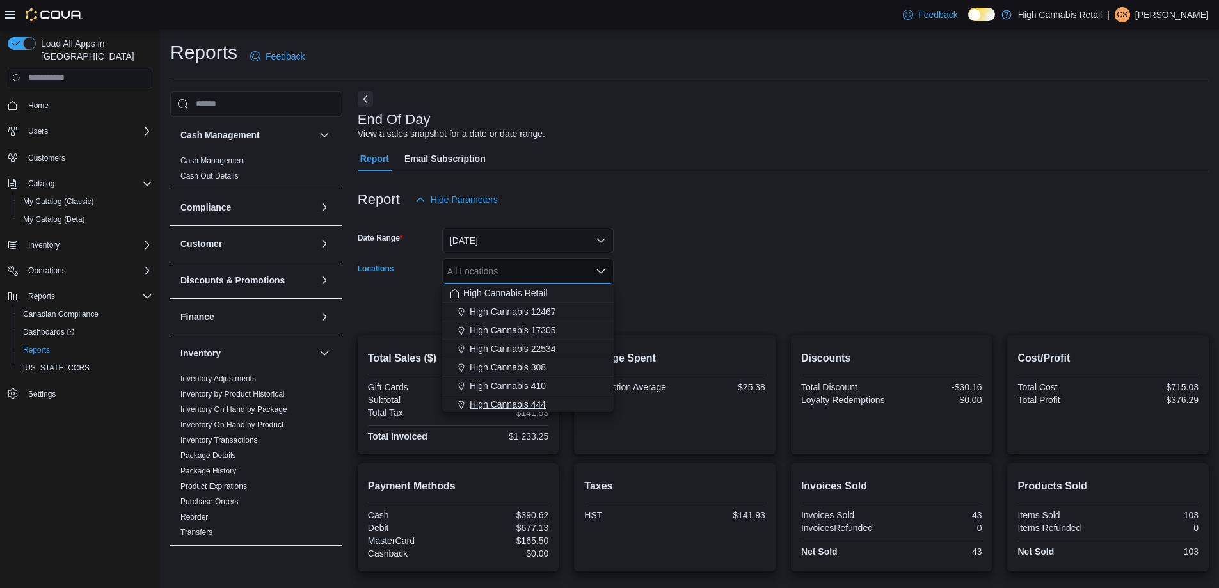
click at [505, 401] on span "High Cannabis 444" at bounding box center [508, 404] width 76 height 13
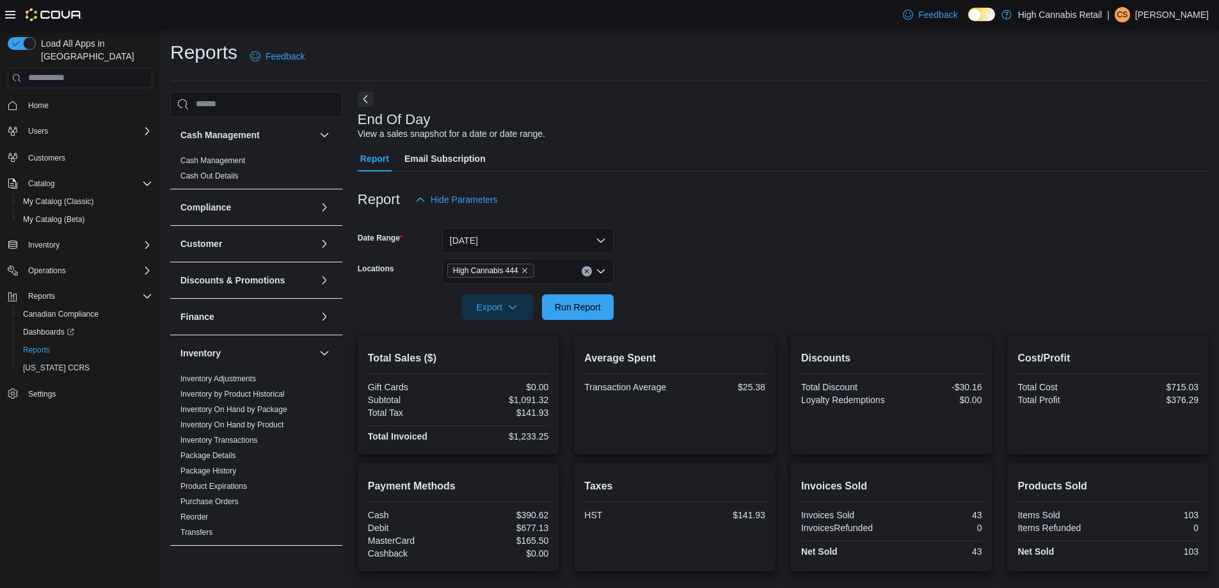
click at [810, 192] on div "Report Hide Parameters" at bounding box center [783, 200] width 851 height 26
click at [576, 317] on span "Run Report" at bounding box center [578, 307] width 56 height 26
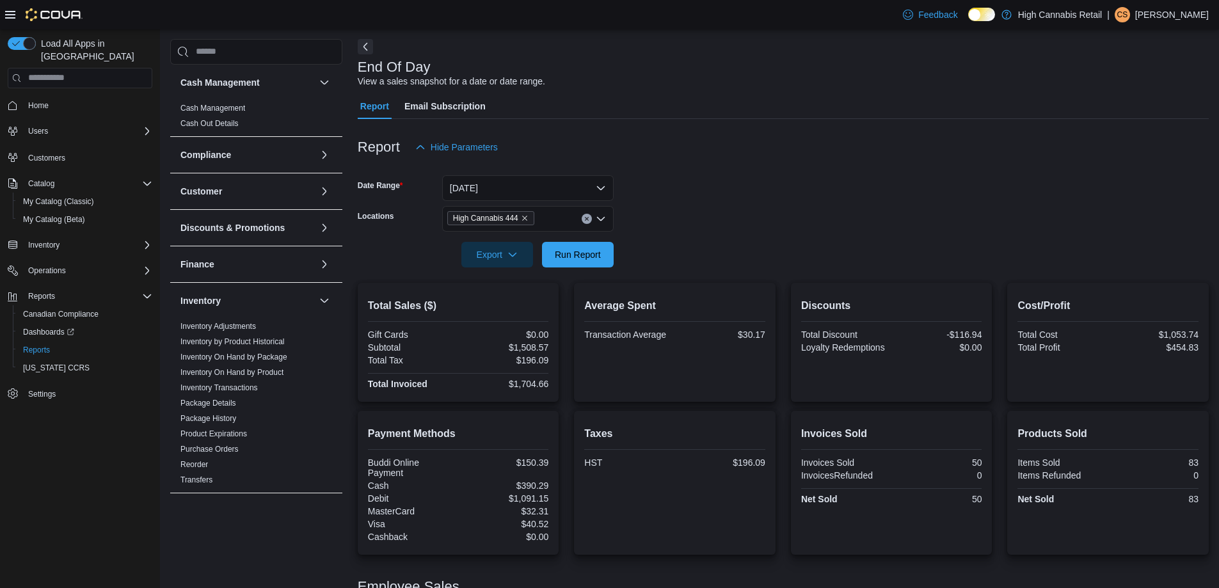
scroll to position [152, 0]
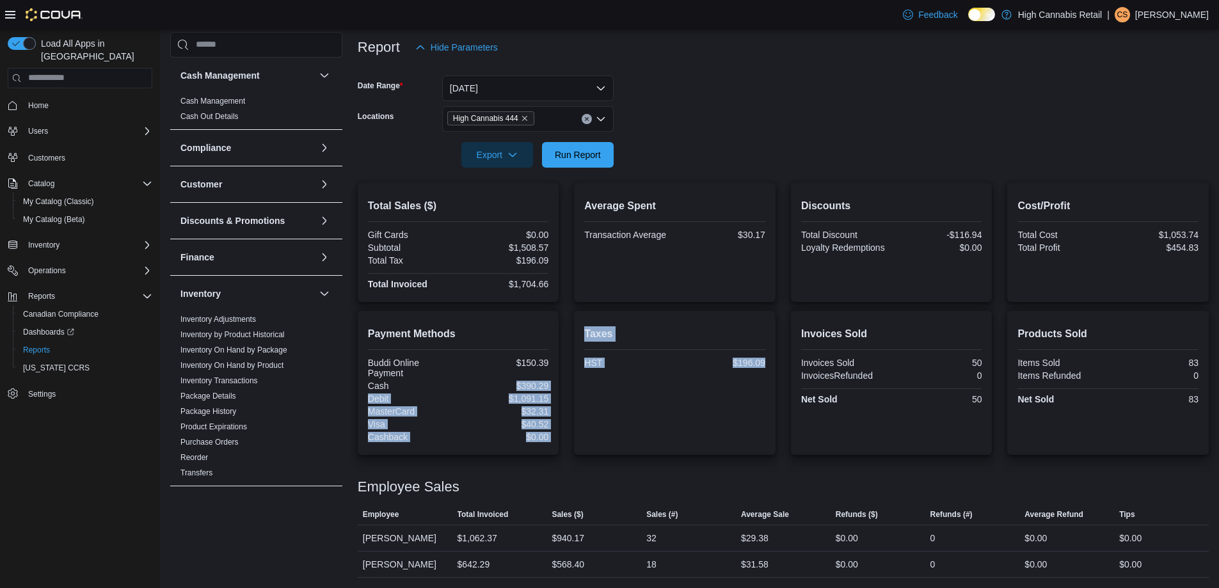
drag, startPoint x: 518, startPoint y: 388, endPoint x: 570, endPoint y: 381, distance: 52.3
click at [570, 381] on div "Payment Methods Buddi Online Payment $150.39 Cash $390.29 Debit $1,091.15 Maste…" at bounding box center [783, 383] width 851 height 144
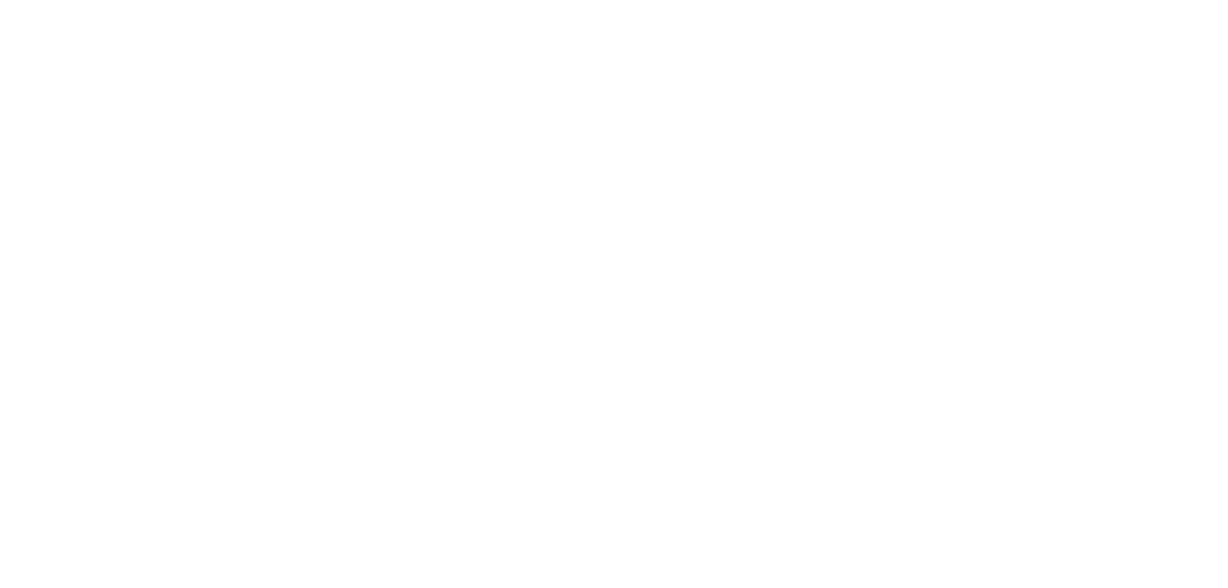
click at [1006, 5] on html at bounding box center [614, 2] width 1228 height 5
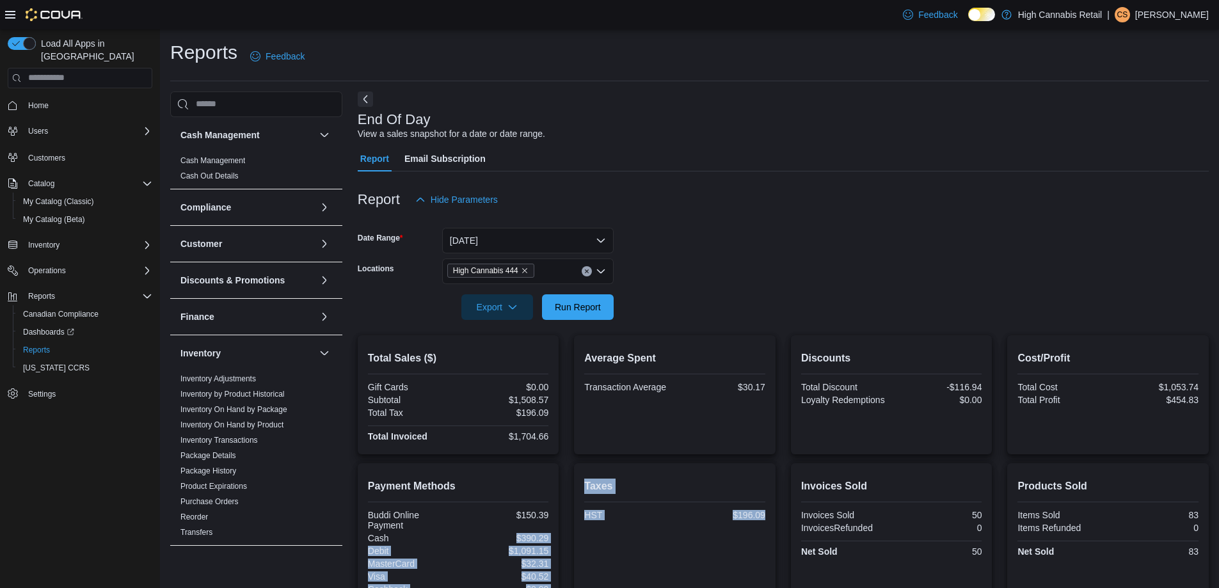
drag, startPoint x: 511, startPoint y: 542, endPoint x: 602, endPoint y: 534, distance: 91.2
click at [602, 534] on div "Payment Methods Buddi Online Payment $150.39 Cash $390.29 Debit $1,091.15 Maste…" at bounding box center [783, 535] width 851 height 144
click at [602, 534] on div "Taxes HST $196.09" at bounding box center [674, 534] width 181 height 123
click at [571, 312] on span "Run Report" at bounding box center [578, 306] width 46 height 13
click at [508, 309] on icon "button" at bounding box center [512, 306] width 10 height 10
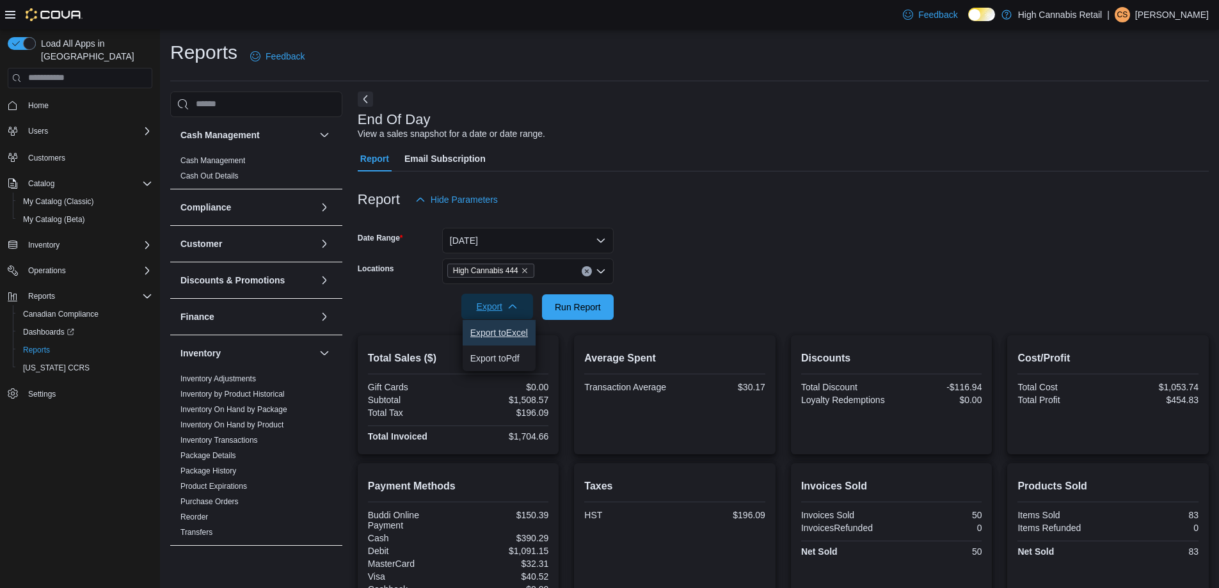
click at [528, 332] on span "Export to Excel" at bounding box center [499, 333] width 58 height 10
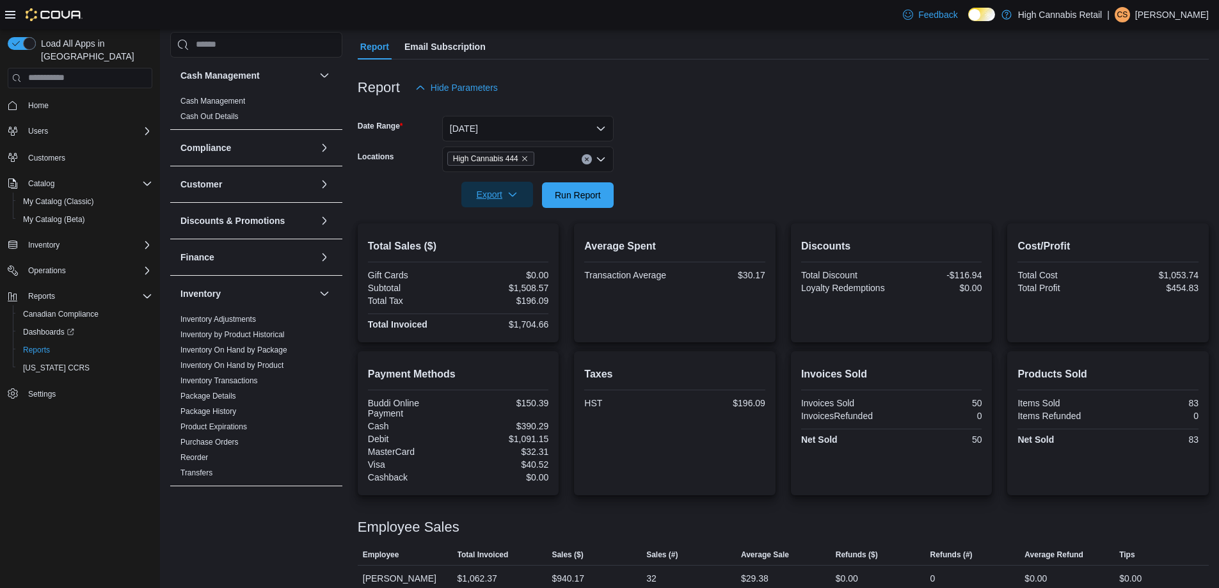
scroll to position [152, 0]
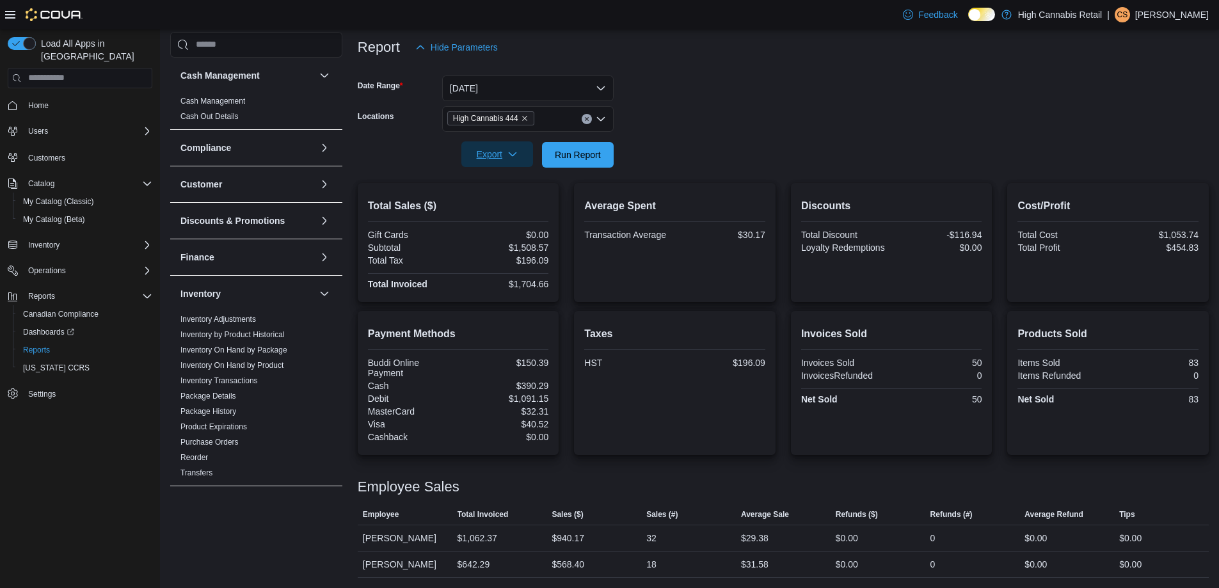
click at [494, 163] on span "Export" at bounding box center [497, 154] width 56 height 26
click at [521, 193] on button "Export to Pdf" at bounding box center [499, 206] width 73 height 26
